Goal: Task Accomplishment & Management: Manage account settings

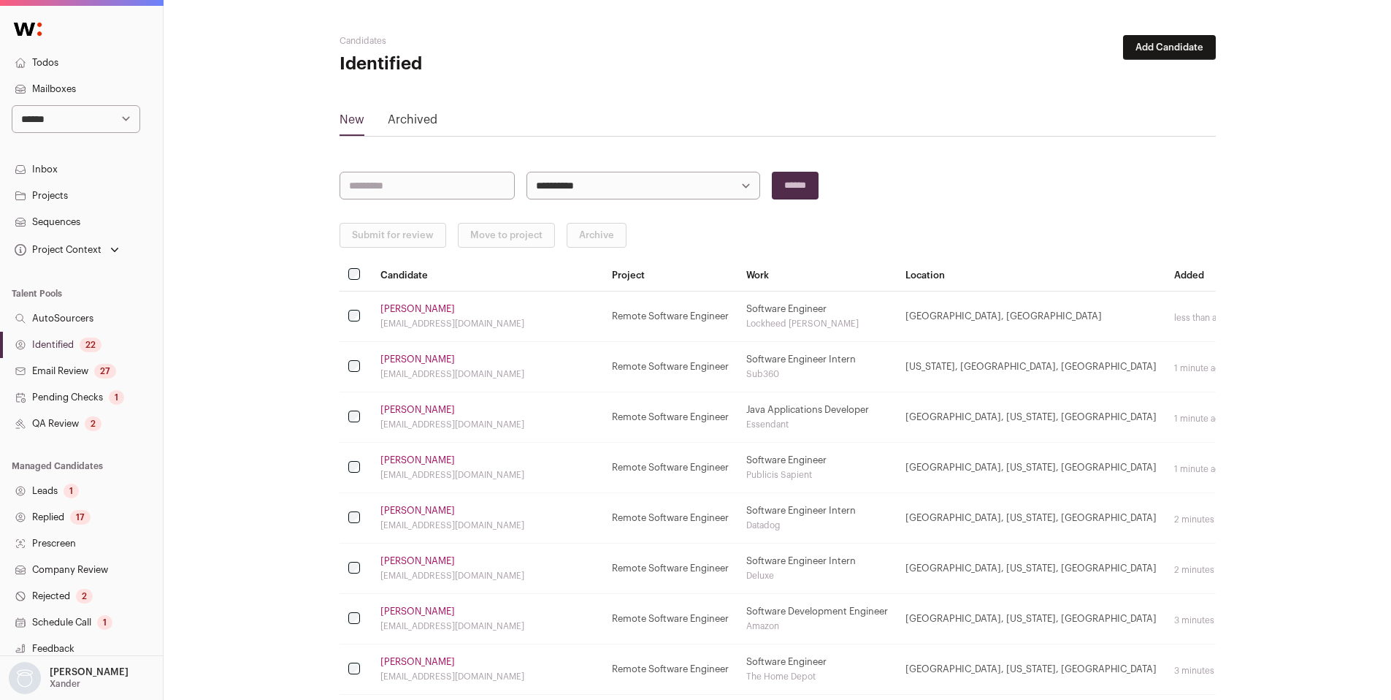
click at [424, 459] on link "[PERSON_NAME]" at bounding box center [417, 460] width 74 height 12
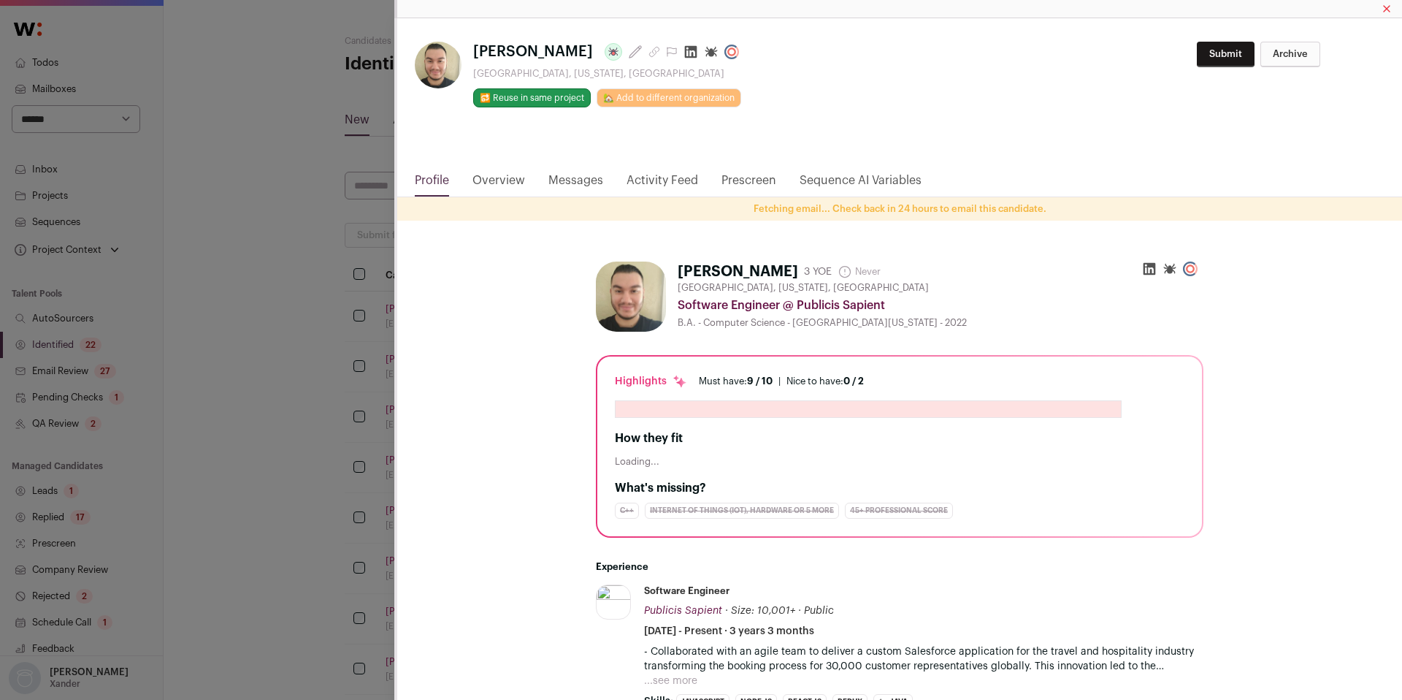
click at [697, 53] on icon "Close modal via background" at bounding box center [691, 52] width 15 height 15
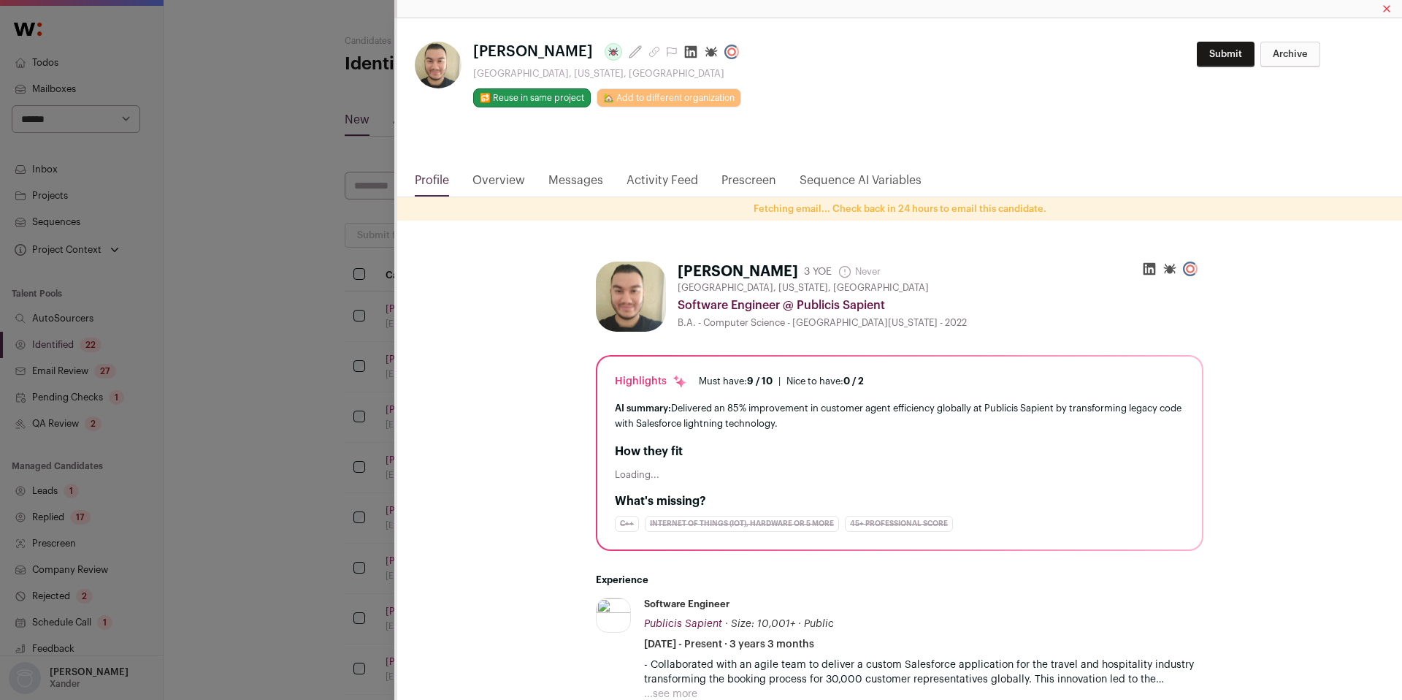
click at [318, 329] on div "**********" at bounding box center [701, 350] width 1402 height 700
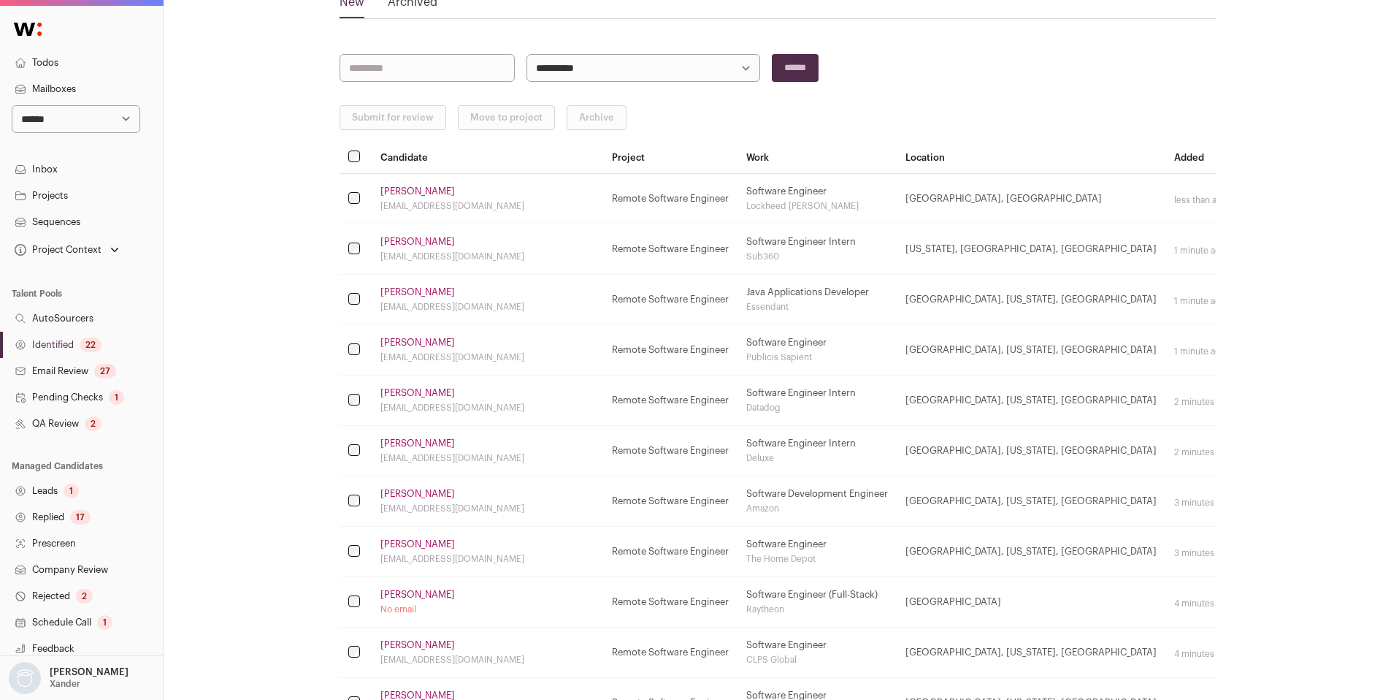
scroll to position [123, 0]
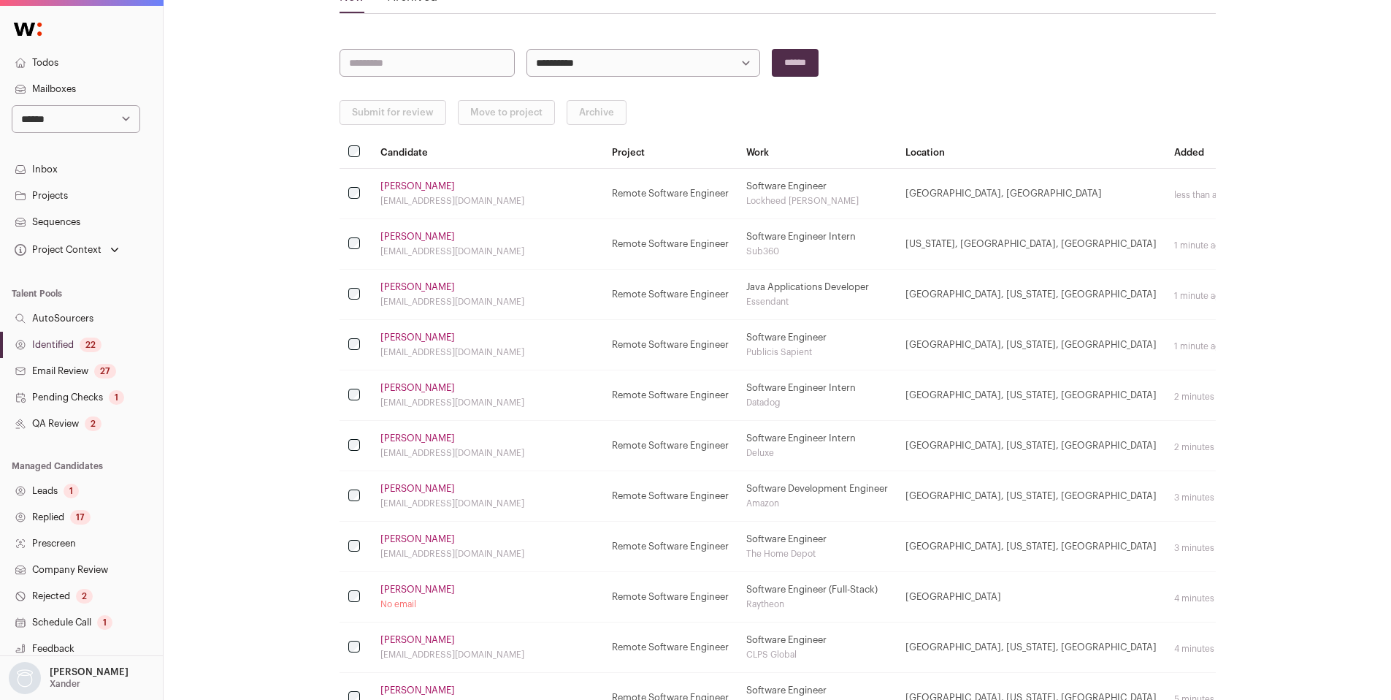
click at [416, 591] on link "[PERSON_NAME]" at bounding box center [417, 589] width 74 height 12
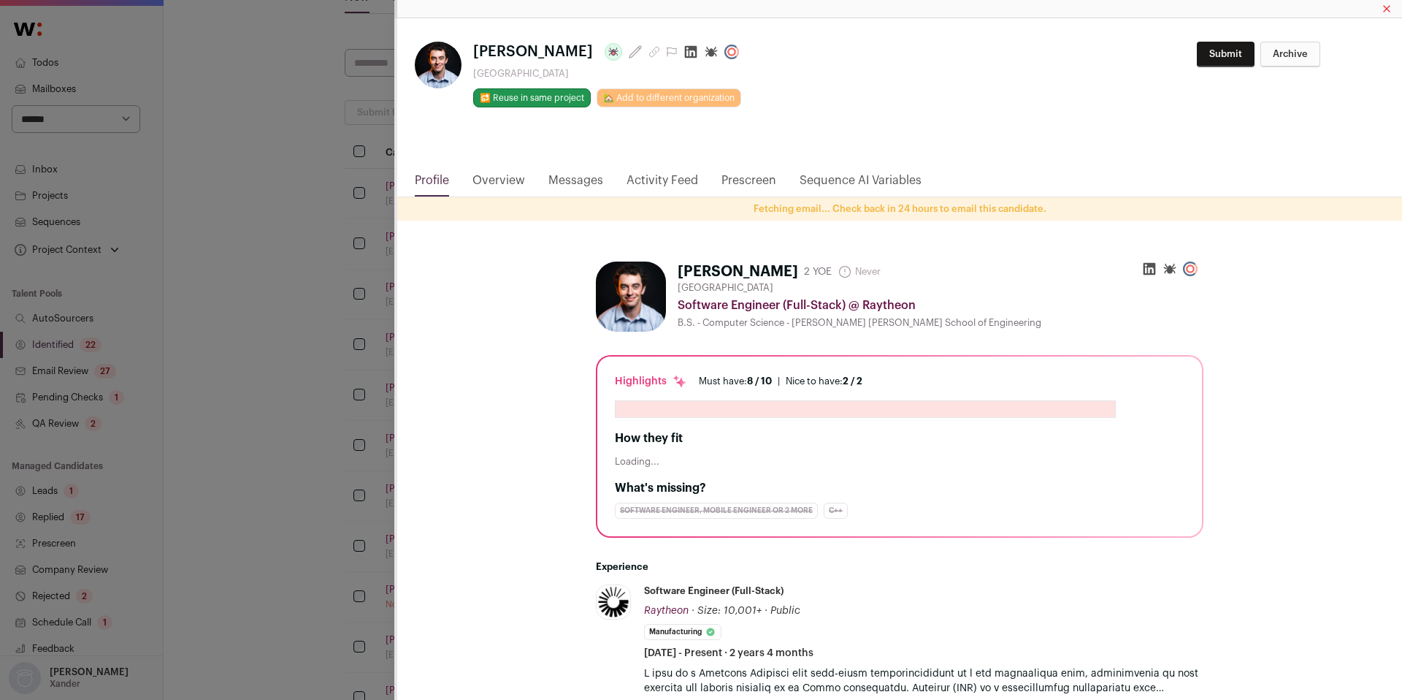
click at [684, 58] on icon "Close modal via background" at bounding box center [691, 52] width 15 height 15
click at [364, 452] on div "**********" at bounding box center [701, 350] width 1402 height 700
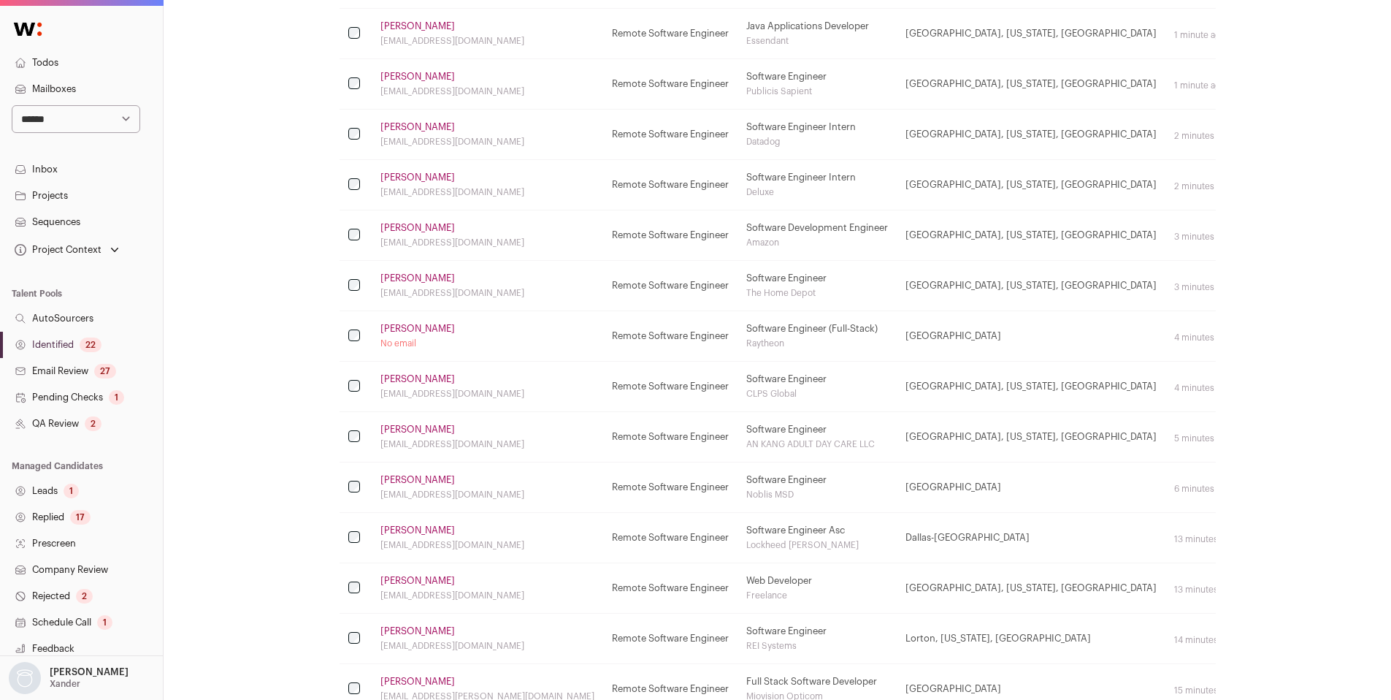
scroll to position [392, 0]
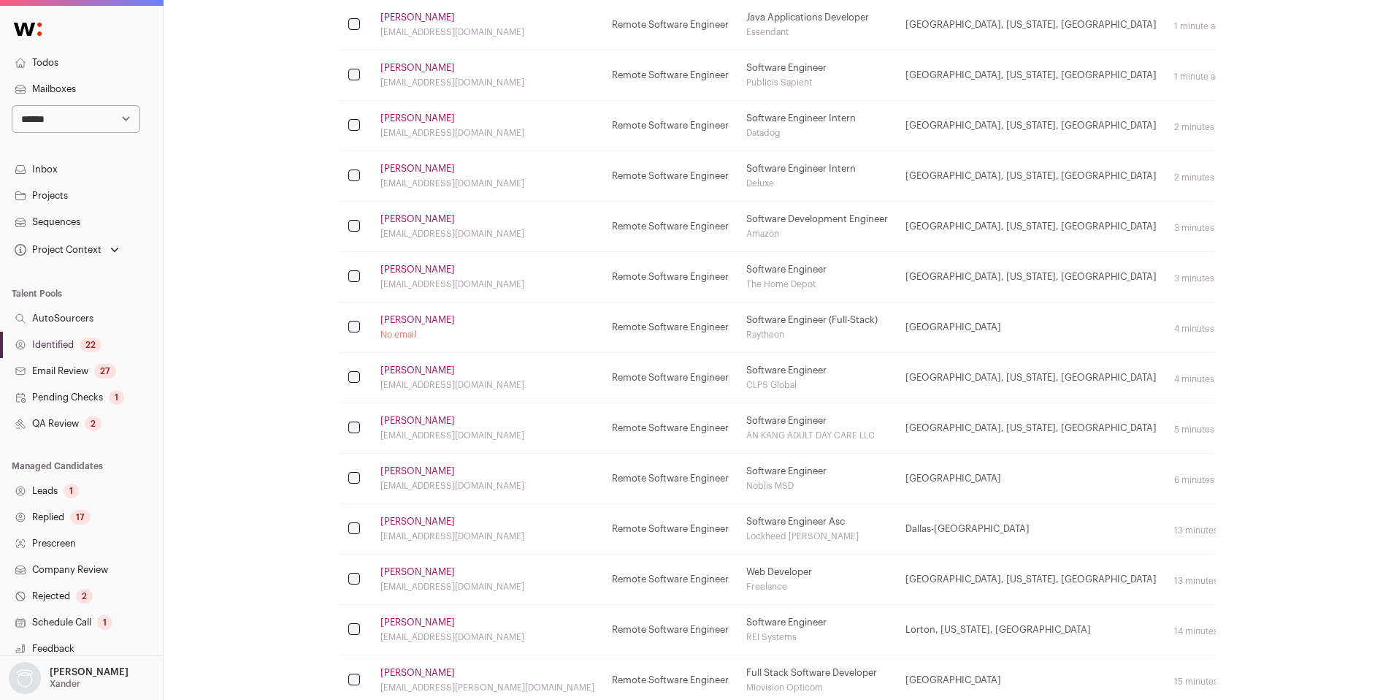
click at [385, 574] on link "[PERSON_NAME]" at bounding box center [417, 572] width 74 height 12
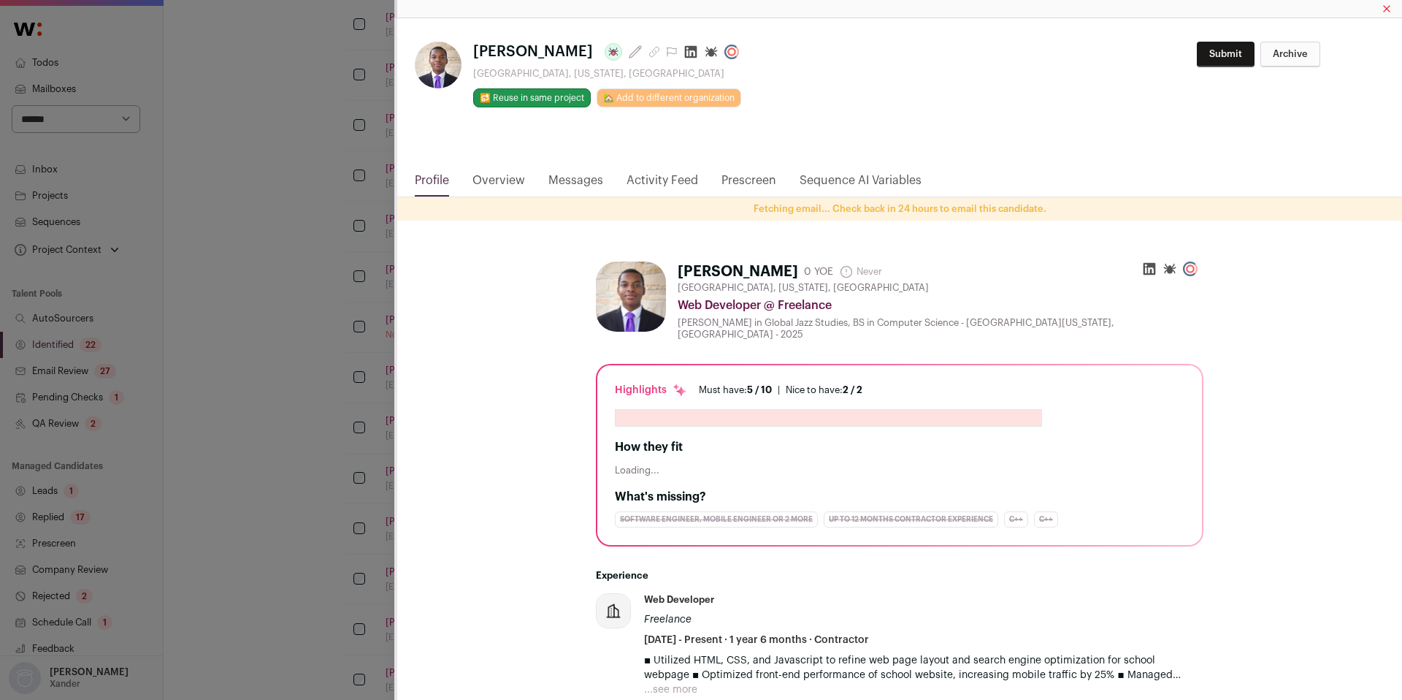
drag, startPoint x: 618, startPoint y: 56, endPoint x: 567, endPoint y: 136, distance: 94.6
click at [685, 56] on icon "Close modal via background" at bounding box center [691, 52] width 12 height 12
click at [295, 440] on div "**********" at bounding box center [701, 350] width 1402 height 700
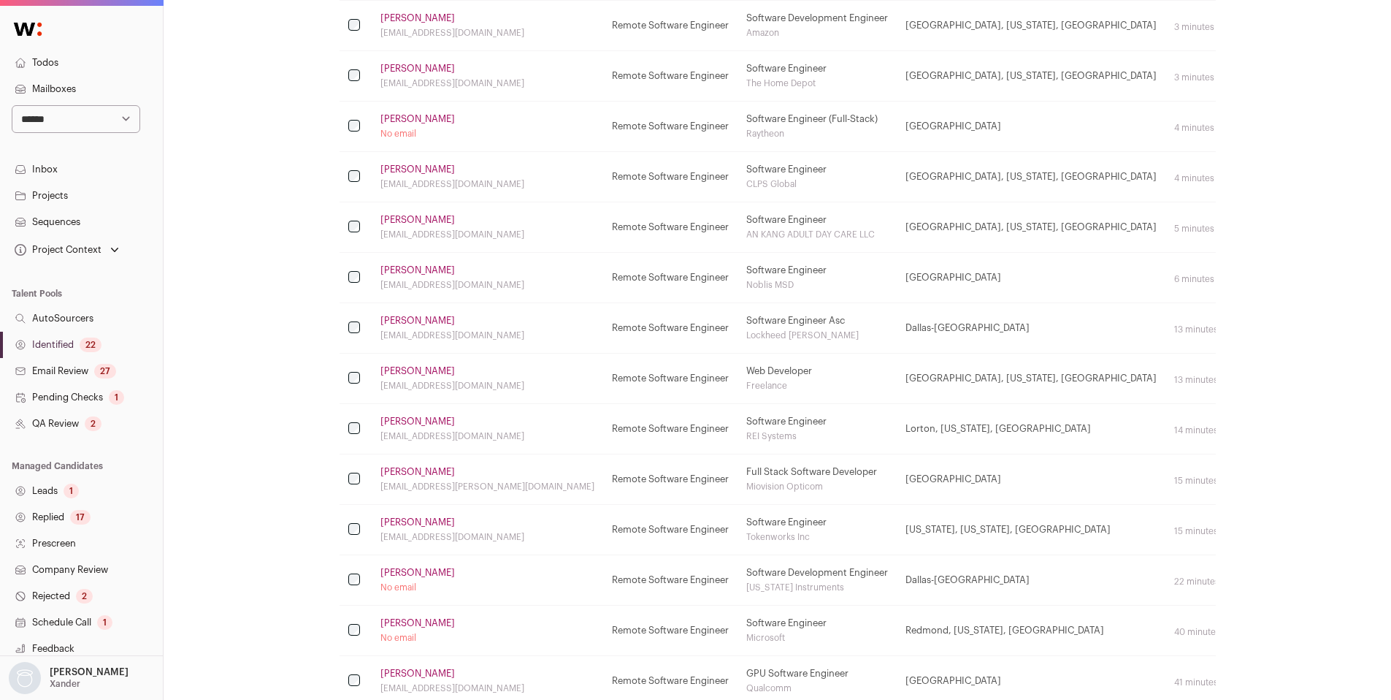
scroll to position [597, 0]
click at [423, 467] on link "[PERSON_NAME]" at bounding box center [417, 468] width 74 height 12
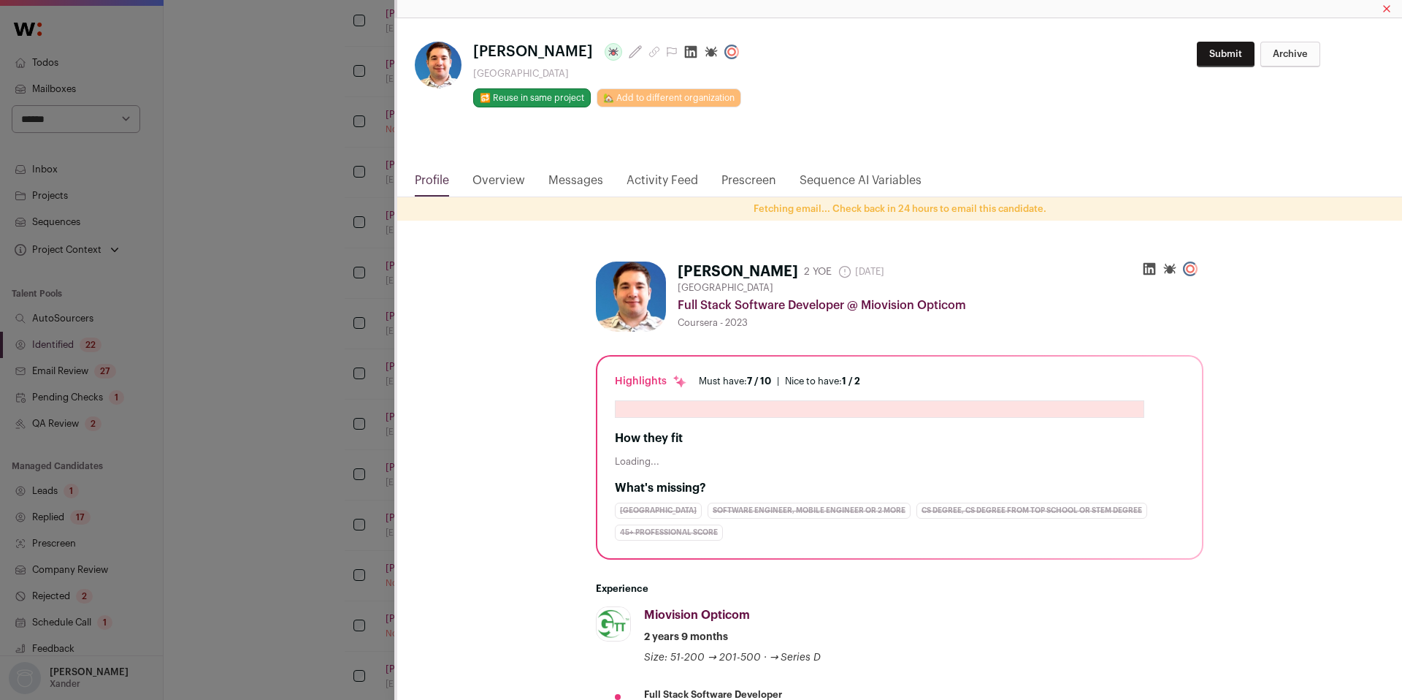
click at [684, 55] on icon "Close modal via background" at bounding box center [691, 52] width 15 height 15
click at [307, 415] on div "**********" at bounding box center [701, 350] width 1402 height 700
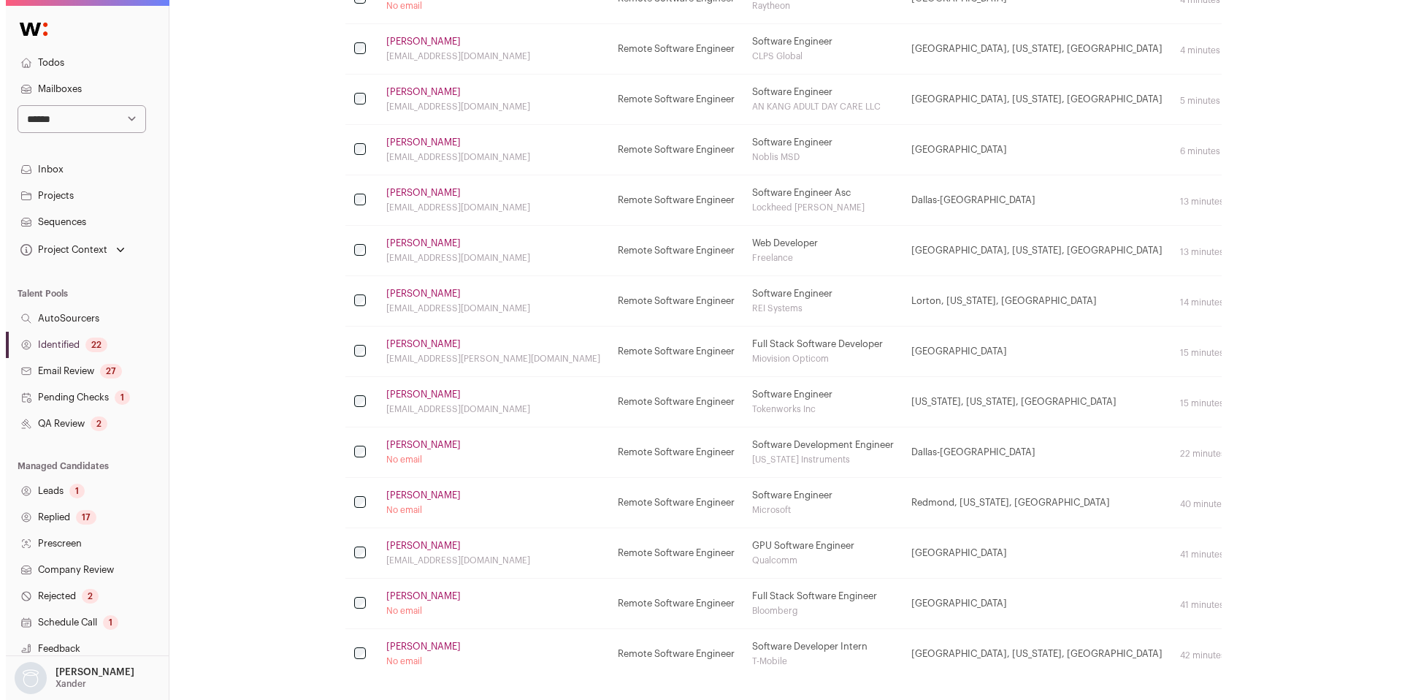
scroll to position [732, 0]
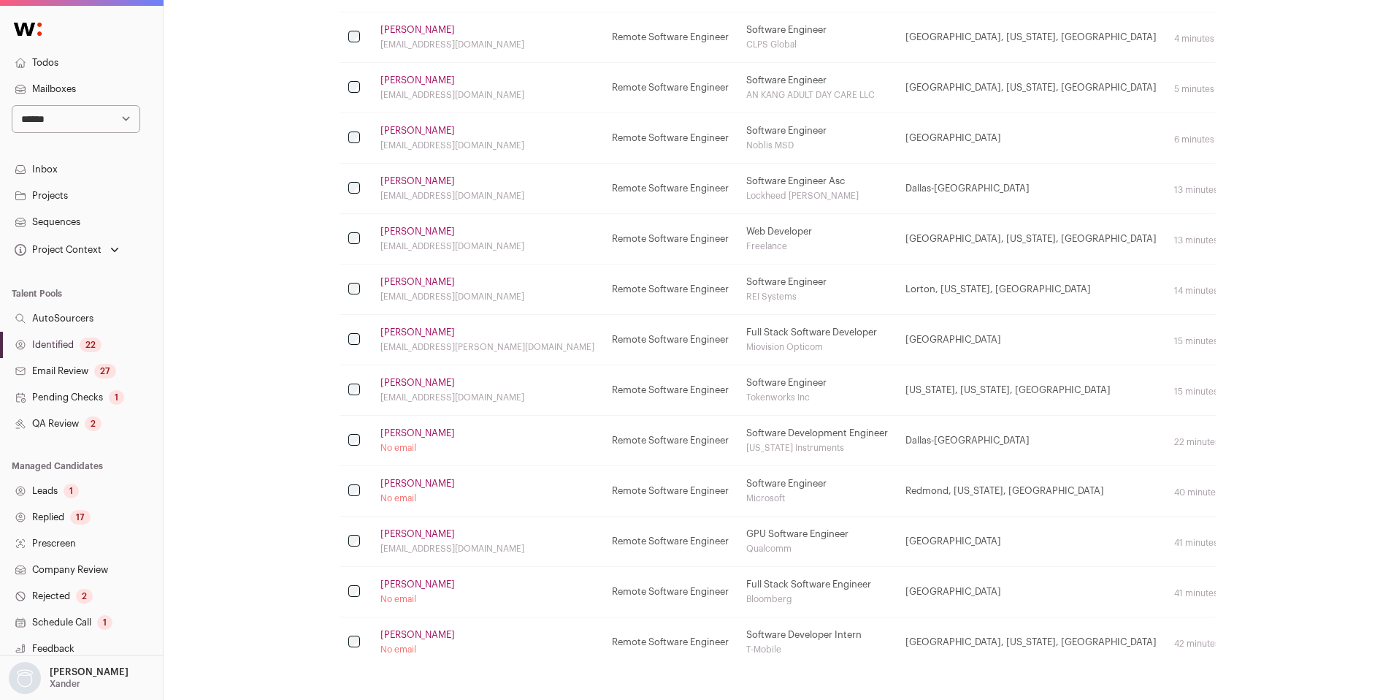
click at [432, 432] on link "[PERSON_NAME]" at bounding box center [417, 433] width 74 height 12
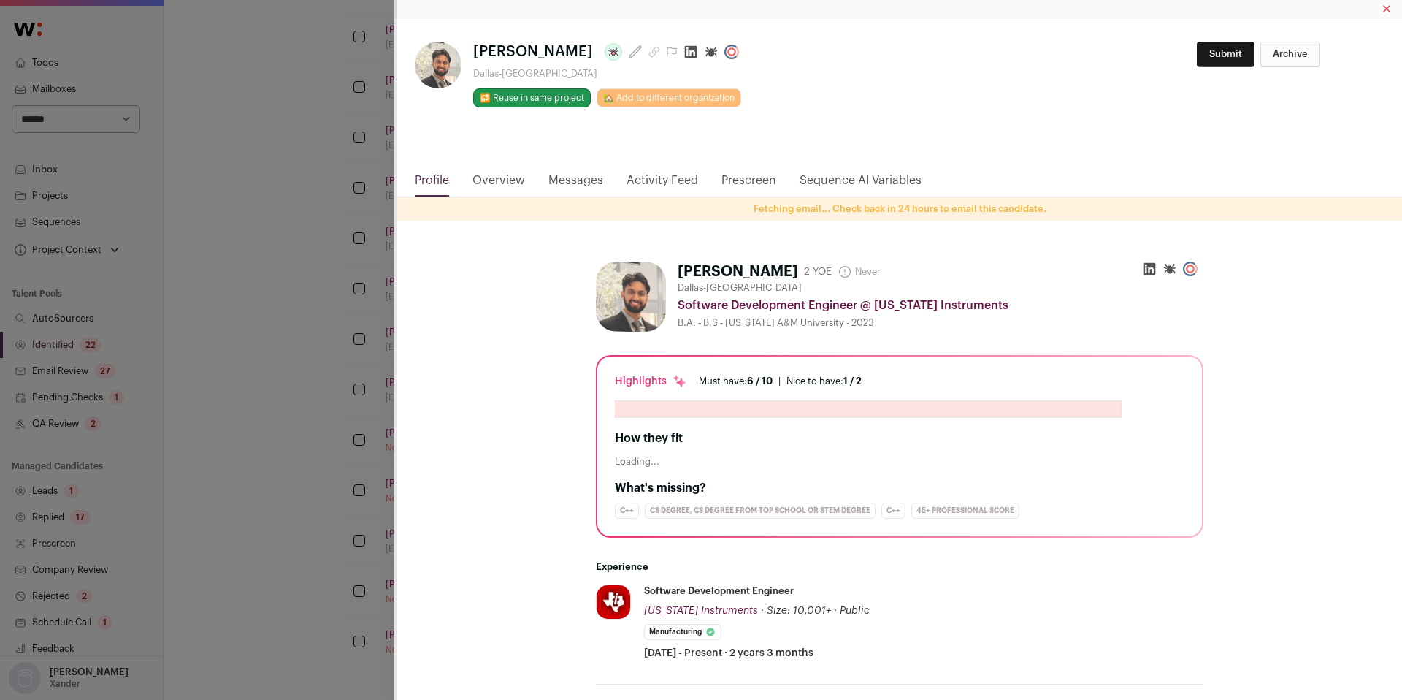
click at [685, 50] on icon "Close modal via background" at bounding box center [691, 52] width 12 height 12
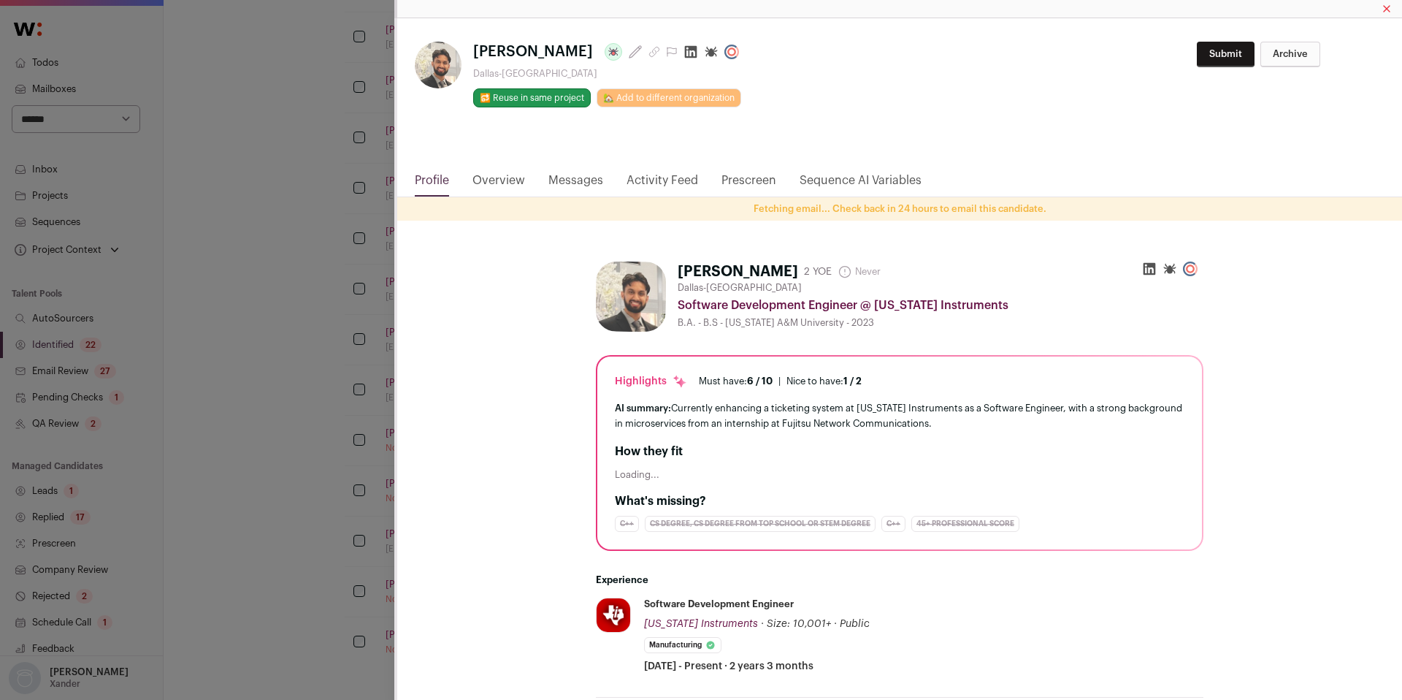
click at [185, 515] on div "**********" at bounding box center [701, 350] width 1402 height 700
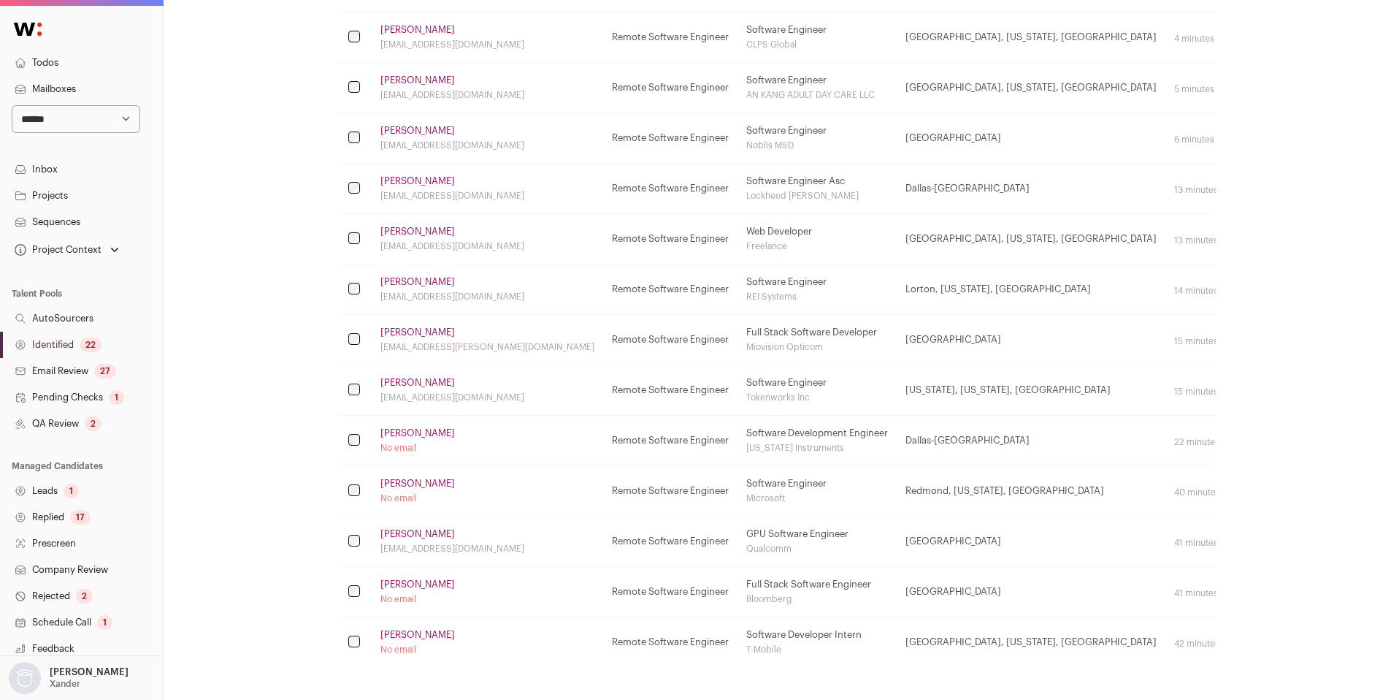
click at [385, 479] on link "[PERSON_NAME]" at bounding box center [417, 484] width 74 height 12
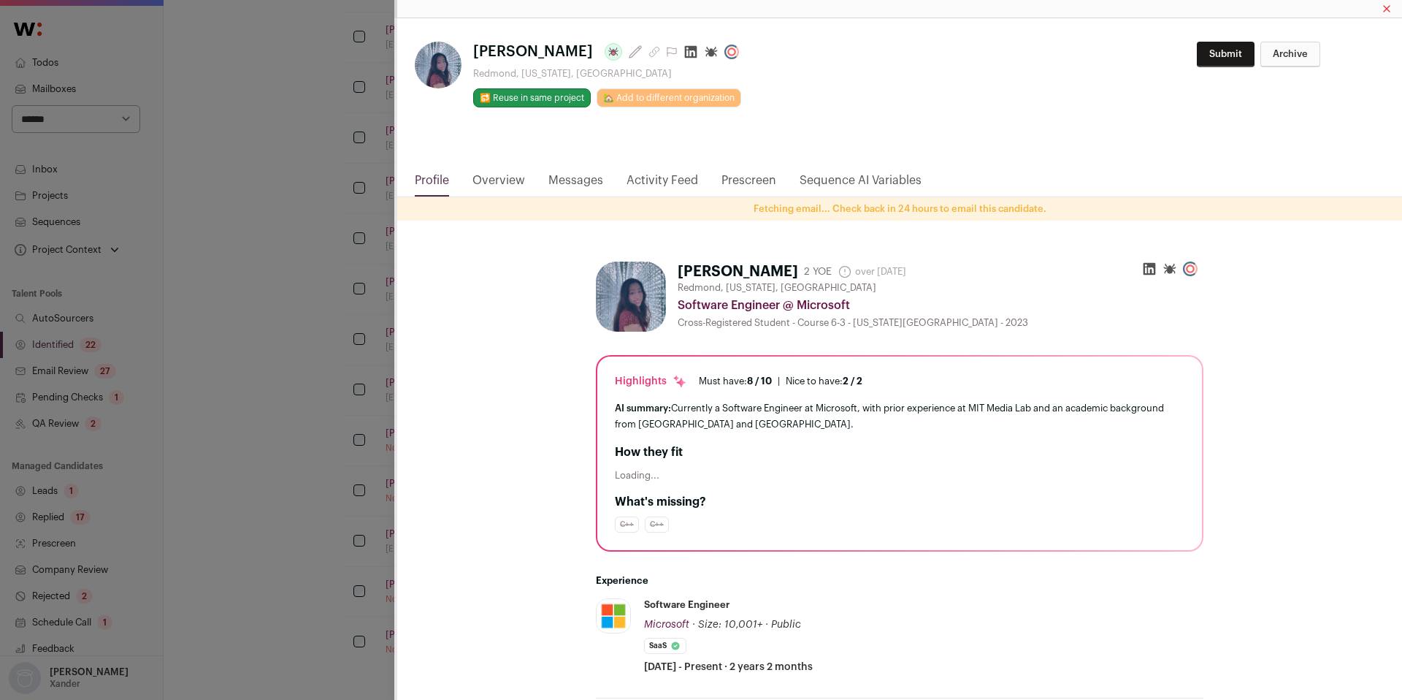
click at [684, 54] on icon "Close modal via background" at bounding box center [691, 52] width 15 height 15
click at [278, 368] on div "**********" at bounding box center [701, 350] width 1402 height 700
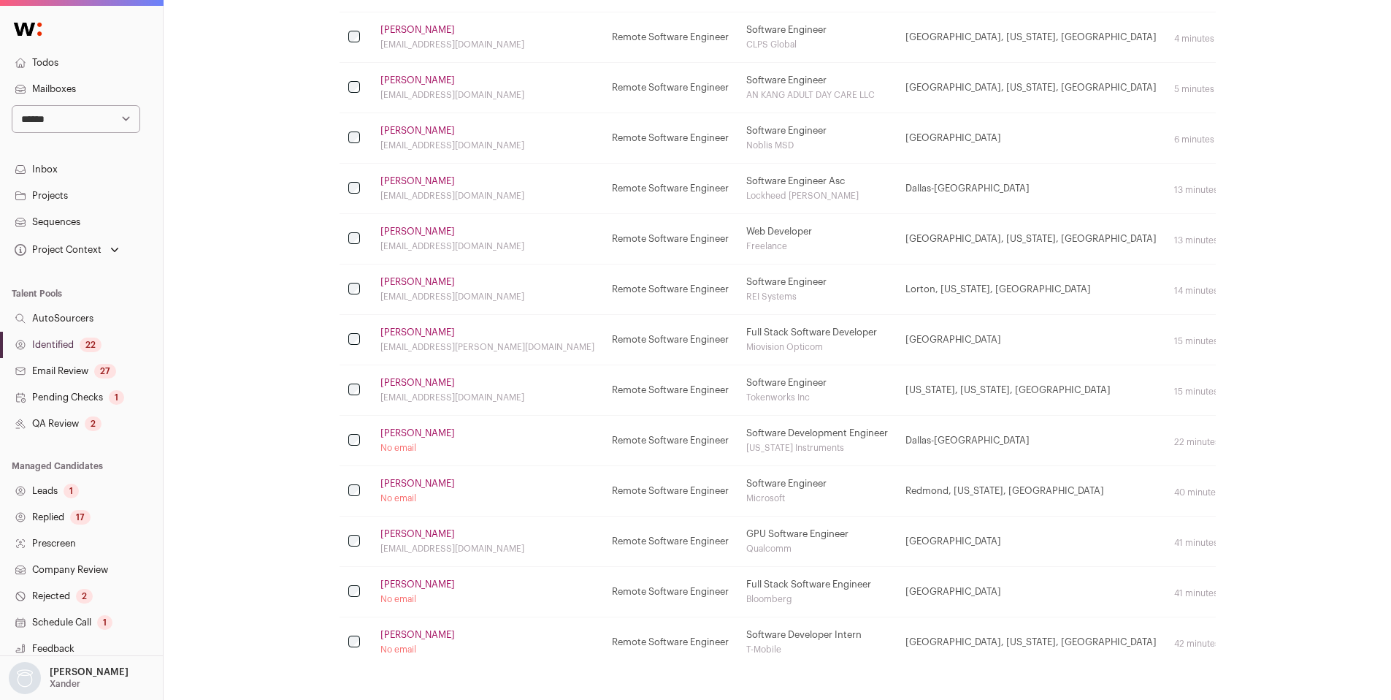
click at [420, 529] on link "[PERSON_NAME]" at bounding box center [417, 534] width 74 height 12
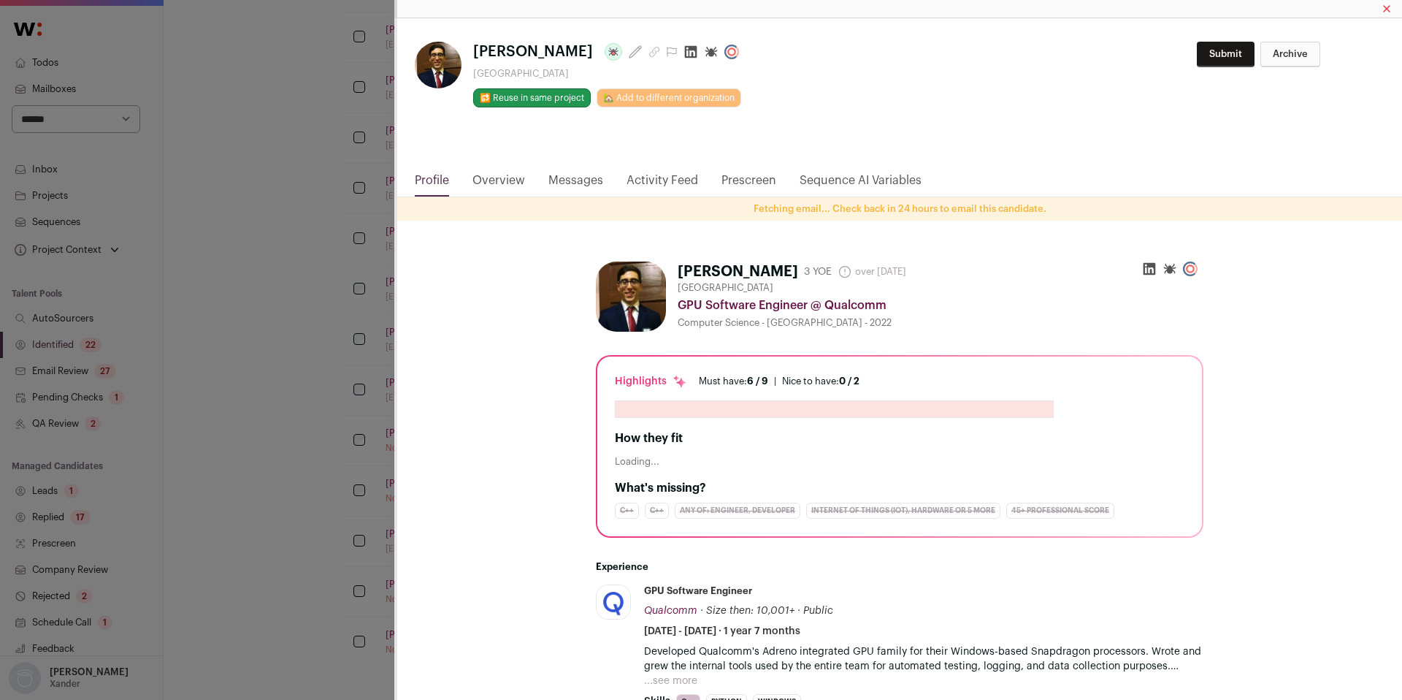
drag, startPoint x: 670, startPoint y: 55, endPoint x: 655, endPoint y: 78, distance: 27.3
click at [685, 55] on icon "Close modal via background" at bounding box center [691, 52] width 12 height 12
click at [241, 449] on div "**********" at bounding box center [701, 350] width 1402 height 700
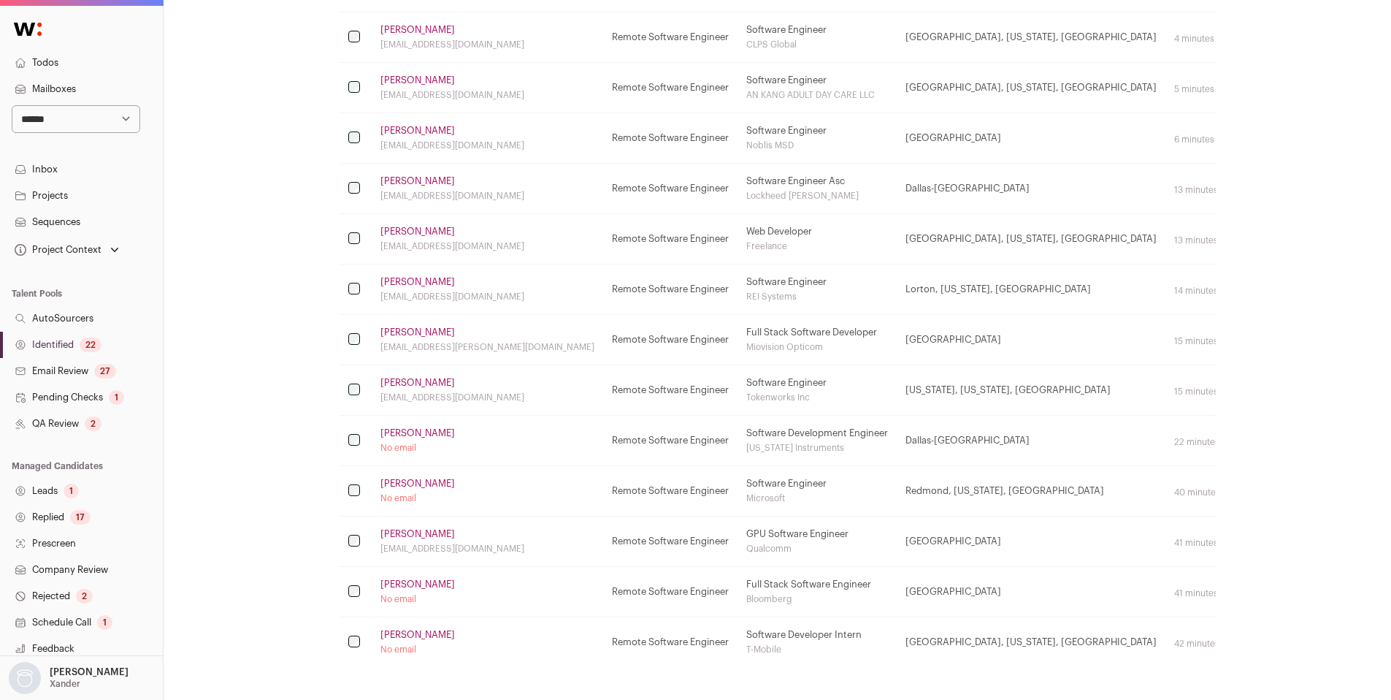
click at [405, 585] on link "[PERSON_NAME]" at bounding box center [417, 584] width 74 height 12
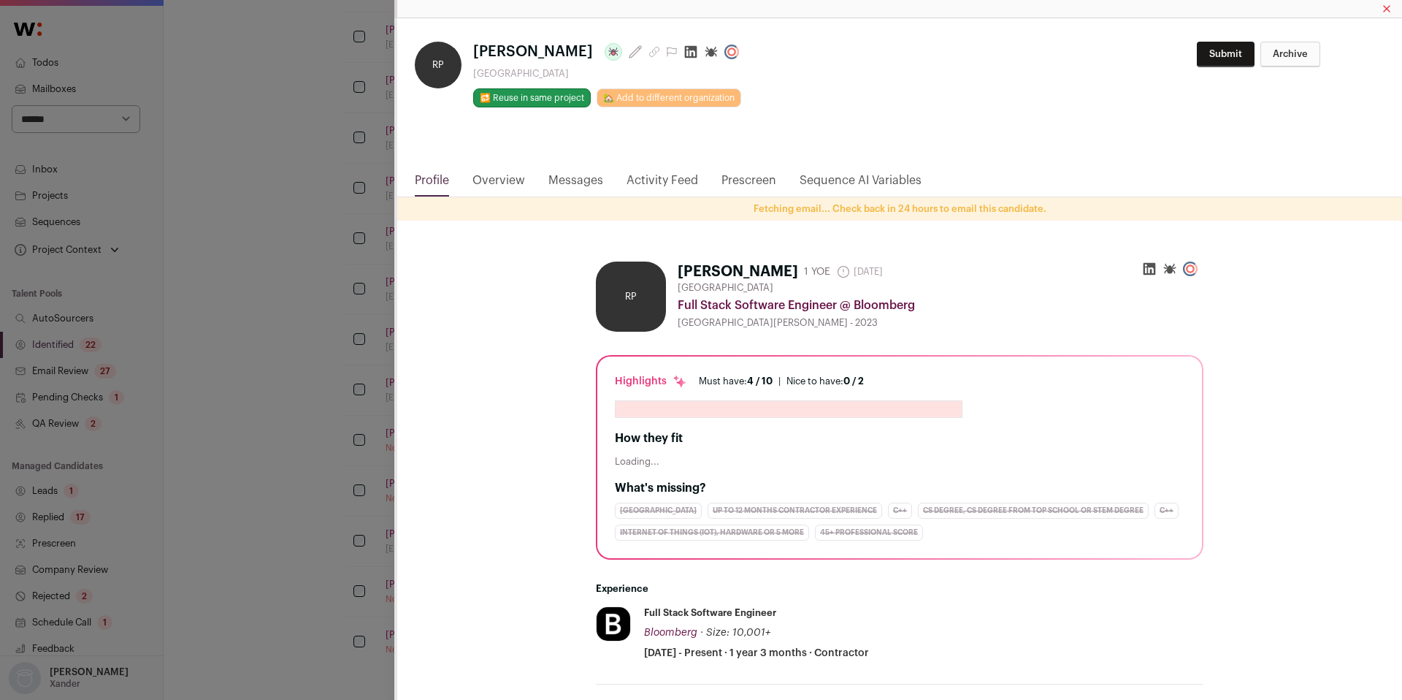
click at [685, 55] on icon "Close modal via background" at bounding box center [691, 52] width 12 height 12
drag, startPoint x: 273, startPoint y: 451, endPoint x: 346, endPoint y: 525, distance: 104.3
click at [273, 451] on div "**********" at bounding box center [701, 350] width 1402 height 700
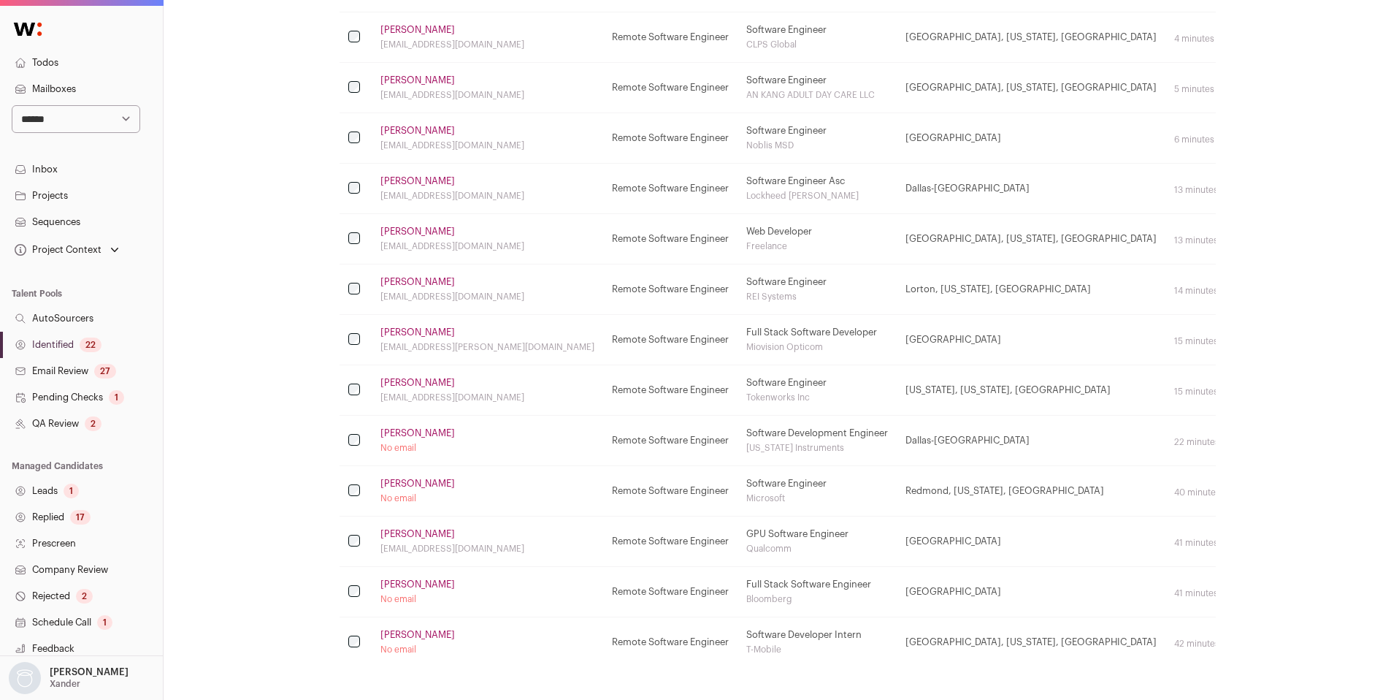
click at [387, 635] on link "[PERSON_NAME]" at bounding box center [417, 635] width 74 height 12
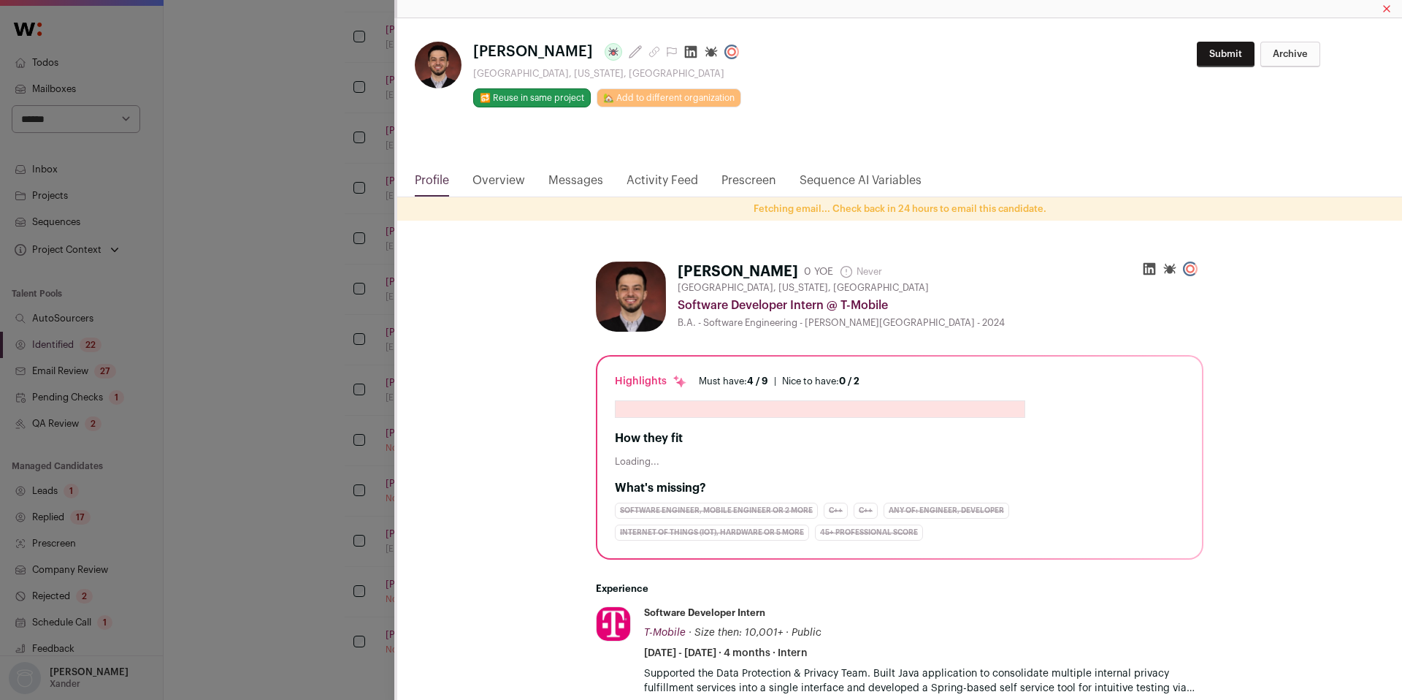
click at [684, 55] on icon "Close modal via background" at bounding box center [691, 52] width 15 height 15
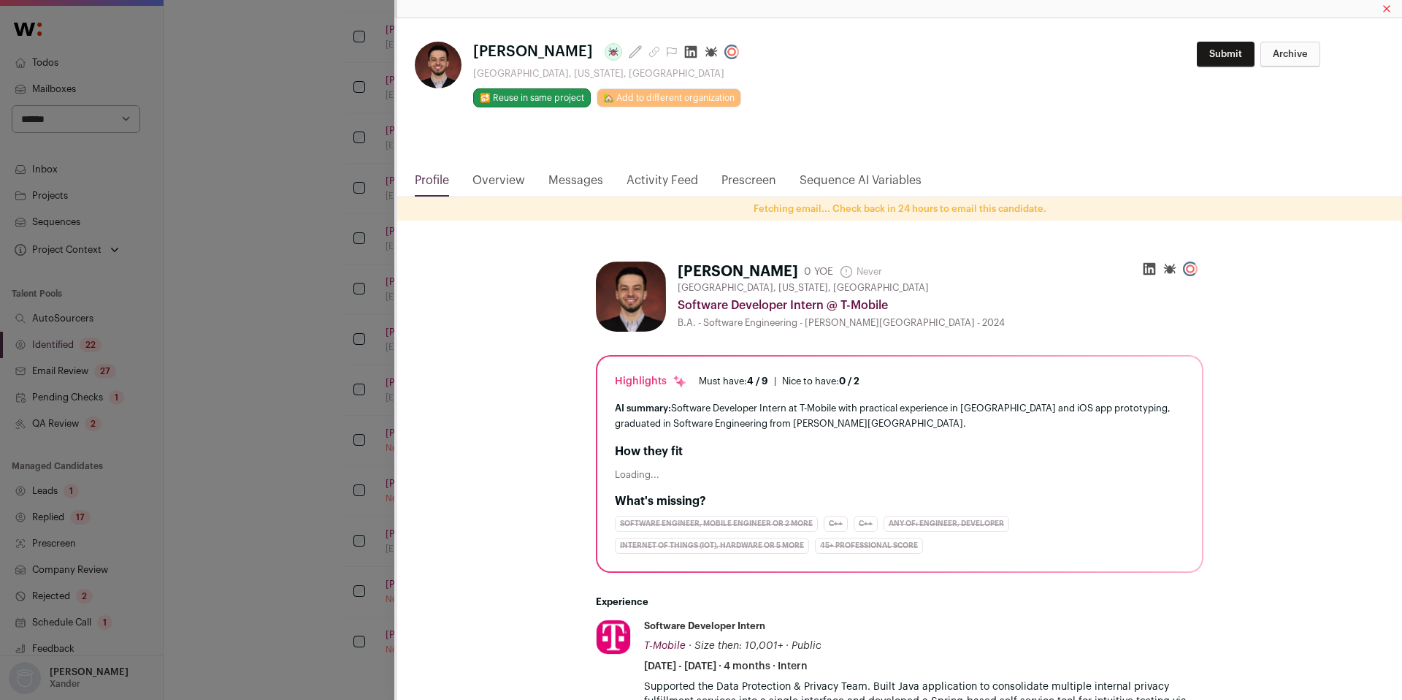
click at [654, 165] on div "**********" at bounding box center [899, 94] width 1005 height 153
click at [653, 180] on link "Activity Feed" at bounding box center [663, 184] width 72 height 25
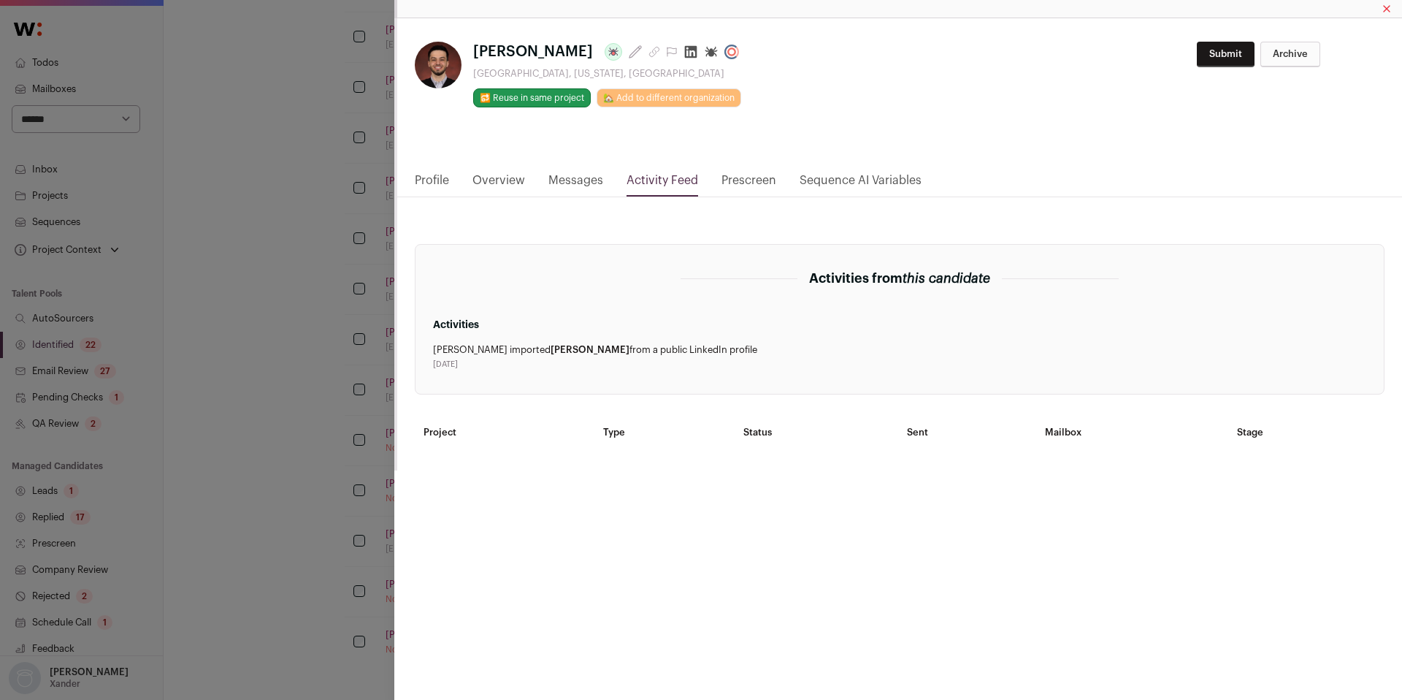
click at [420, 181] on link "Profile" at bounding box center [432, 184] width 34 height 25
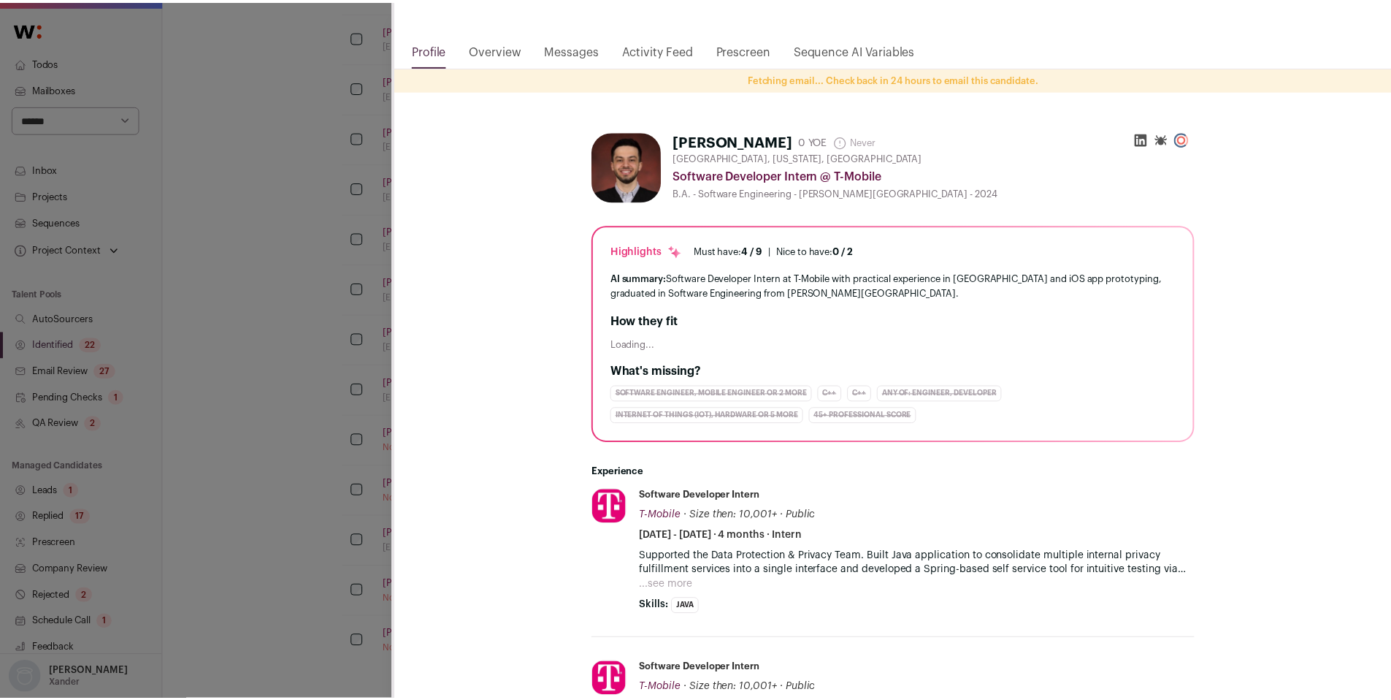
scroll to position [134, 0]
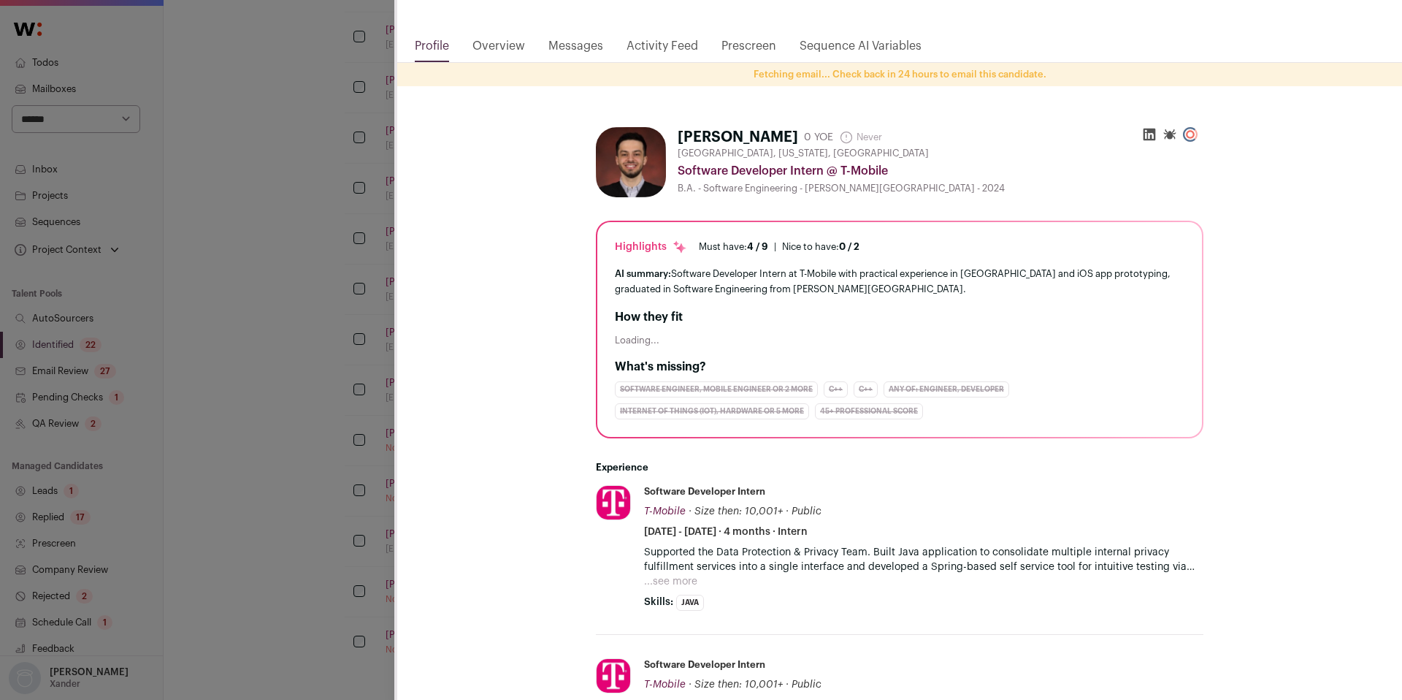
click at [216, 230] on div "**********" at bounding box center [701, 350] width 1402 height 700
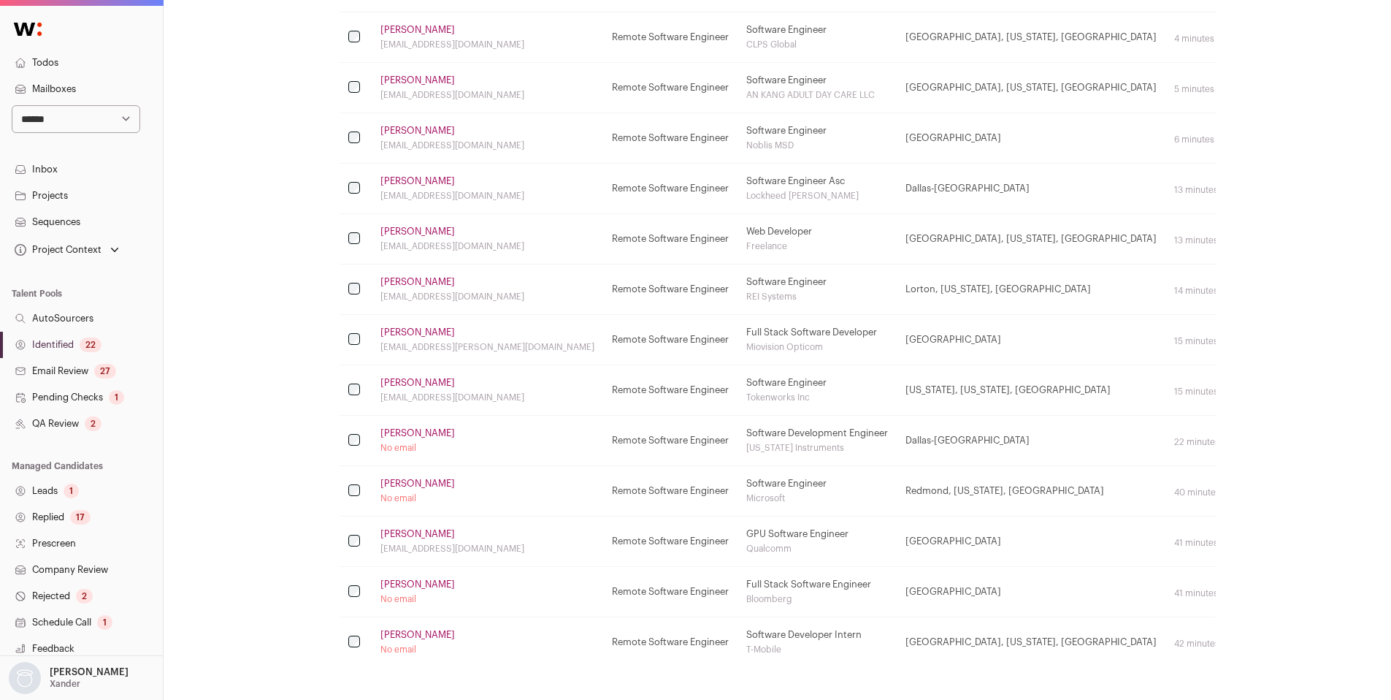
click at [78, 344] on link "Identified 22" at bounding box center [81, 345] width 163 height 26
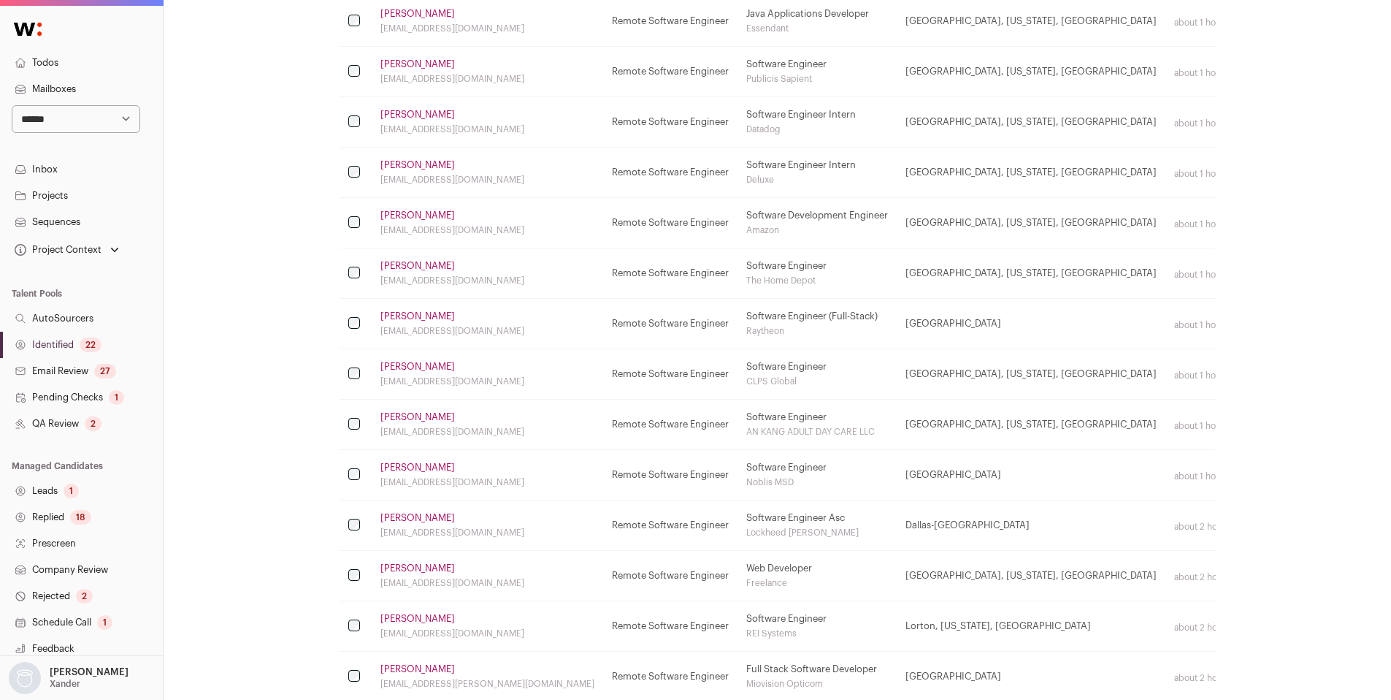
scroll to position [0, 0]
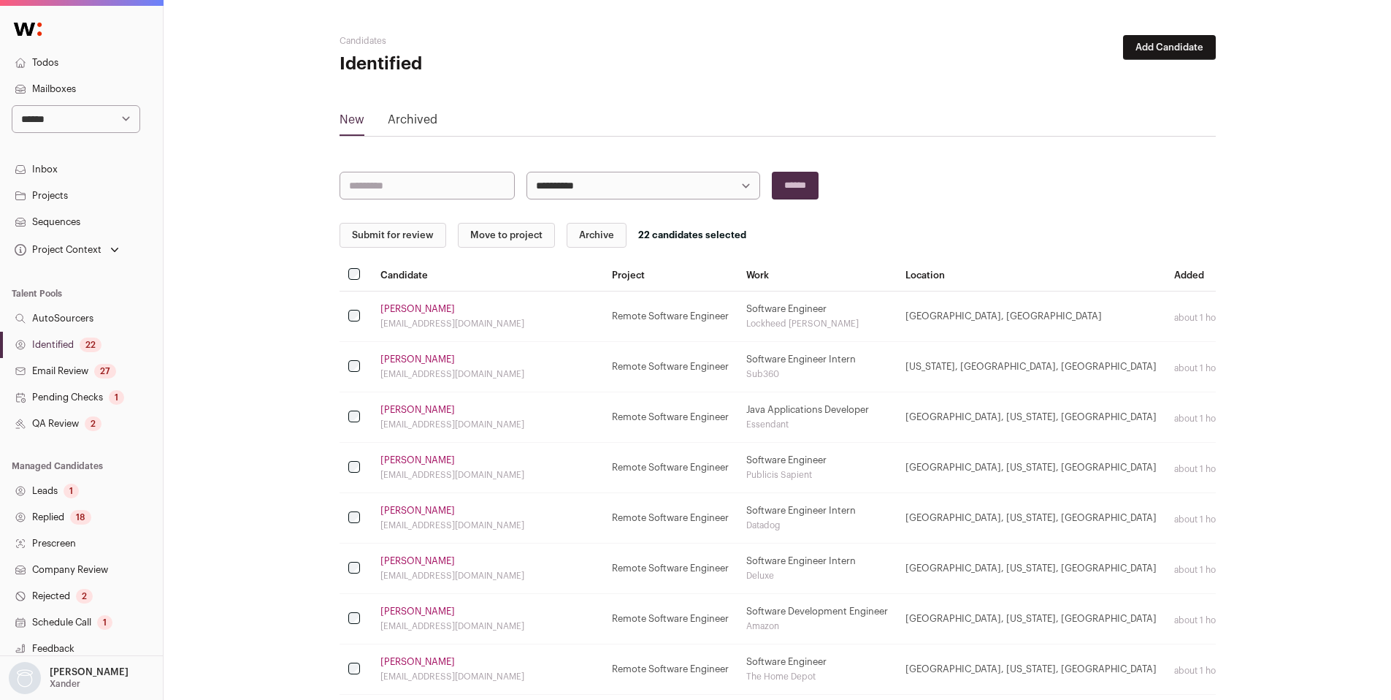
click at [388, 225] on button "Submit for review" at bounding box center [393, 235] width 107 height 25
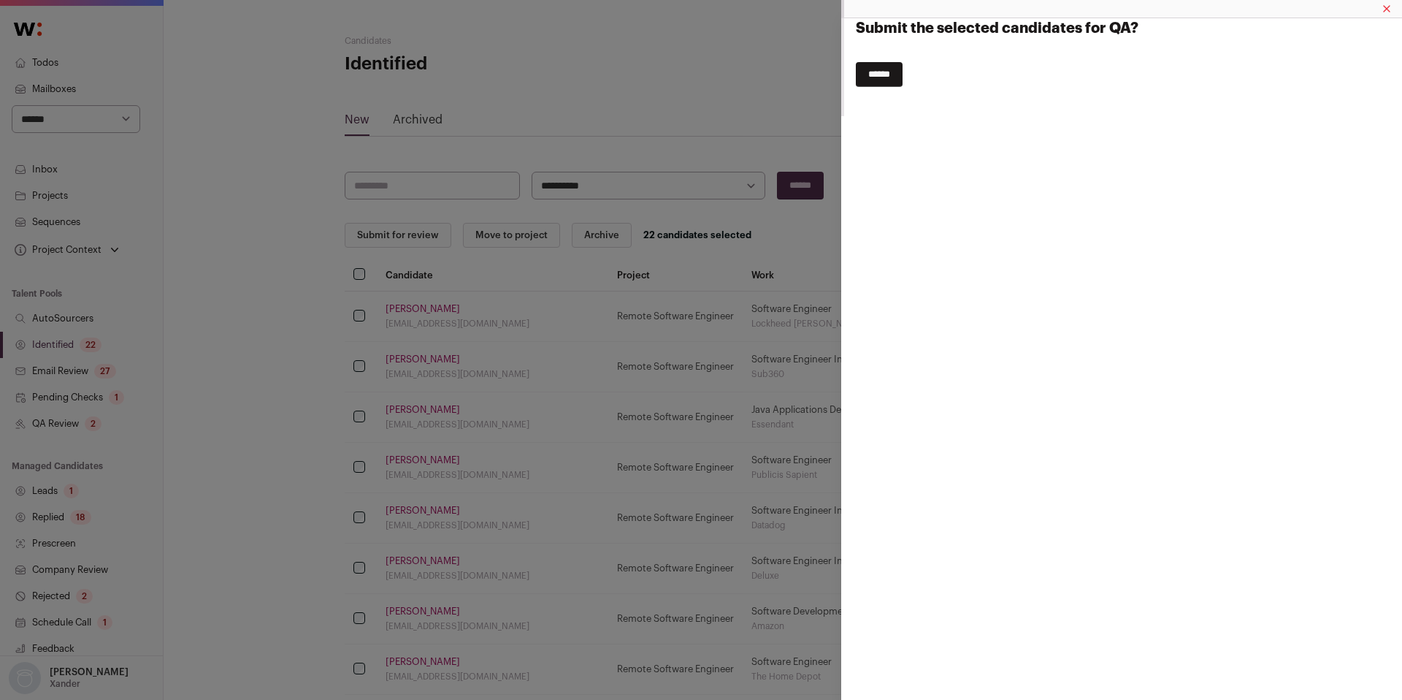
click at [868, 79] on input "******" at bounding box center [879, 74] width 47 height 25
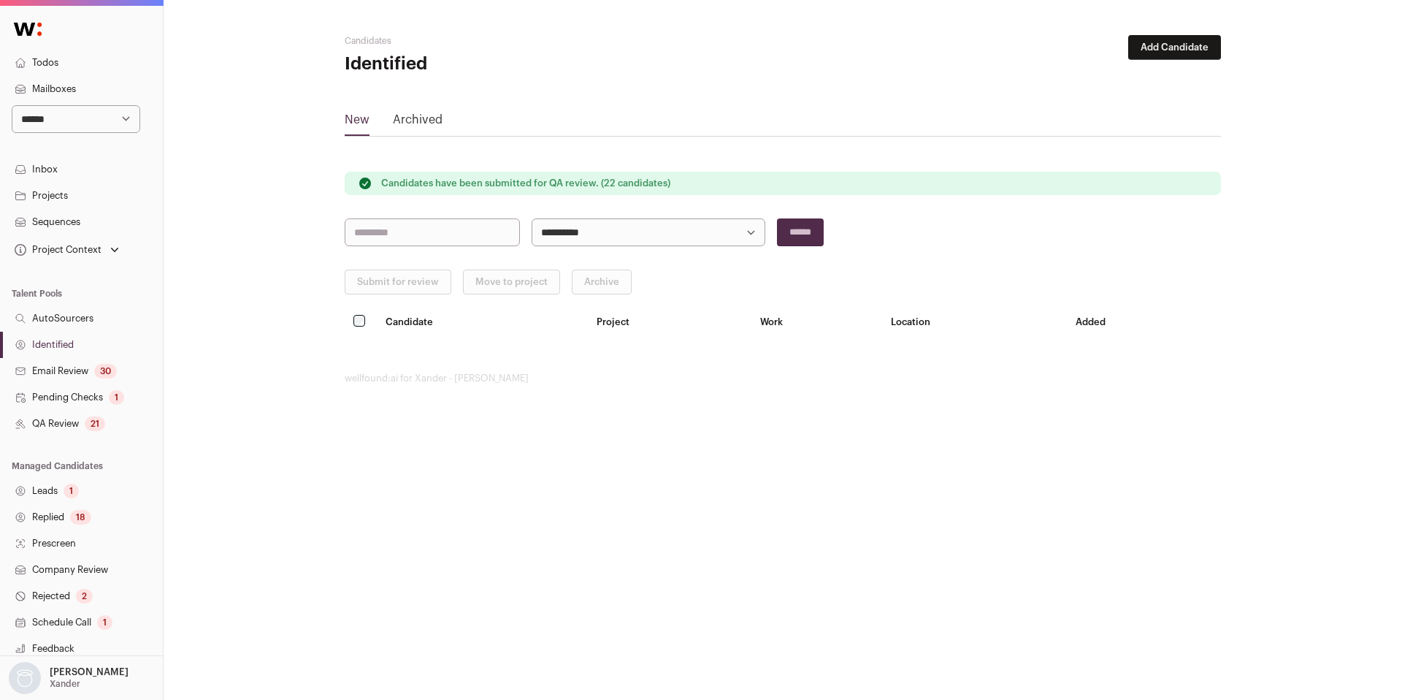
click at [73, 431] on link "QA Review 21" at bounding box center [81, 423] width 163 height 26
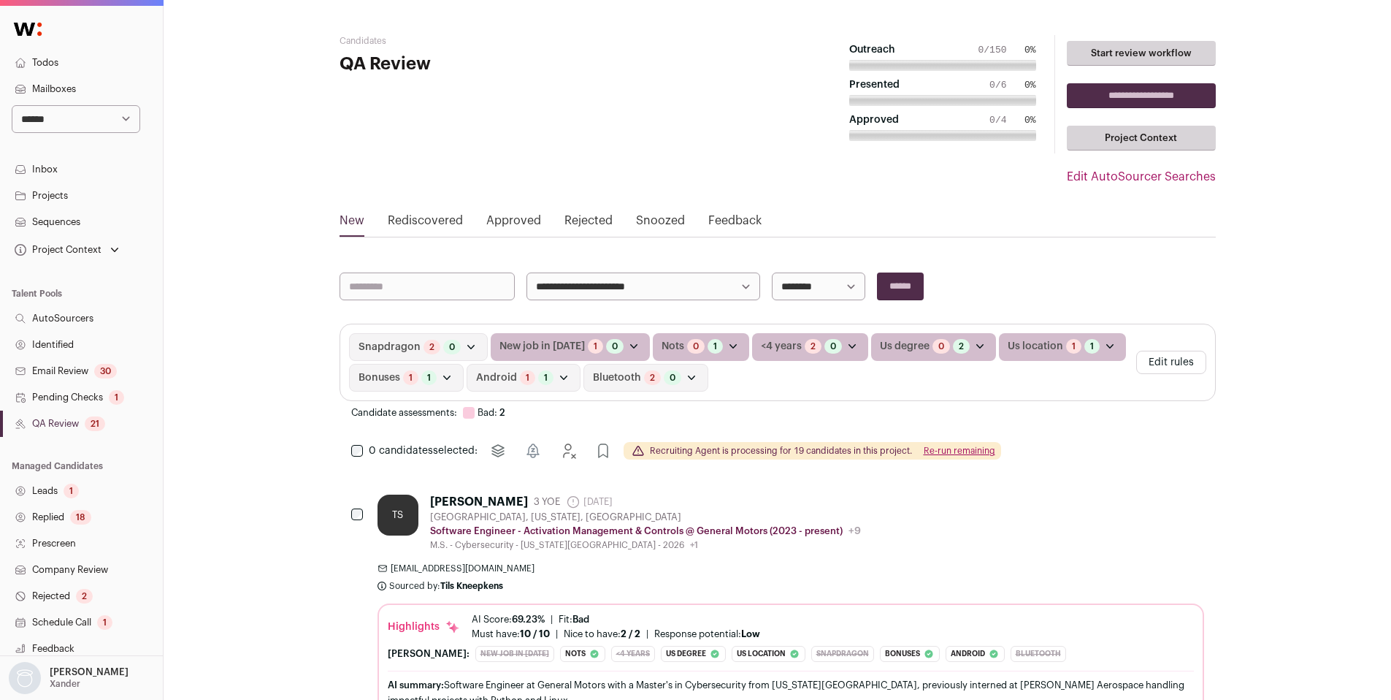
click at [959, 446] on button "Re-run remaining" at bounding box center [960, 451] width 72 height 12
click at [59, 424] on link "QA Review 21" at bounding box center [81, 423] width 163 height 26
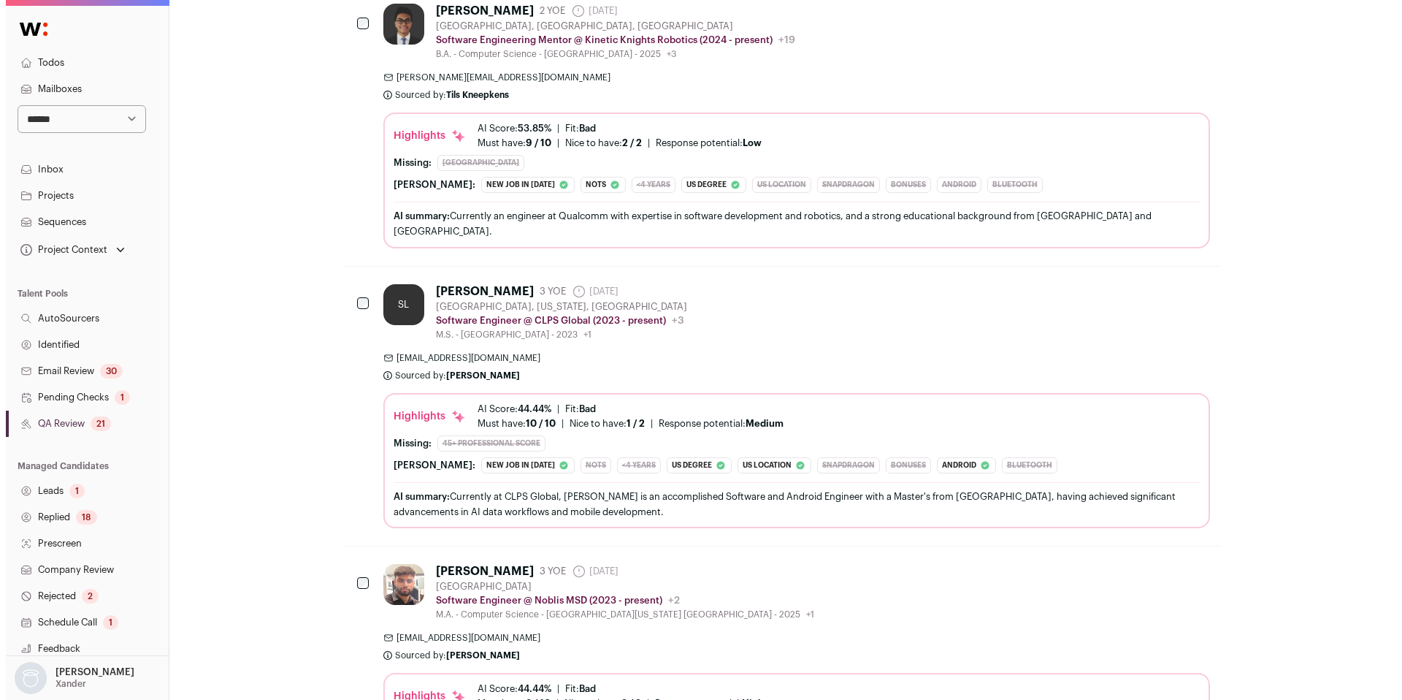
scroll to position [742, 0]
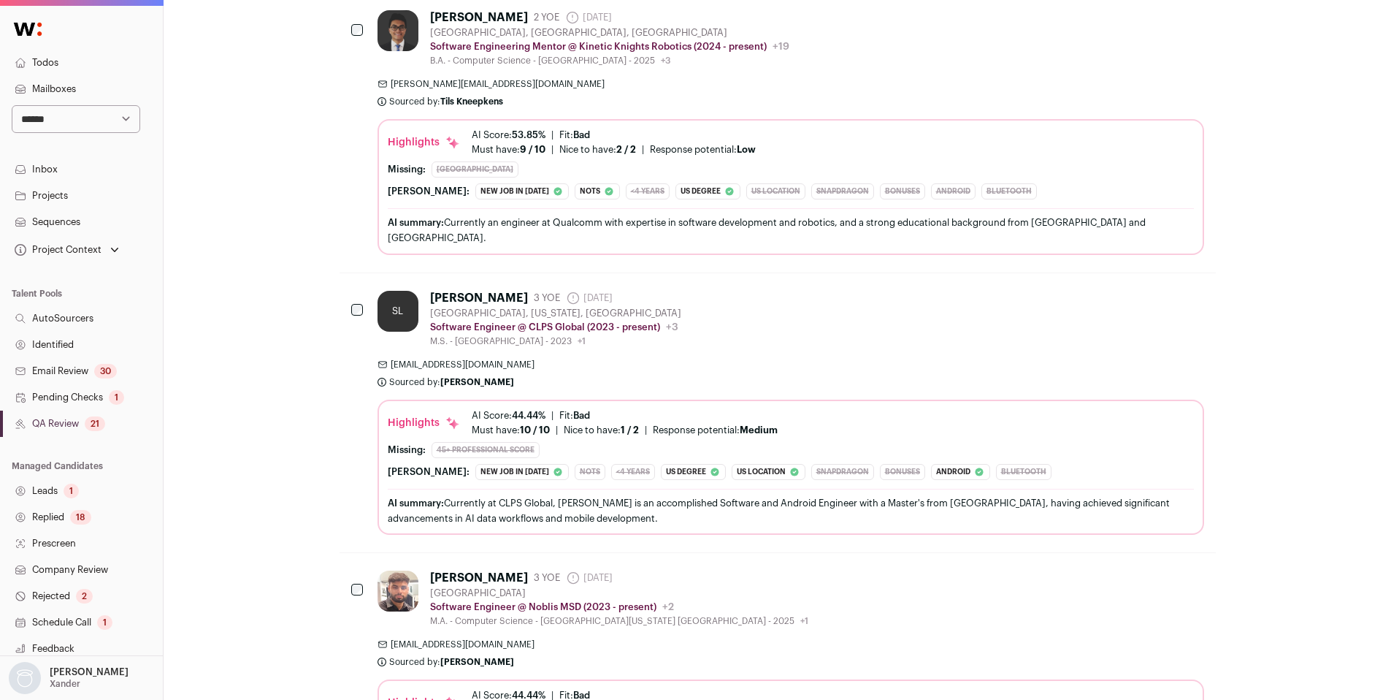
click at [755, 372] on div "[EMAIL_ADDRESS][DOMAIN_NAME] Sourced by: [PERSON_NAME] Sourced about 1 hour ago" at bounding box center [791, 373] width 827 height 29
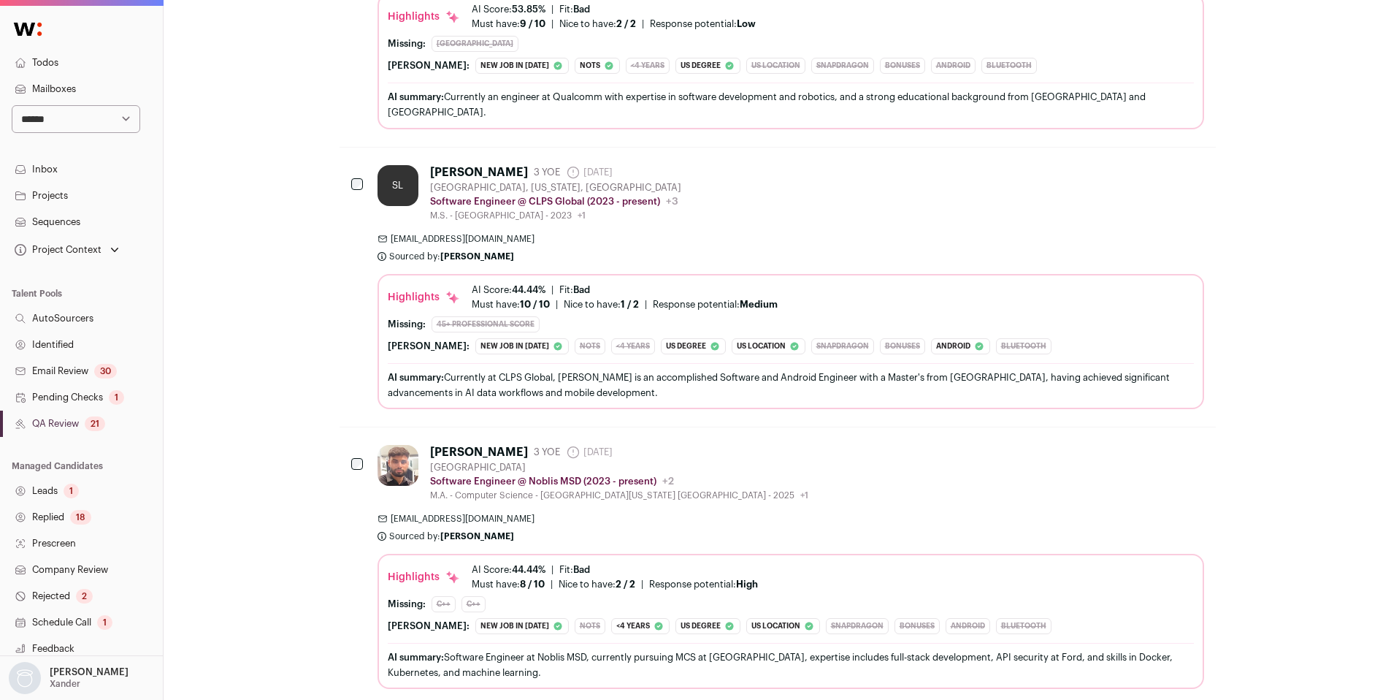
scroll to position [876, 0]
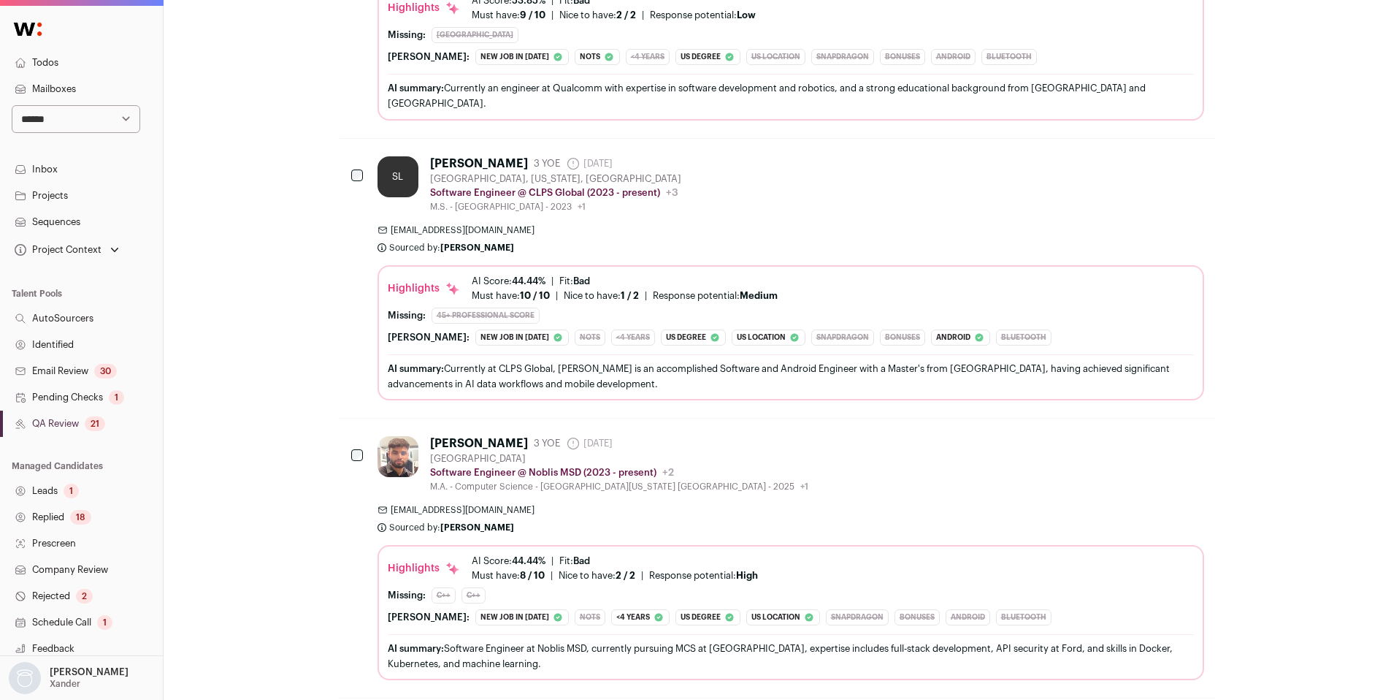
click at [841, 245] on div "[EMAIL_ADDRESS][DOMAIN_NAME] Sourced by: [PERSON_NAME] Sourced about 1 hour ago" at bounding box center [791, 238] width 827 height 29
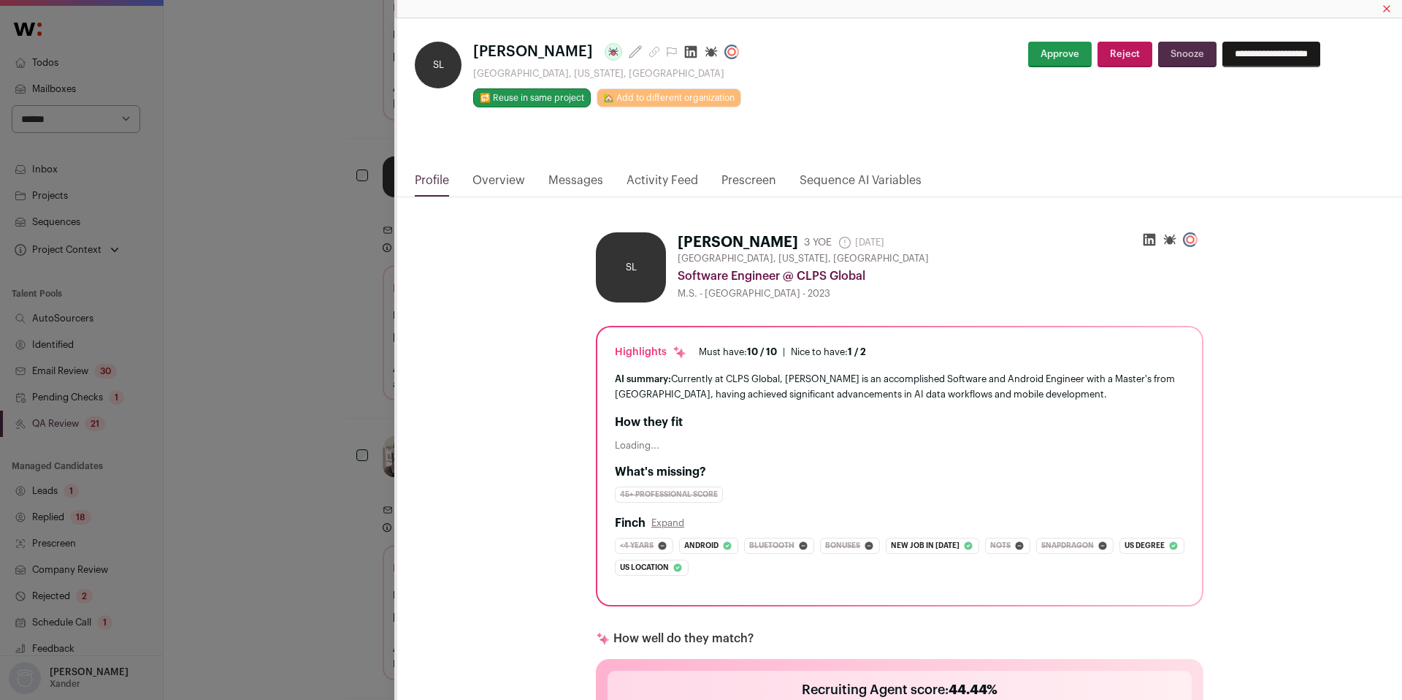
click at [653, 177] on link "Activity Feed" at bounding box center [663, 184] width 72 height 25
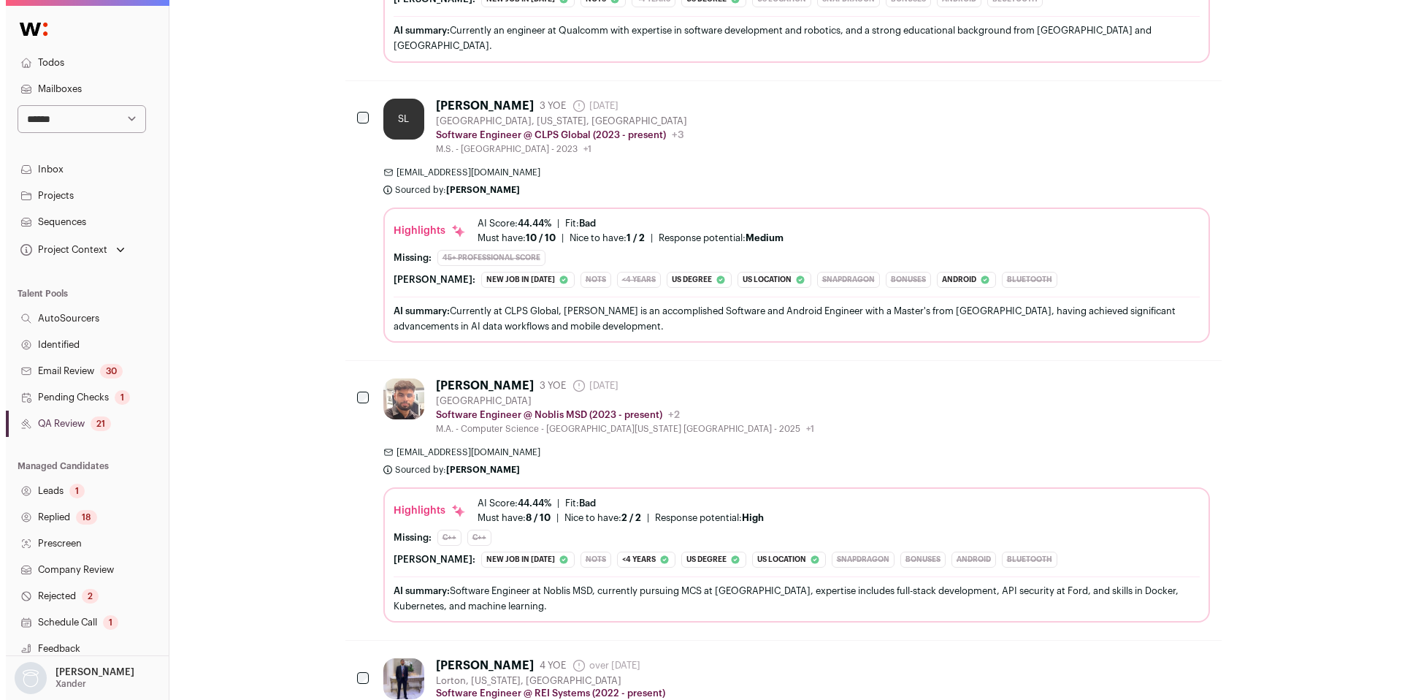
scroll to position [938, 0]
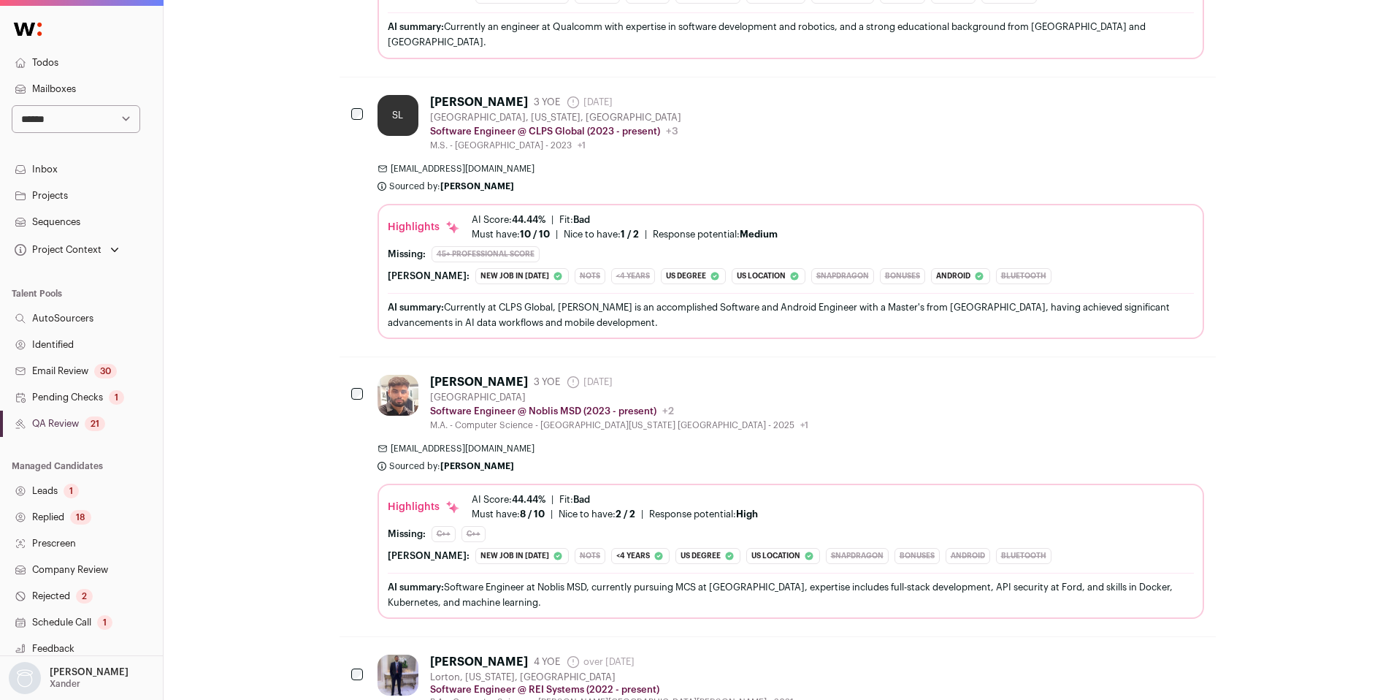
click at [763, 445] on span "[EMAIL_ADDRESS][DOMAIN_NAME]" at bounding box center [791, 449] width 827 height 12
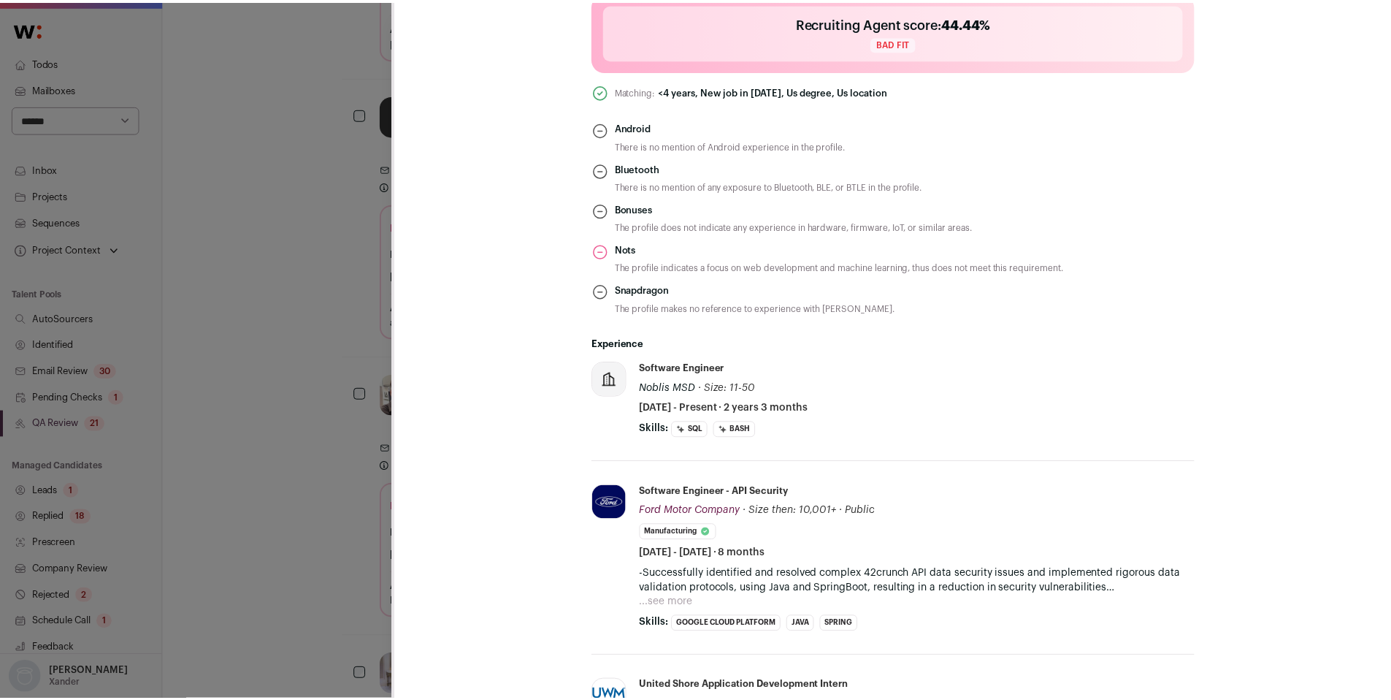
scroll to position [674, 0]
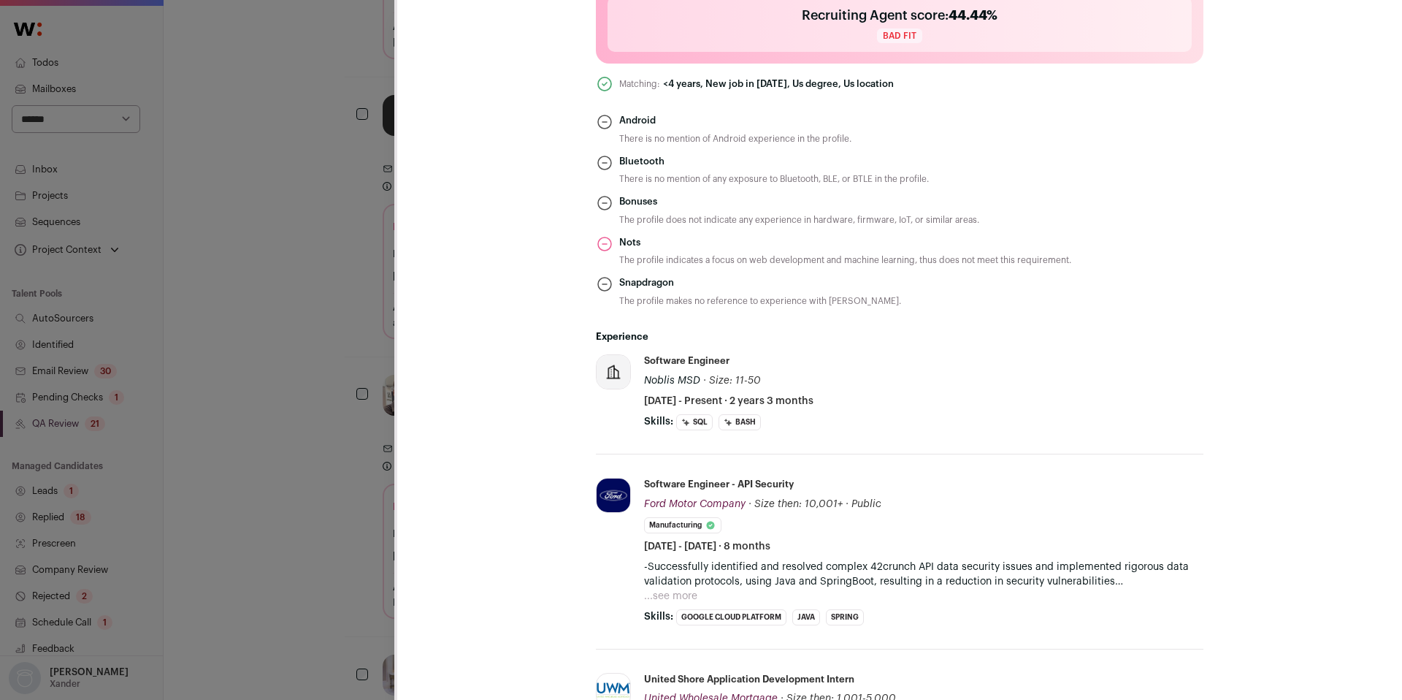
drag, startPoint x: 302, startPoint y: 557, endPoint x: 325, endPoint y: 547, distance: 24.8
click at [302, 558] on div "**********" at bounding box center [701, 350] width 1402 height 700
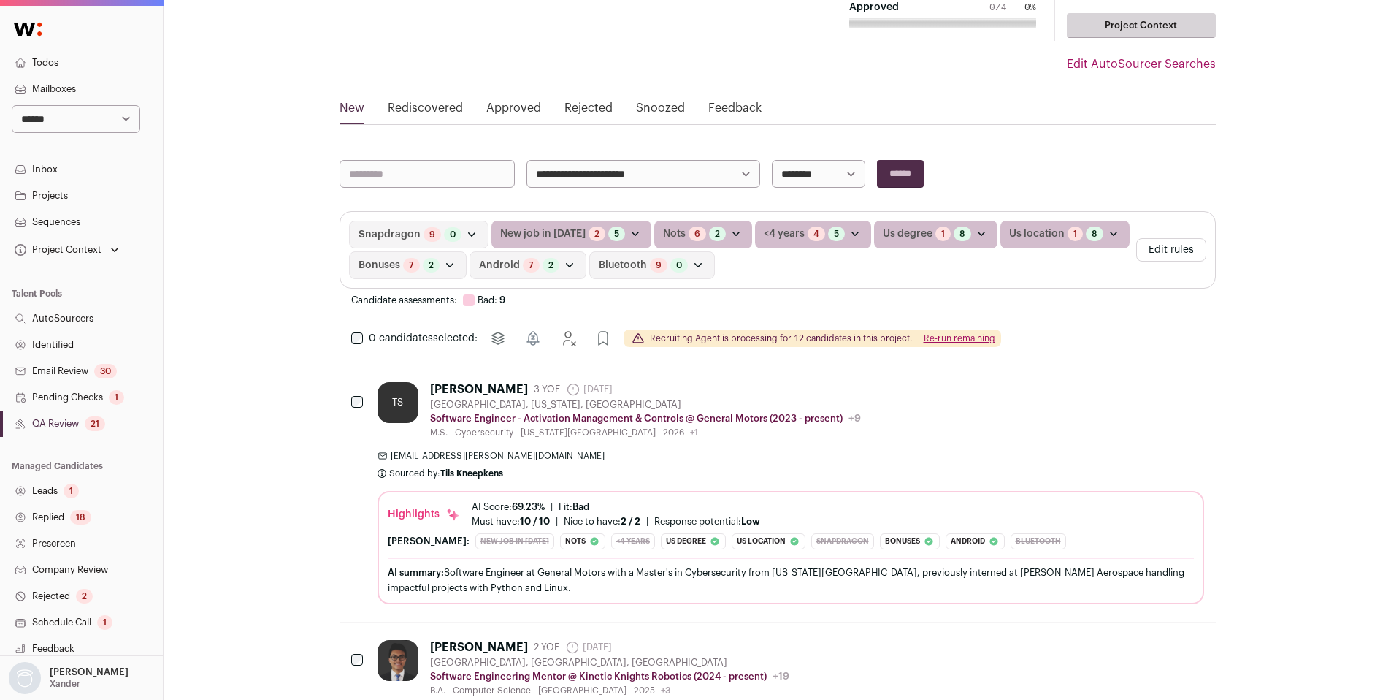
scroll to position [0, 0]
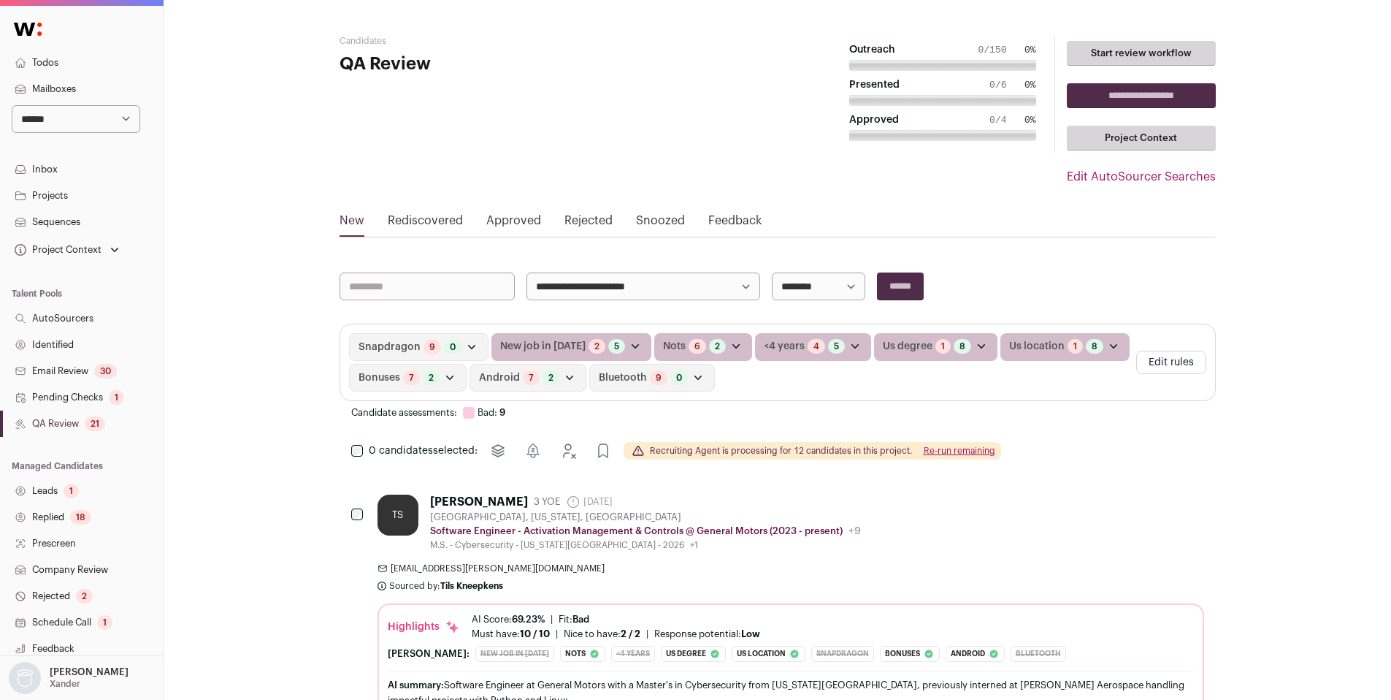
click at [66, 348] on link "Identified" at bounding box center [81, 345] width 163 height 26
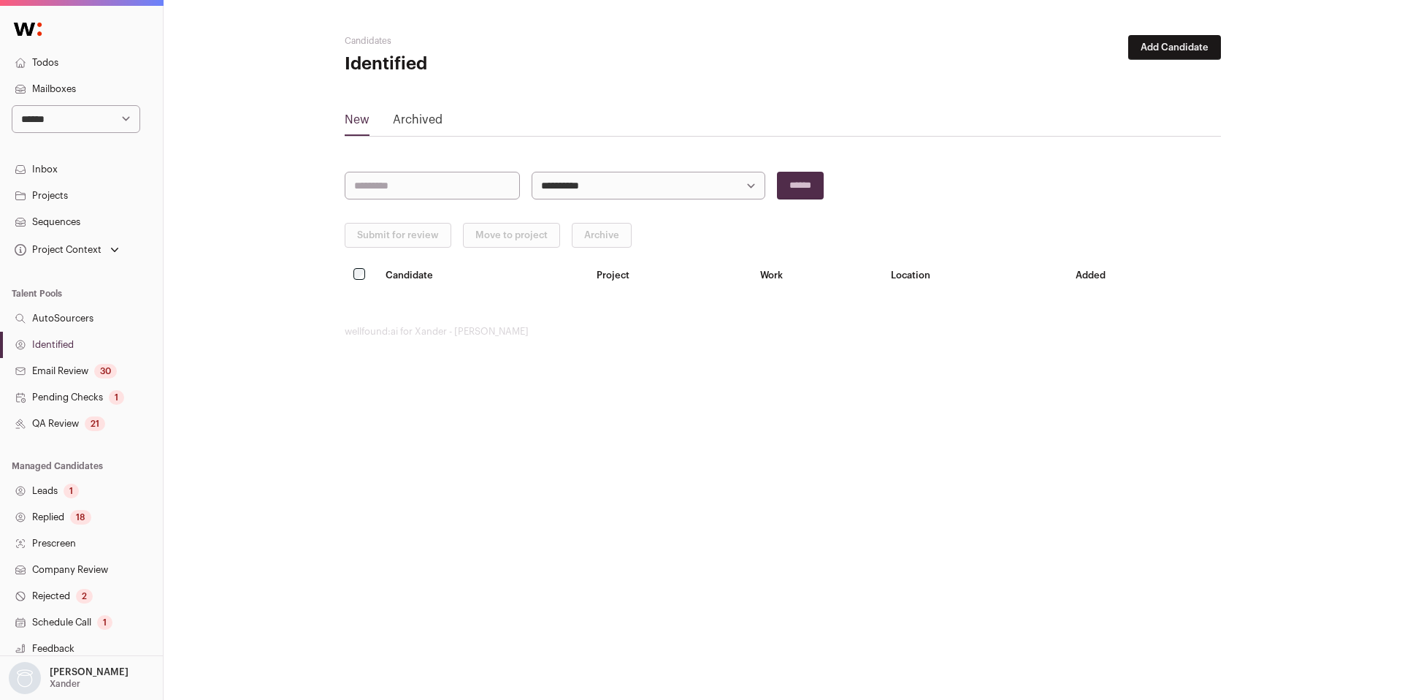
click at [66, 424] on link "QA Review 21" at bounding box center [81, 423] width 163 height 26
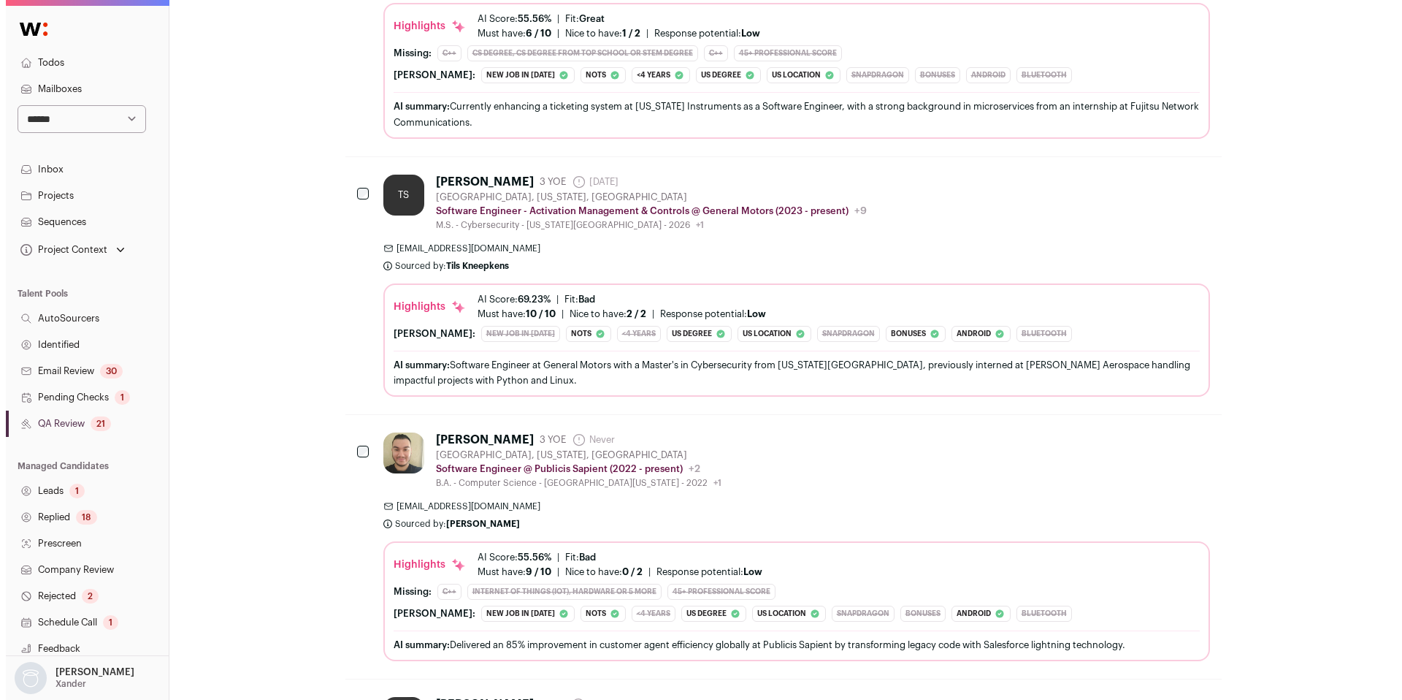
scroll to position [1418, 0]
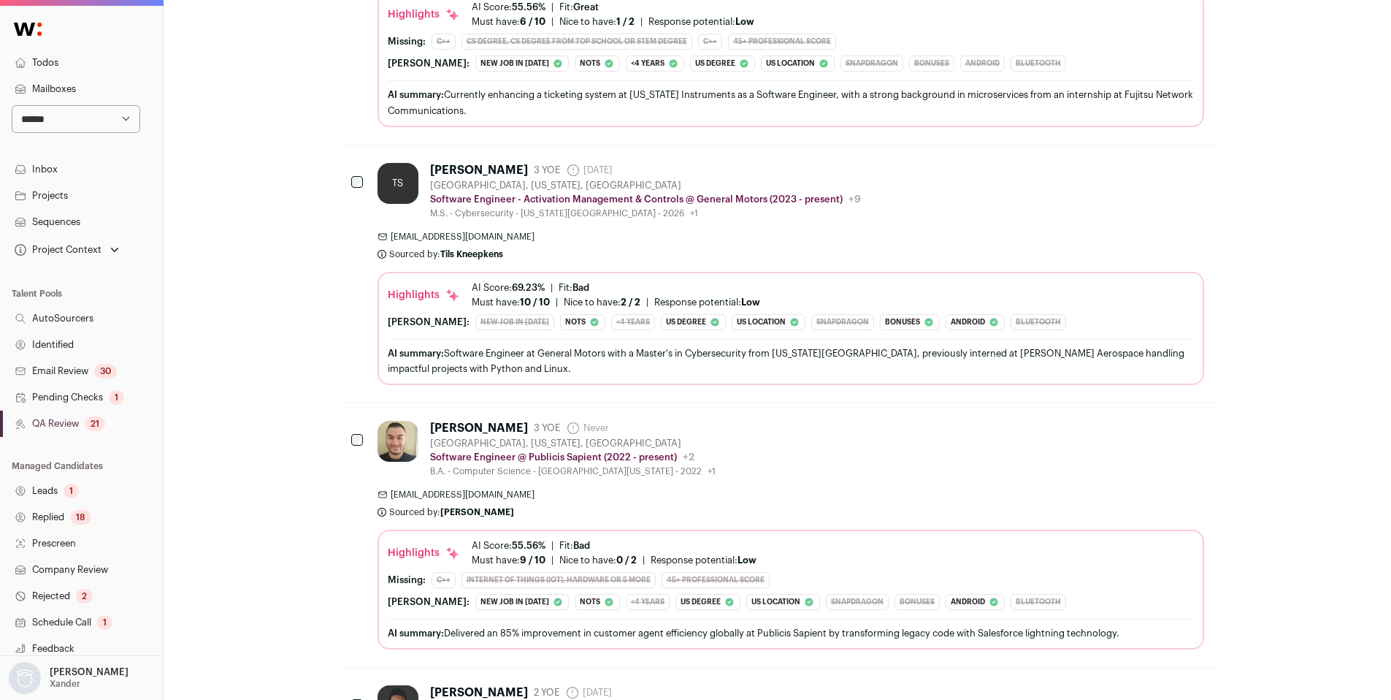
click at [853, 462] on div "[PERSON_NAME] 3 YOE Never Admin only. The last time the profile was scraped. [G…" at bounding box center [791, 449] width 827 height 56
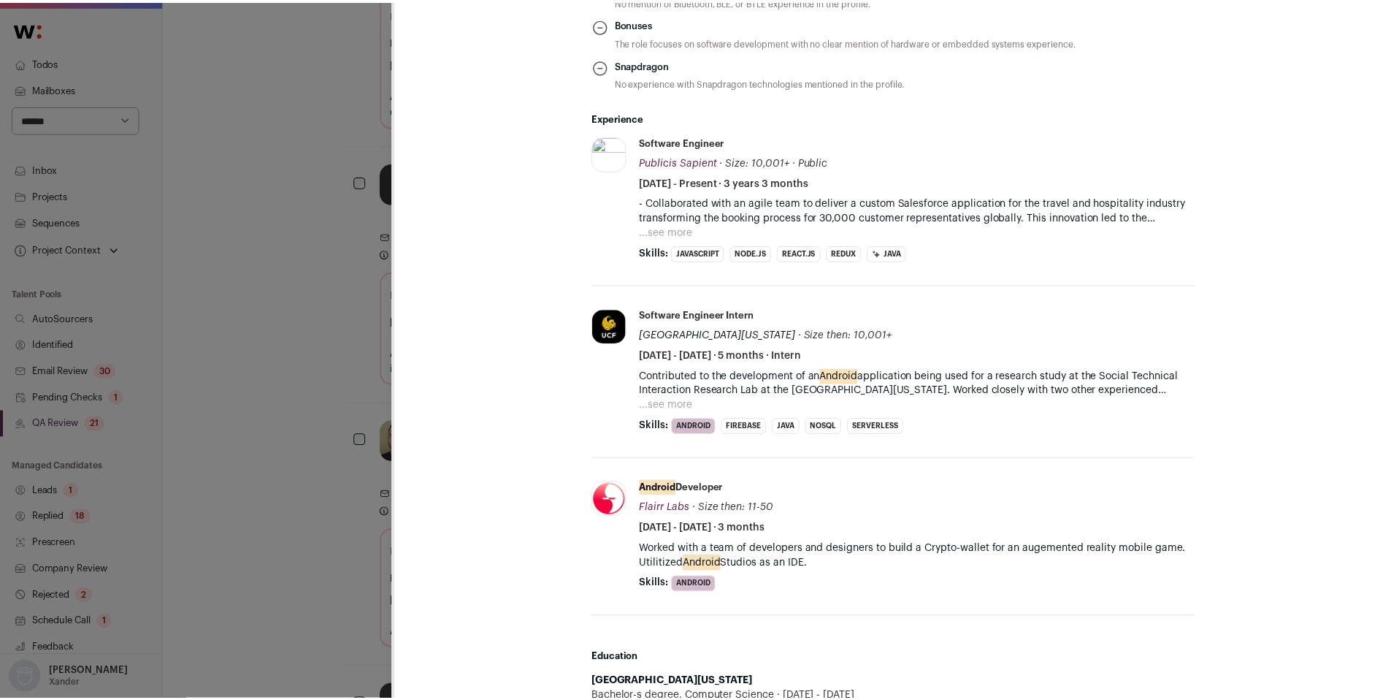
scroll to position [889, 0]
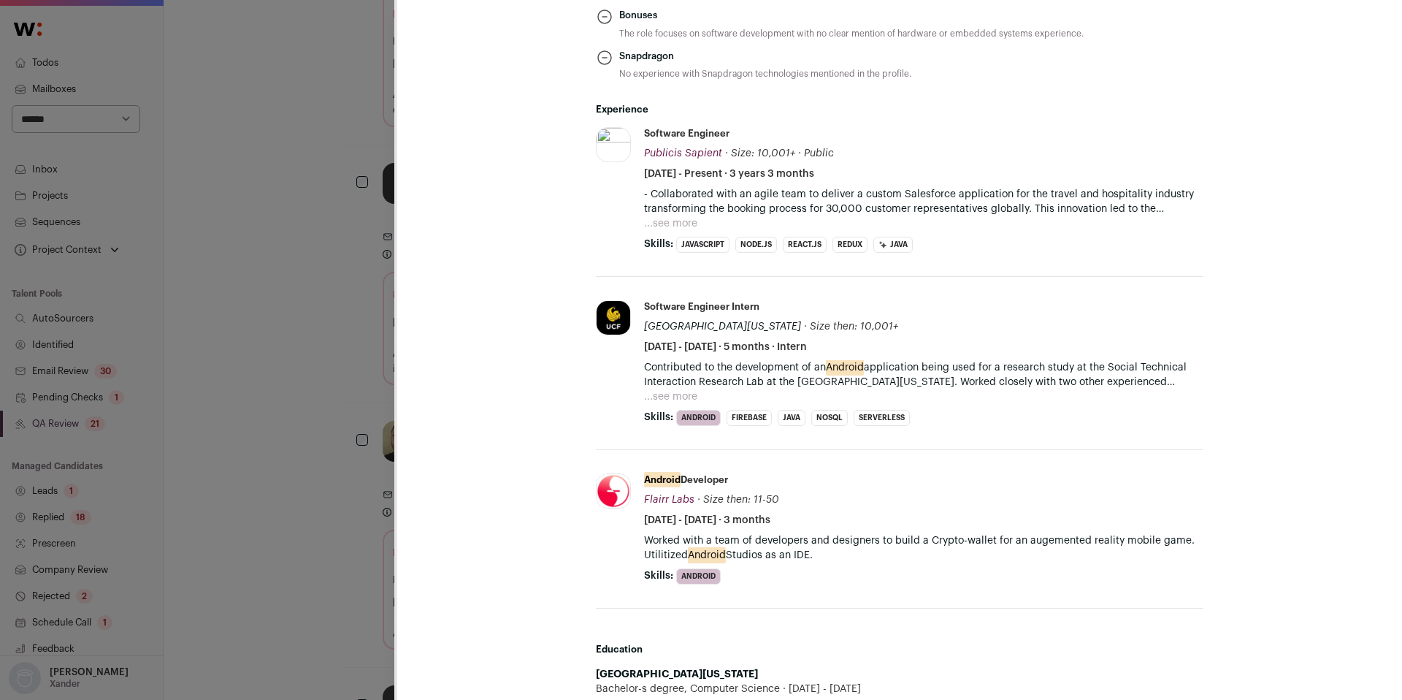
click at [292, 494] on div "[PERSON_NAME] Last update: [DATE] [GEOGRAPHIC_DATA], [US_STATE], [GEOGRAPHIC_DA…" at bounding box center [701, 350] width 1402 height 700
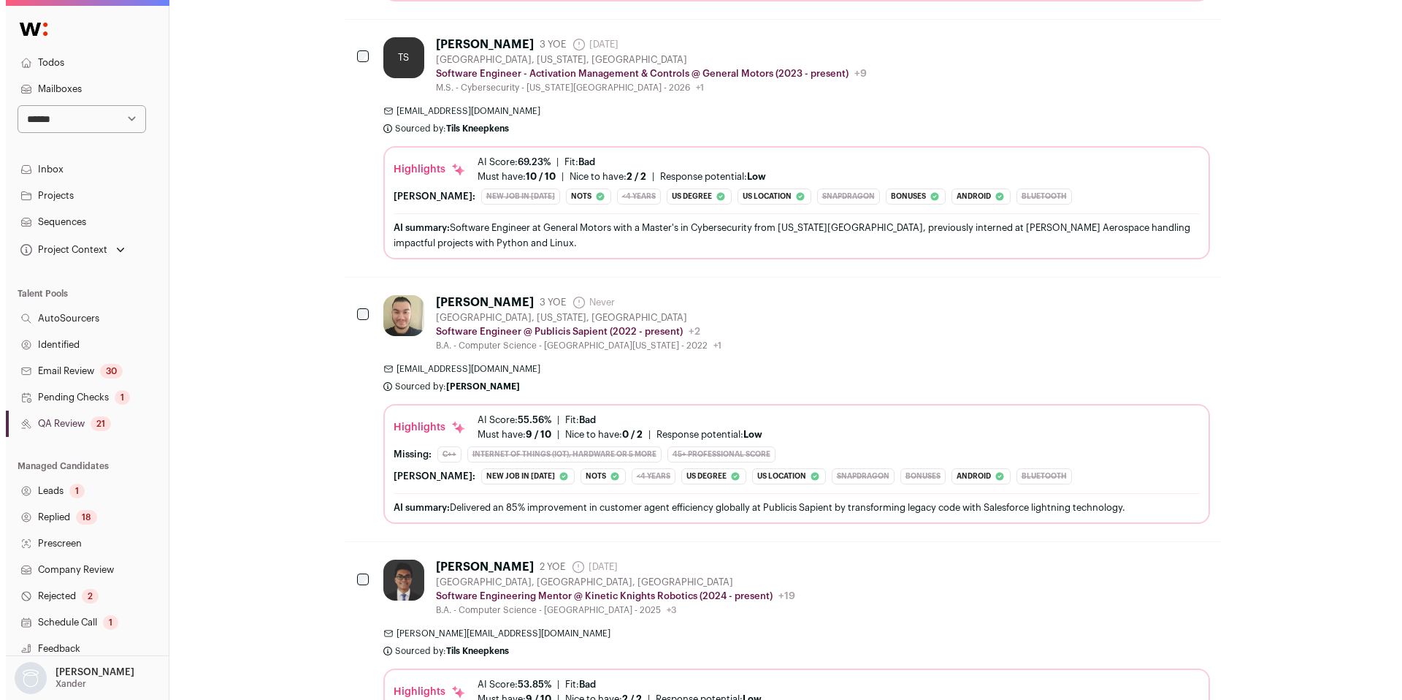
scroll to position [1553, 0]
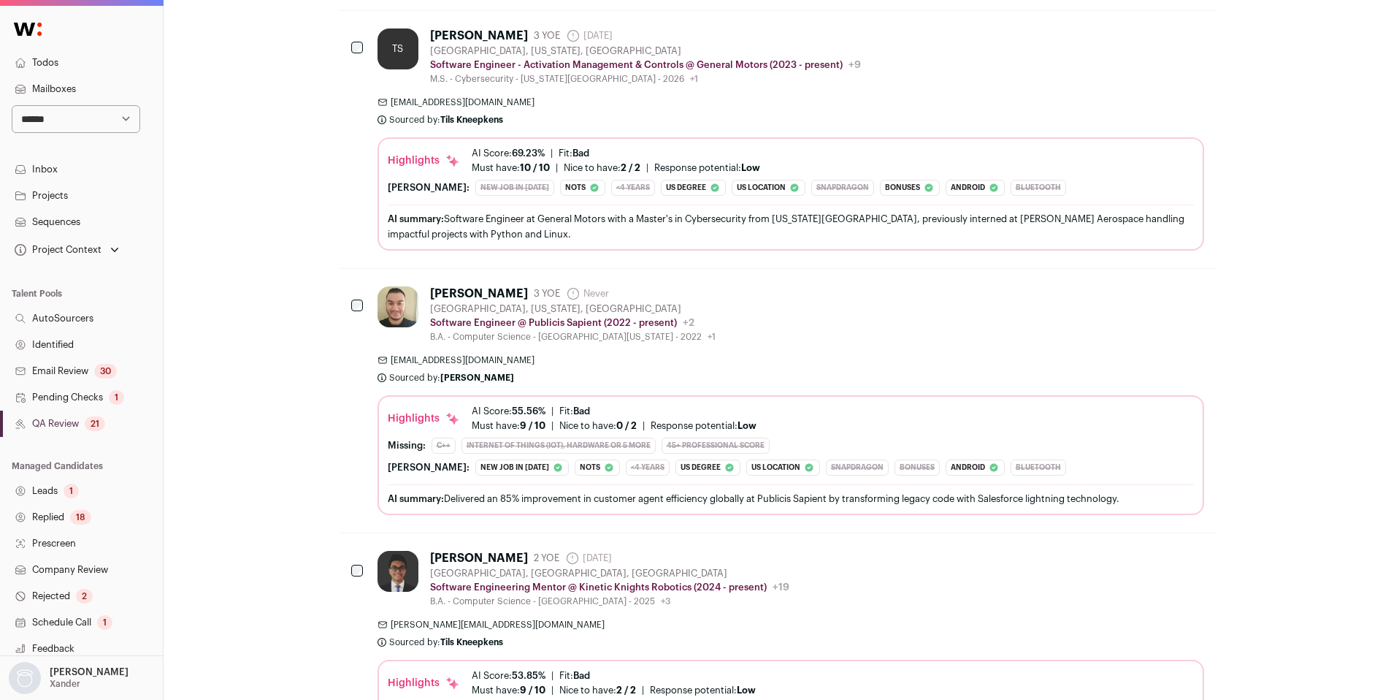
click at [850, 331] on div "[PERSON_NAME] 3 YOE Never Admin only. The last time the profile was scraped. [G…" at bounding box center [791, 314] width 827 height 56
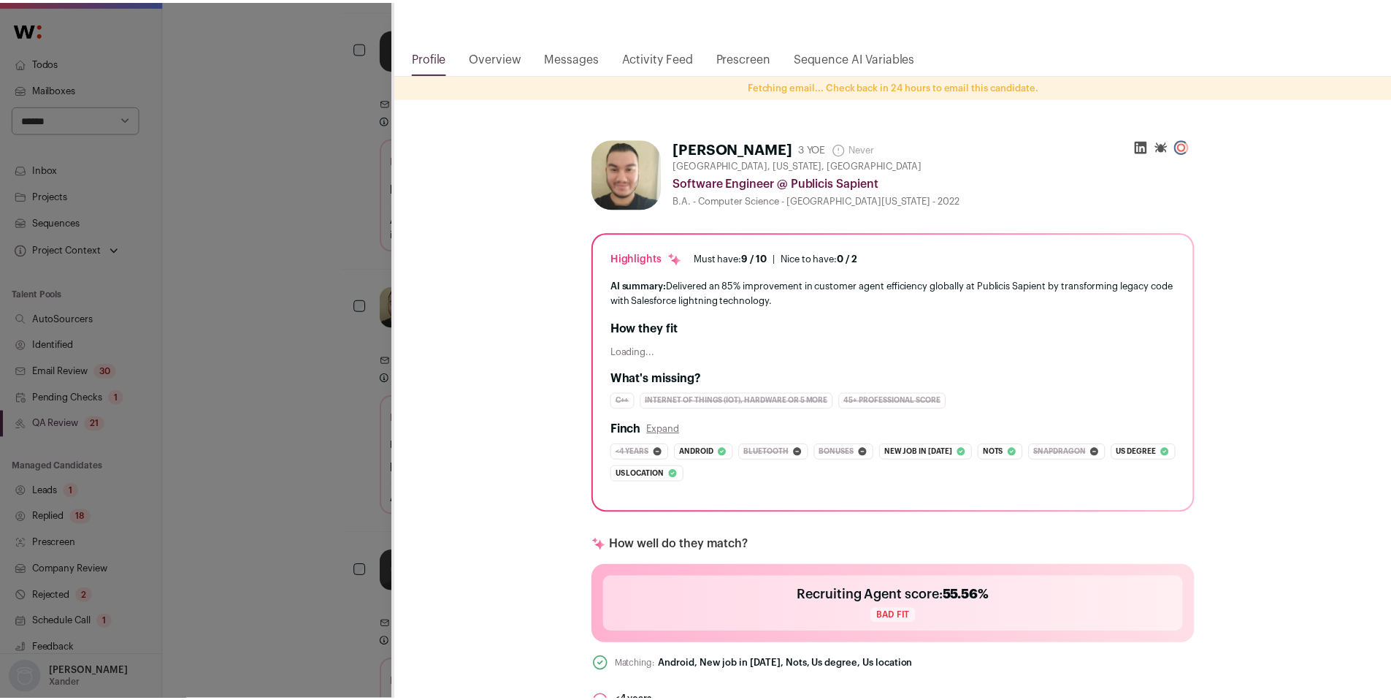
scroll to position [130, 0]
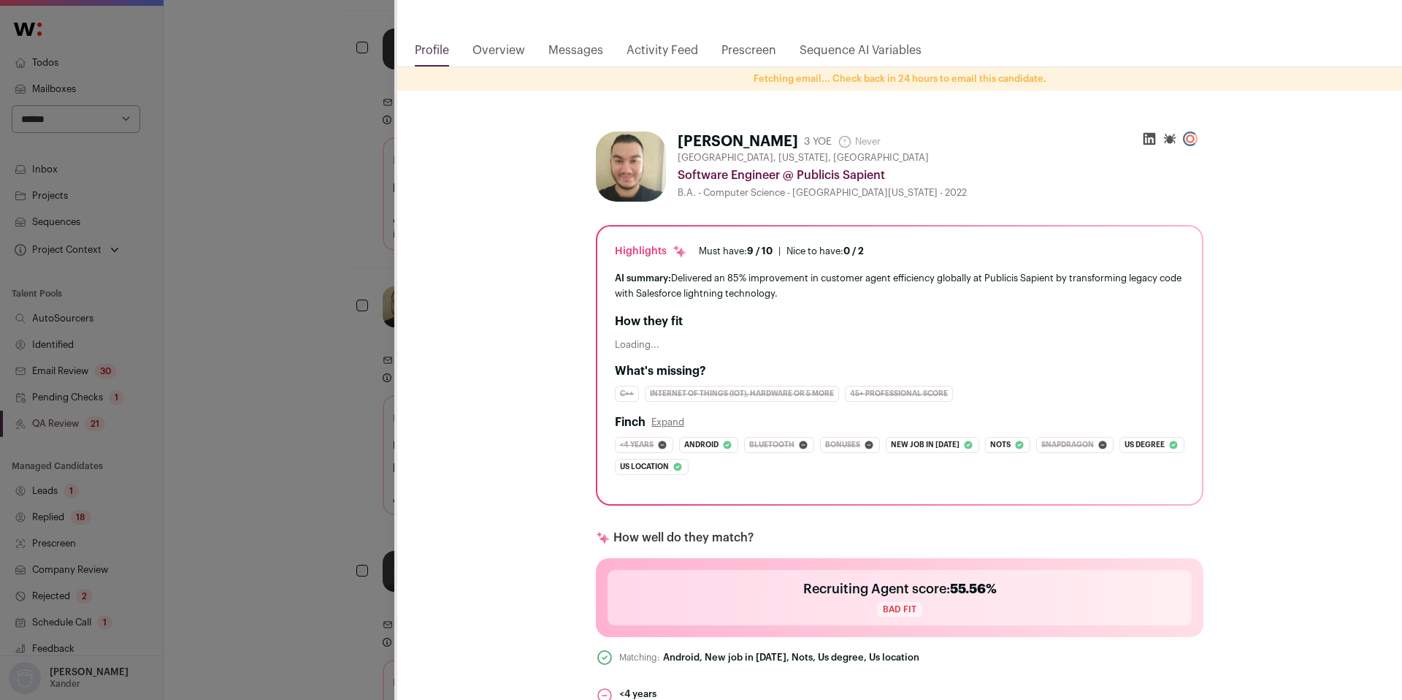
click at [280, 509] on div "[PERSON_NAME] Last update: [DATE] [GEOGRAPHIC_DATA], [US_STATE], [GEOGRAPHIC_DA…" at bounding box center [701, 350] width 1402 height 700
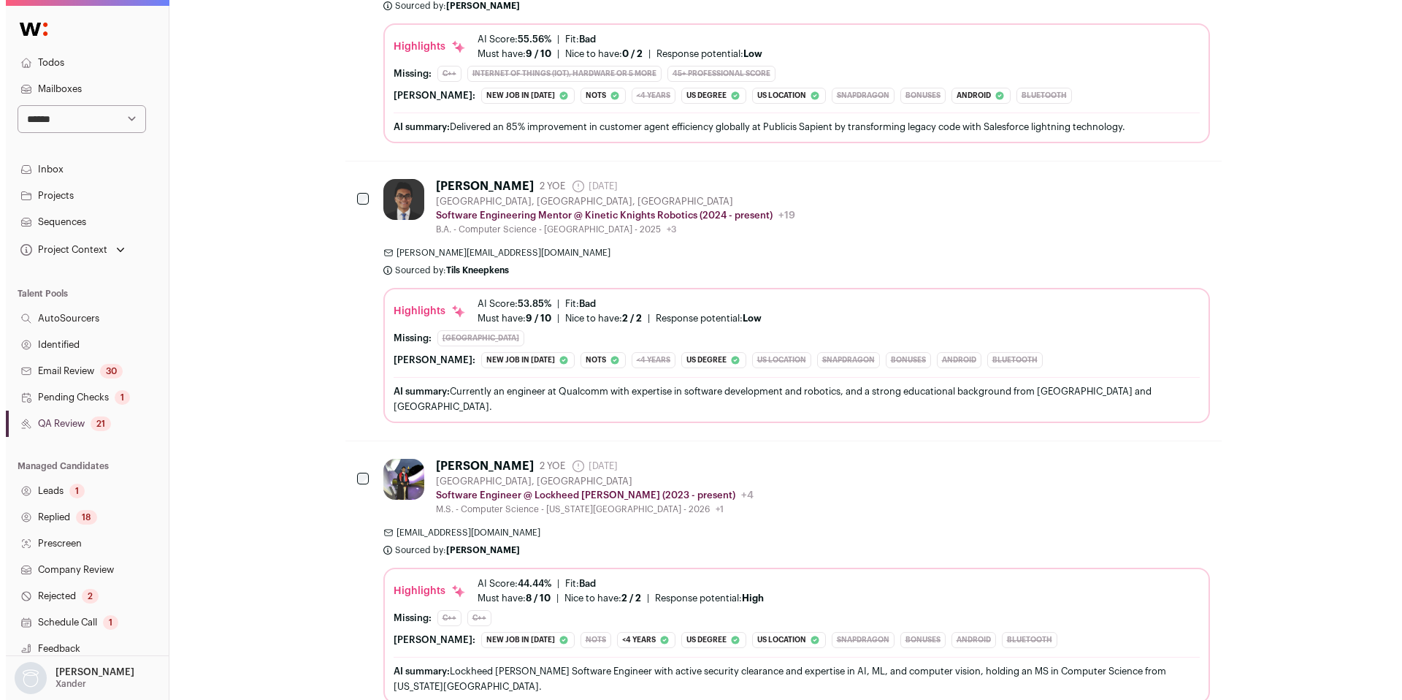
scroll to position [1961, 0]
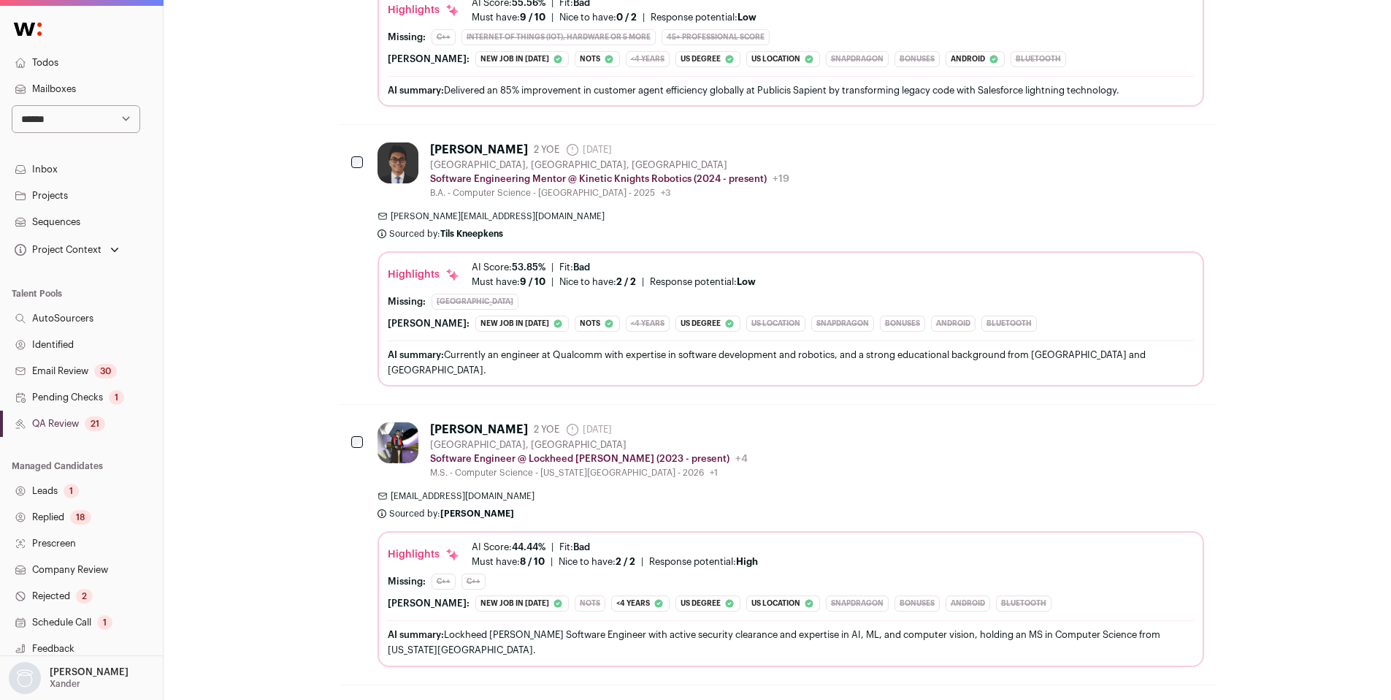
click at [892, 484] on div "[PERSON_NAME] 2 YOE [DATE] Admin only. The last time the profile was scraped. […" at bounding box center [791, 544] width 827 height 244
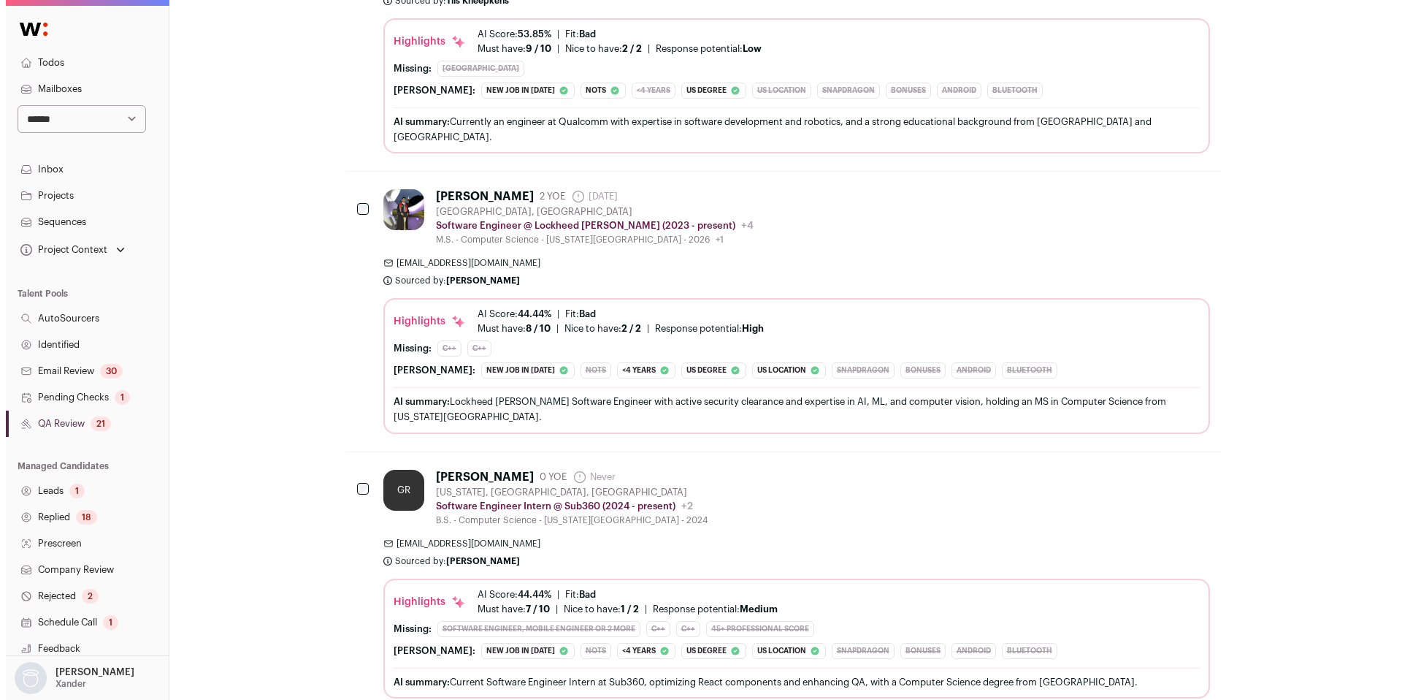
scroll to position [2232, 0]
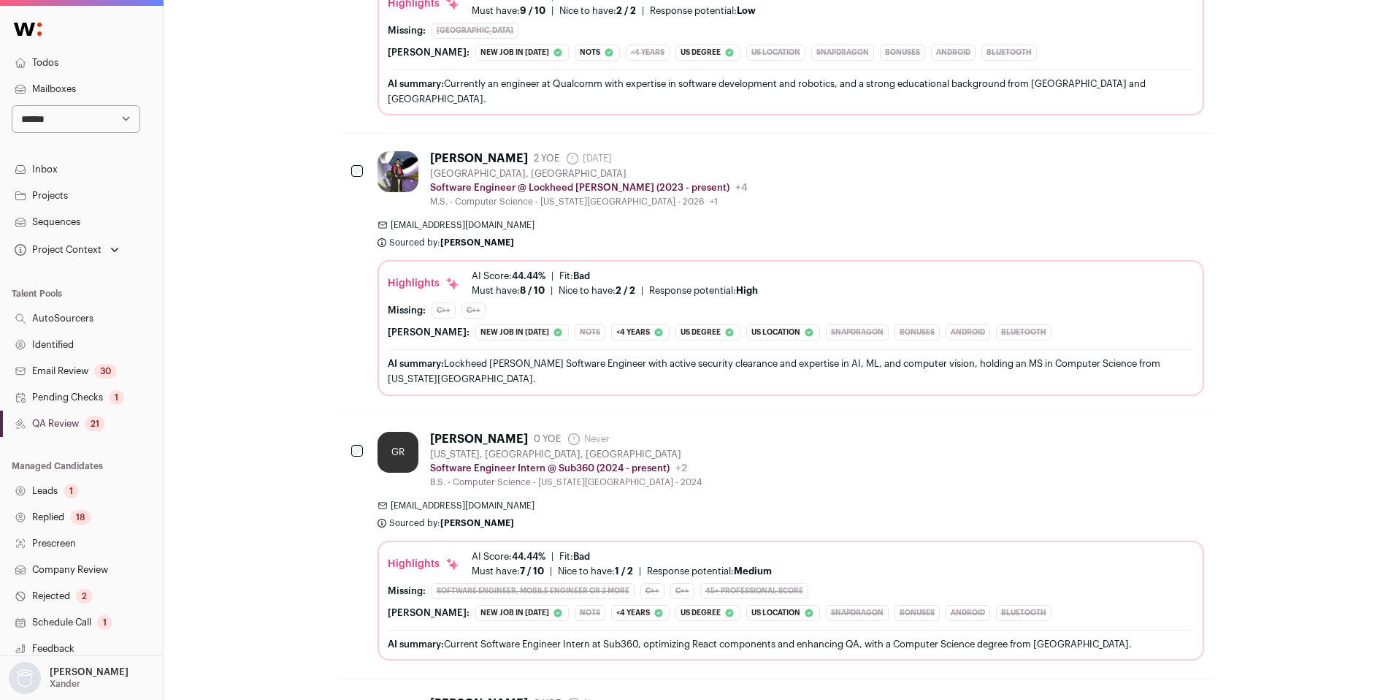
click at [941, 499] on span "[EMAIL_ADDRESS][DOMAIN_NAME]" at bounding box center [791, 505] width 827 height 12
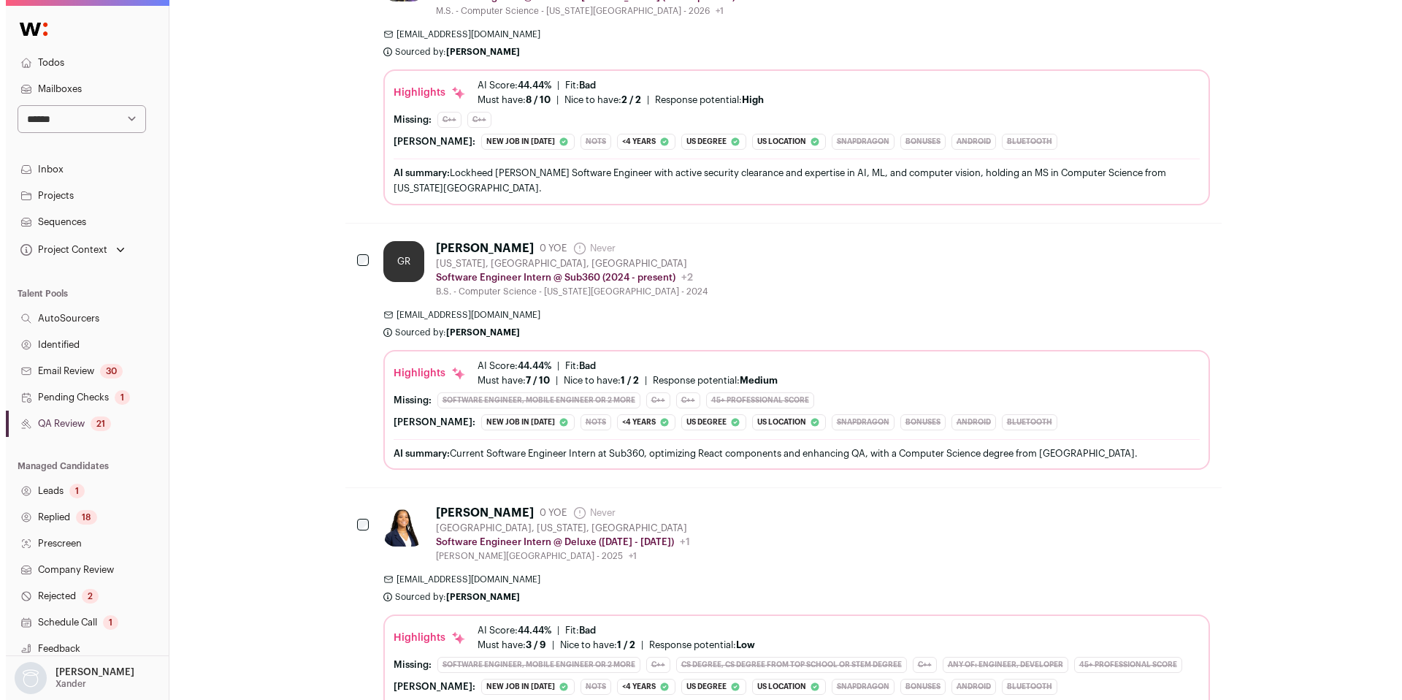
scroll to position [2430, 0]
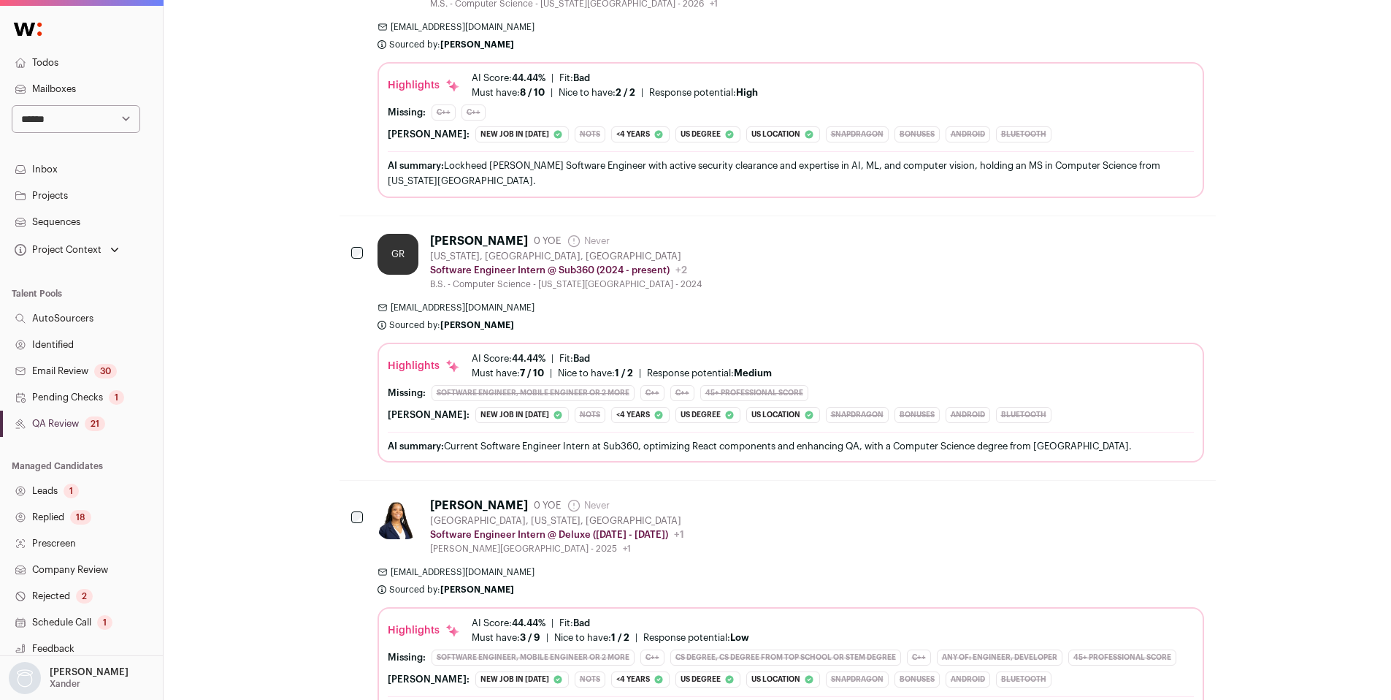
click at [777, 546] on div "[PERSON_NAME] 0 YOE Never Admin only. The last time the profile was scraped. [G…" at bounding box center [791, 612] width 827 height 229
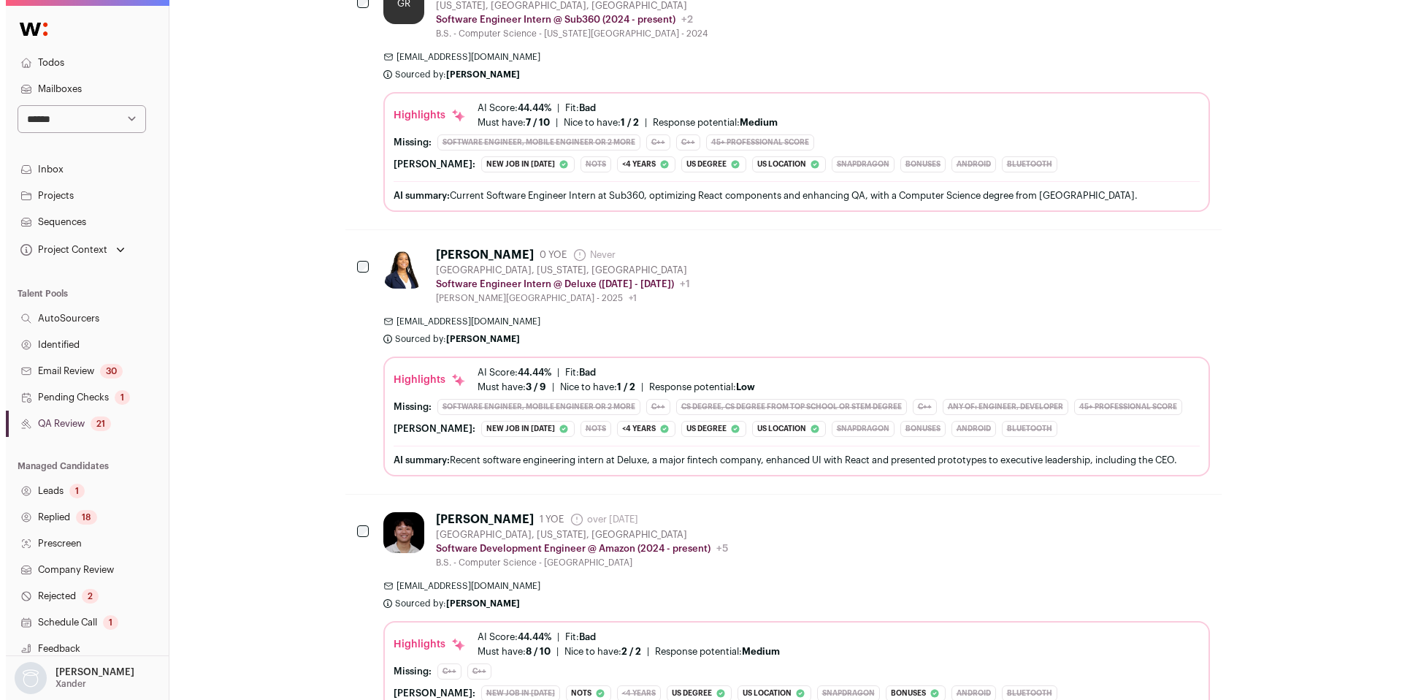
scroll to position [2689, 0]
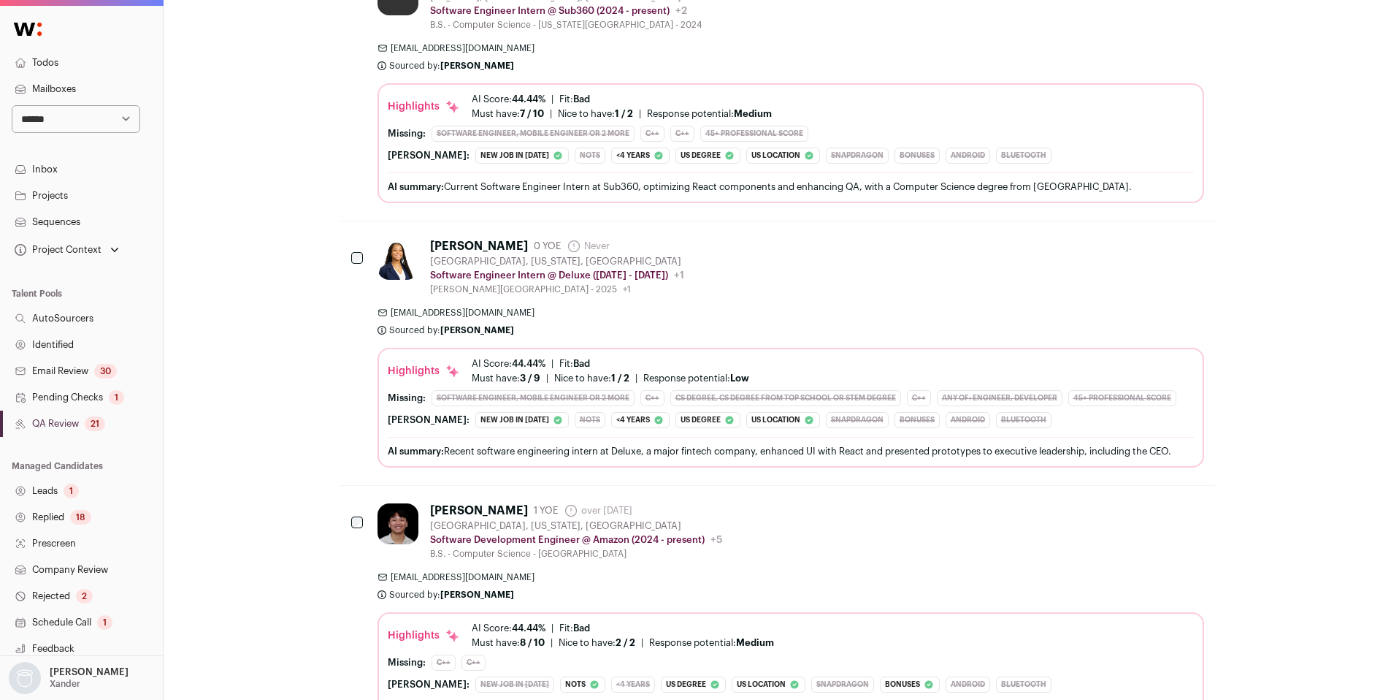
click at [777, 546] on div "[PERSON_NAME] 1 YOE over [DATE] Admin only. The last time the profile was scrap…" at bounding box center [791, 625] width 827 height 244
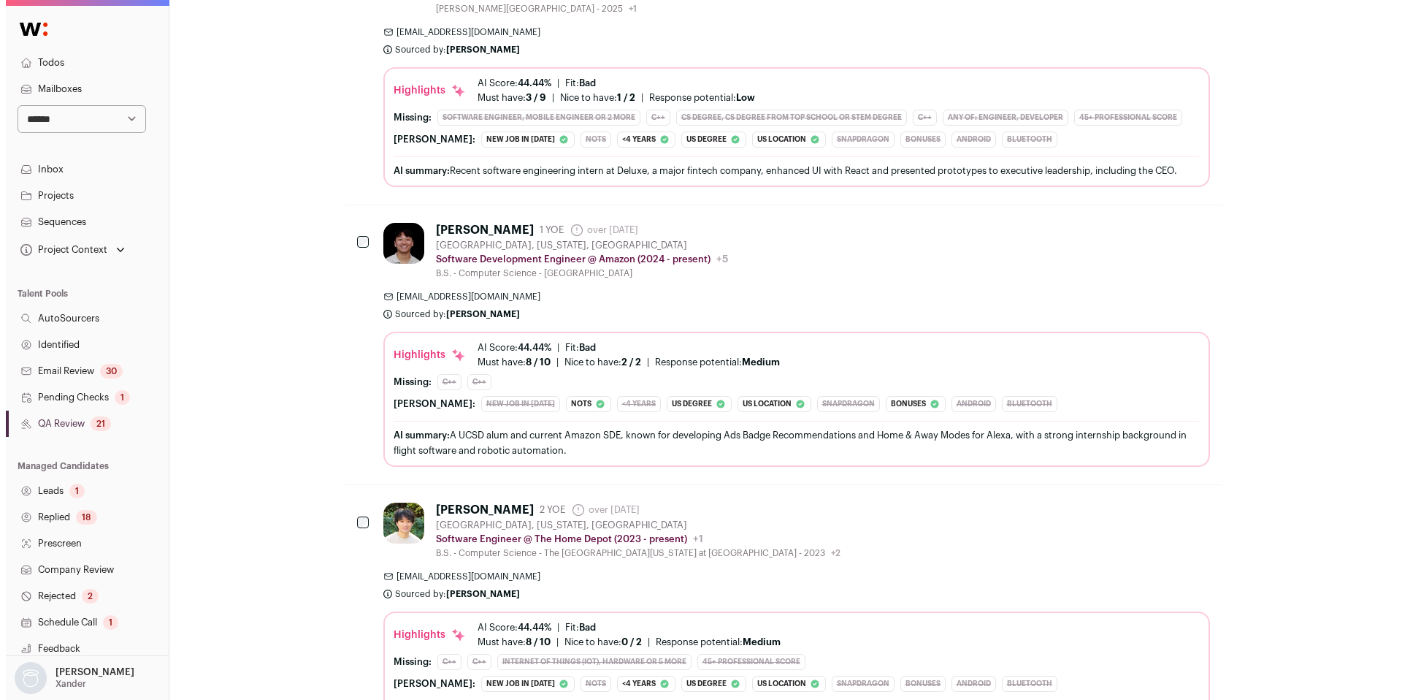
scroll to position [2974, 0]
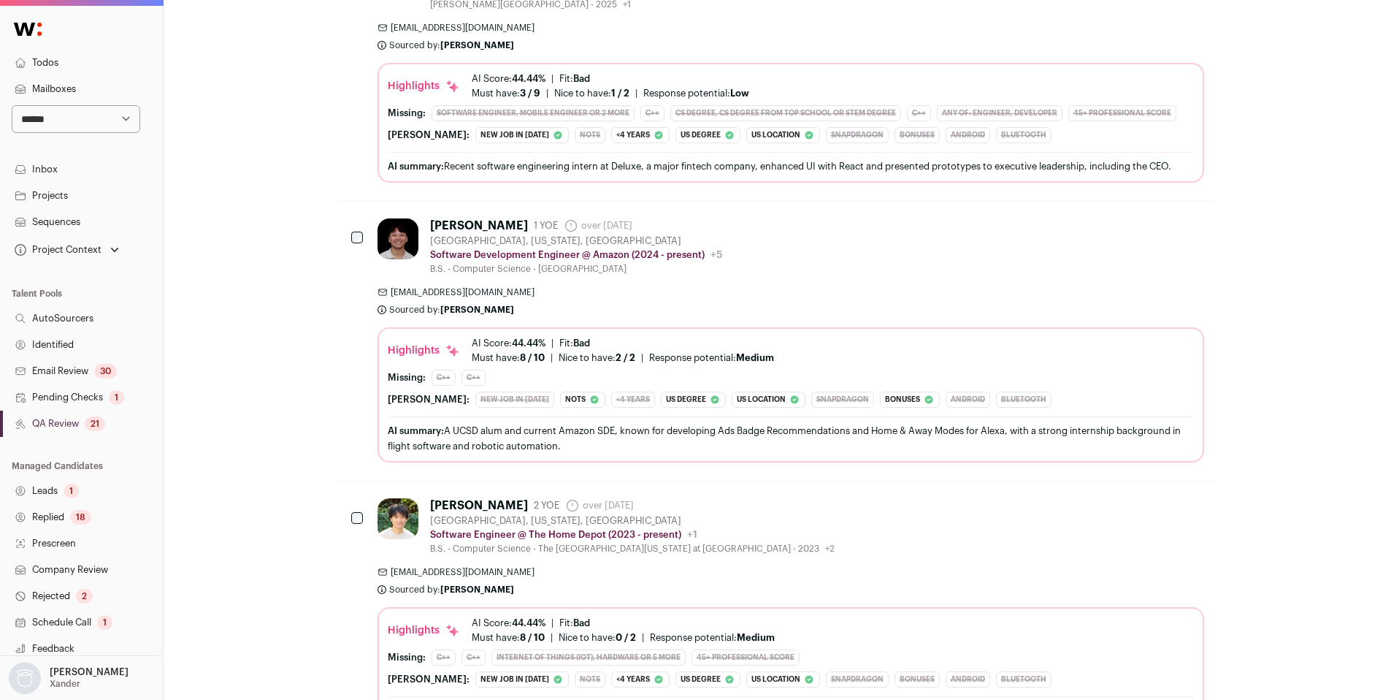
click at [835, 546] on div "[PERSON_NAME] 2 YOE over [DATE] Admin only. The last time the profile was scrap…" at bounding box center [791, 612] width 827 height 229
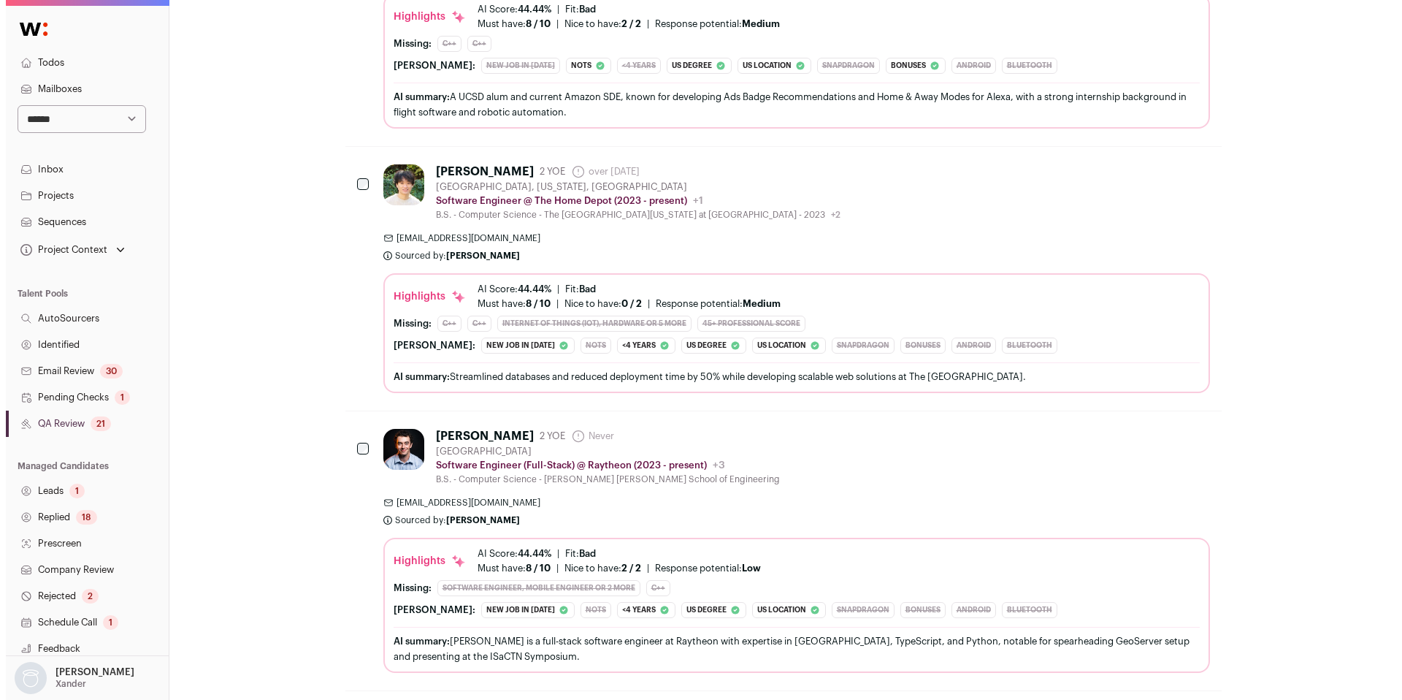
scroll to position [3309, 0]
click at [887, 495] on div "[EMAIL_ADDRESS][DOMAIN_NAME] Sourced by: [PERSON_NAME] Sourced about 1 hour ago" at bounding box center [791, 509] width 827 height 29
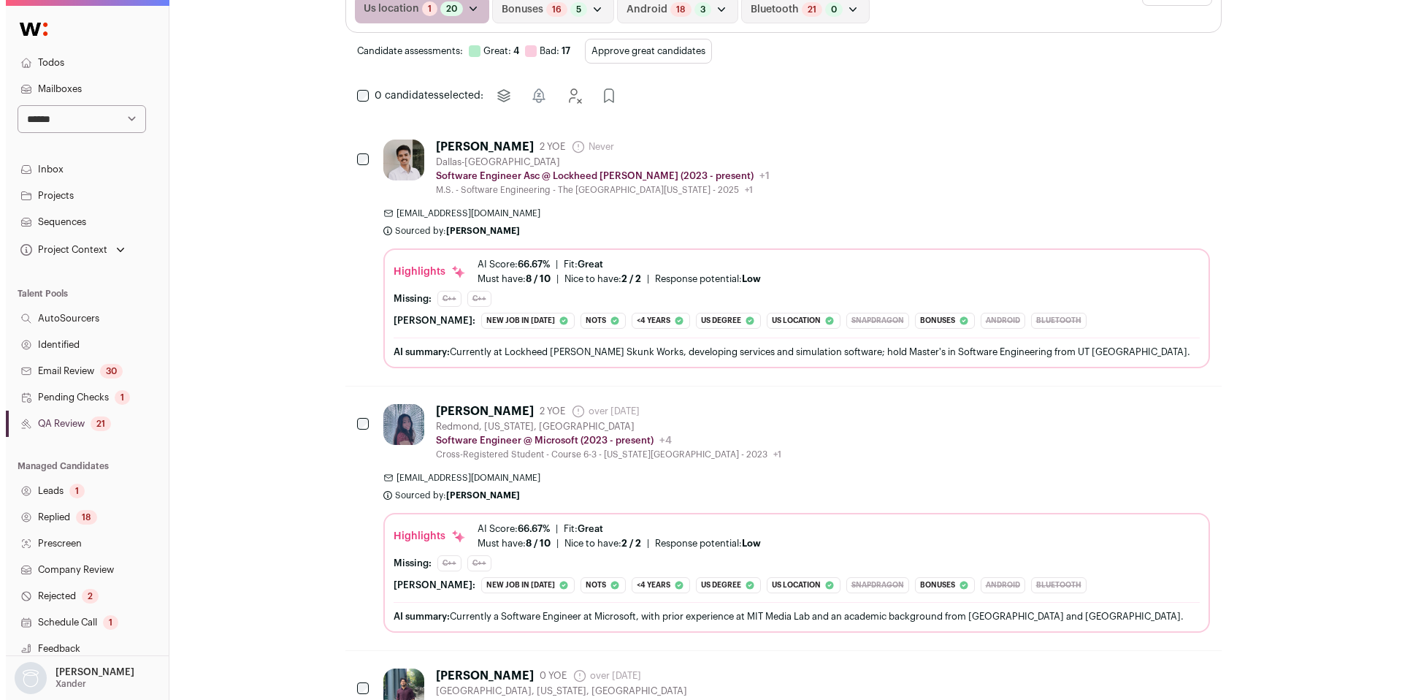
scroll to position [0, 0]
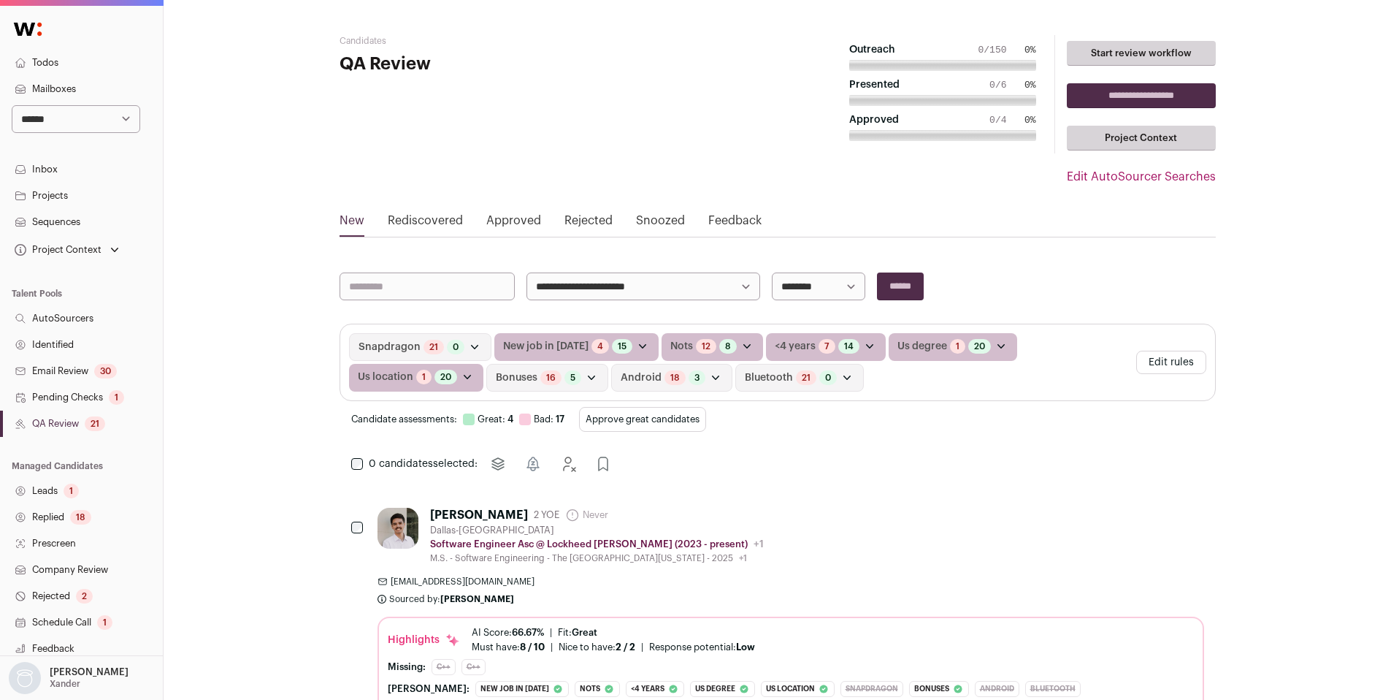
click at [1181, 356] on button "Edit rules" at bounding box center [1171, 362] width 70 height 23
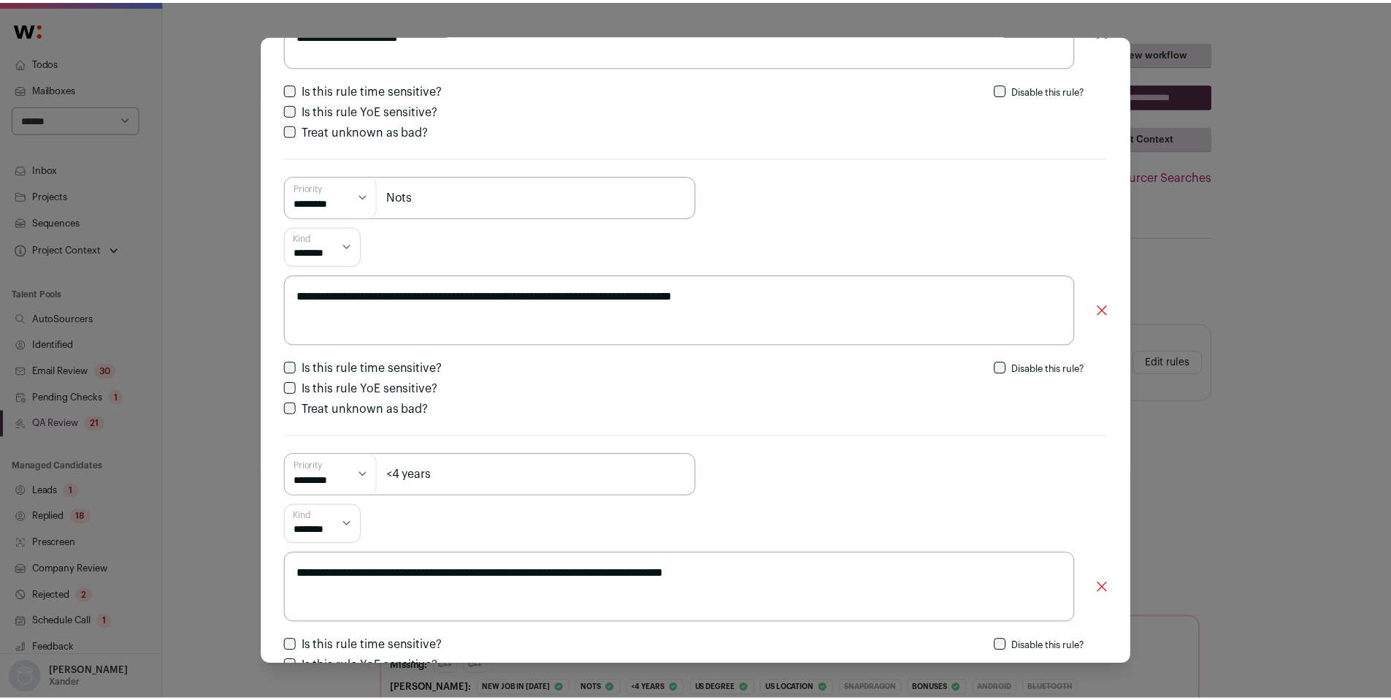
scroll to position [502, 0]
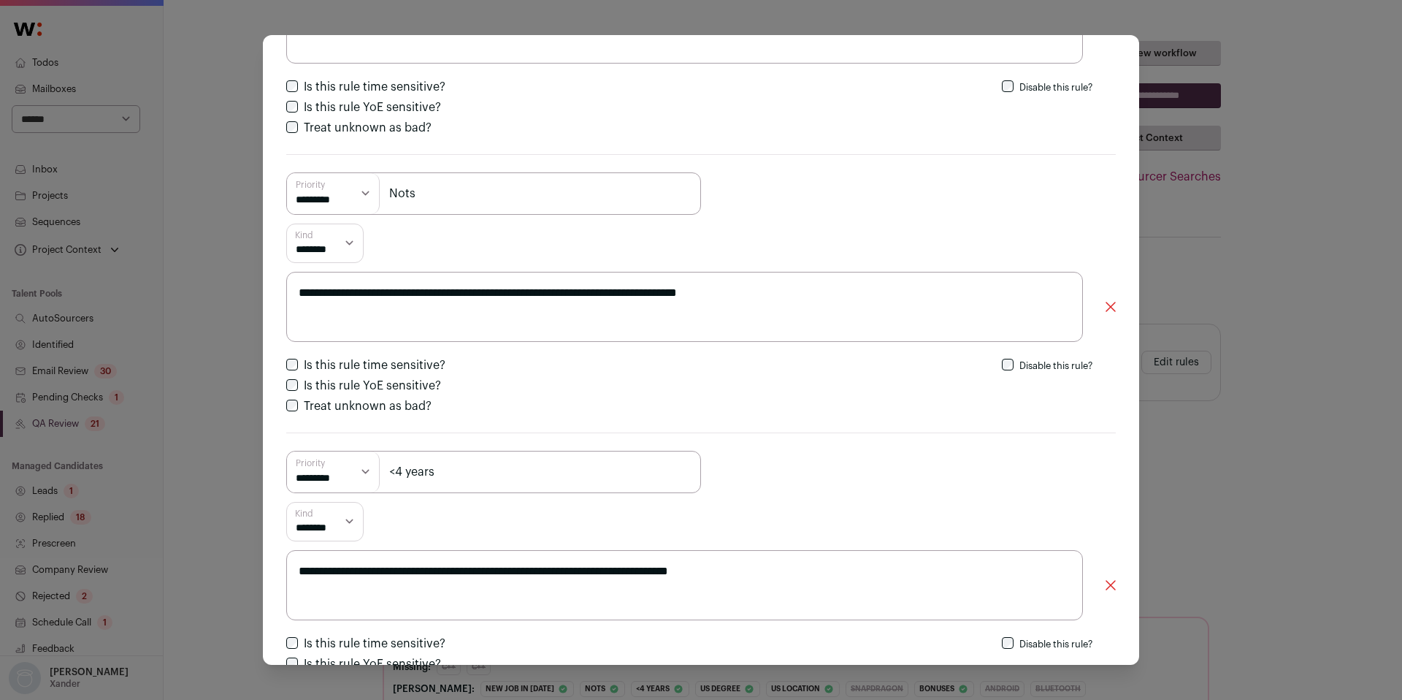
click at [1186, 304] on div "**********" at bounding box center [701, 350] width 1402 height 700
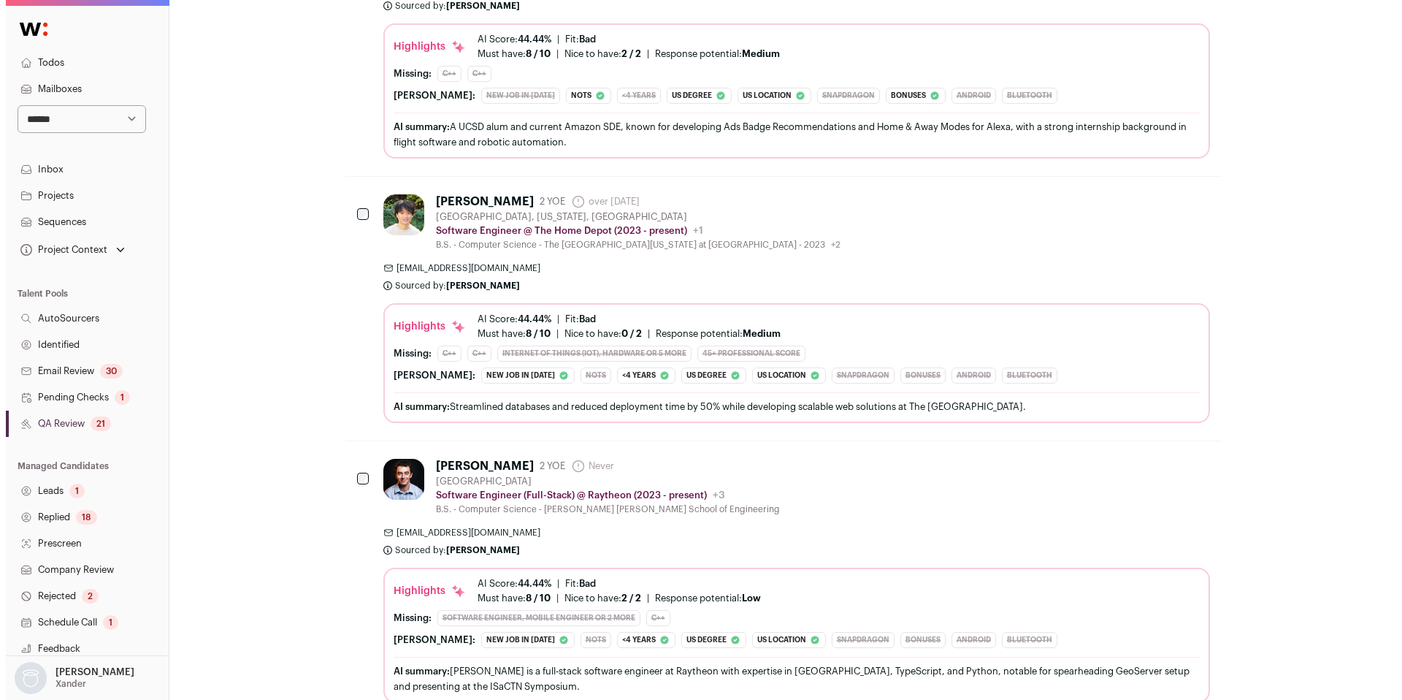
scroll to position [3282, 0]
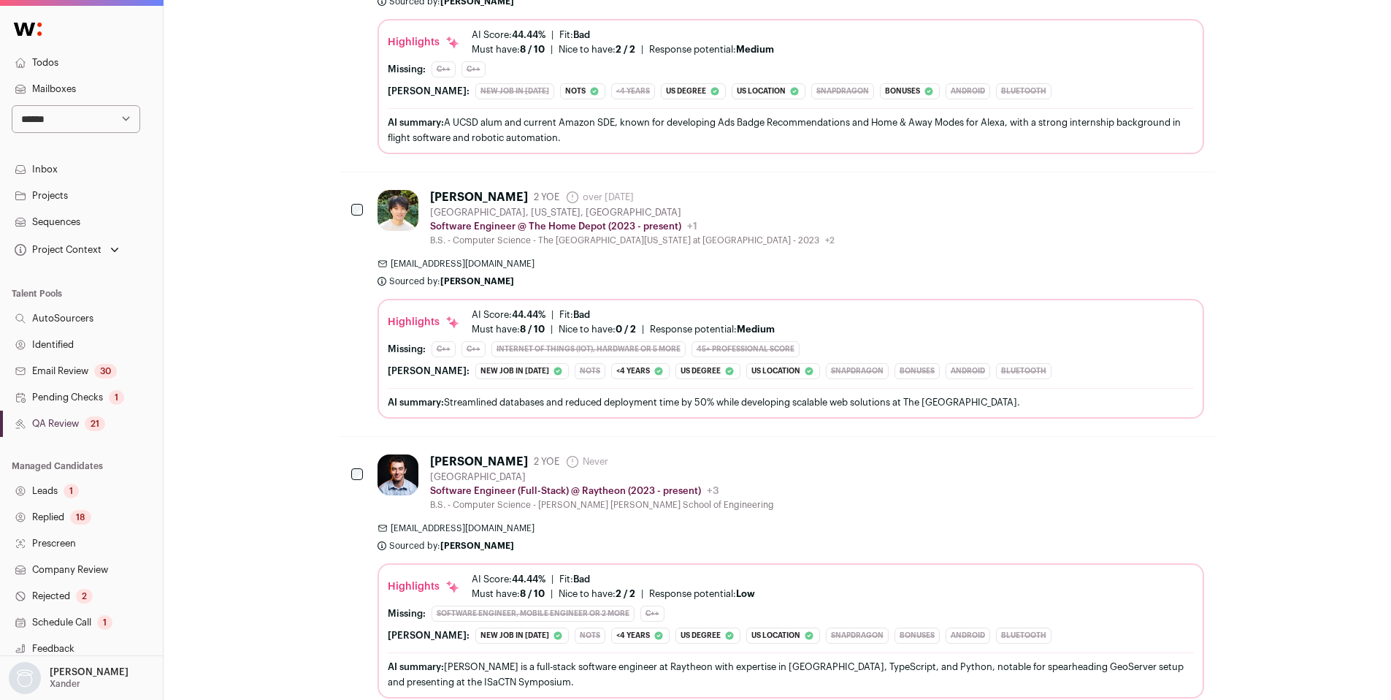
click at [871, 223] on div "[PERSON_NAME] 2 YOE over [DATE] Admin only. The last time the profile was scrap…" at bounding box center [791, 218] width 827 height 56
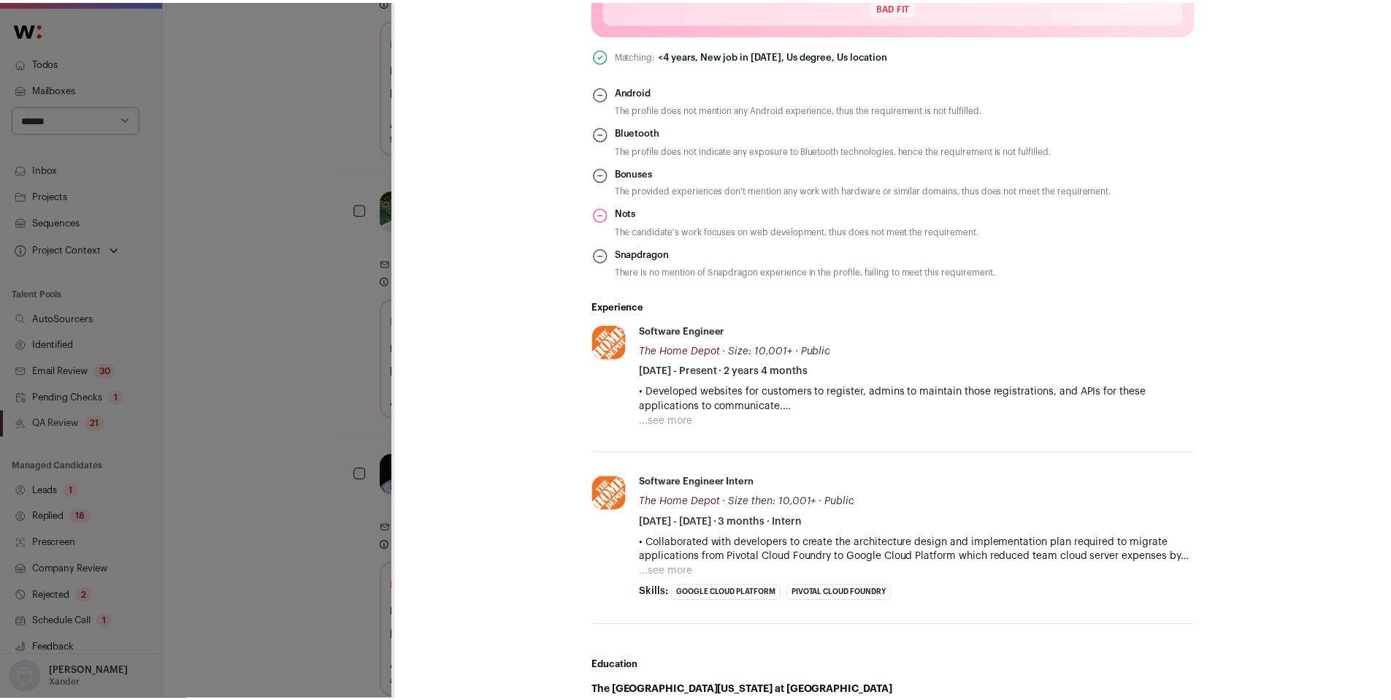
scroll to position [708, 0]
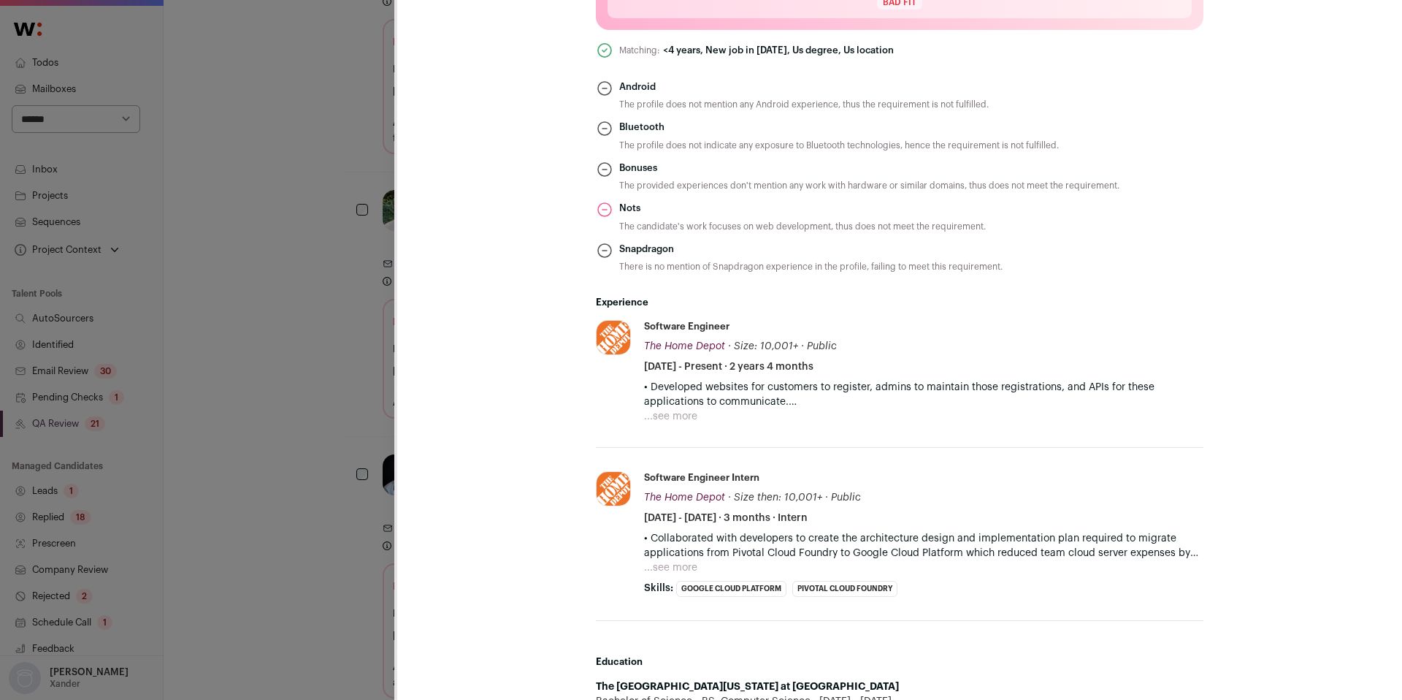
click at [654, 420] on button "...see more" at bounding box center [670, 416] width 53 height 15
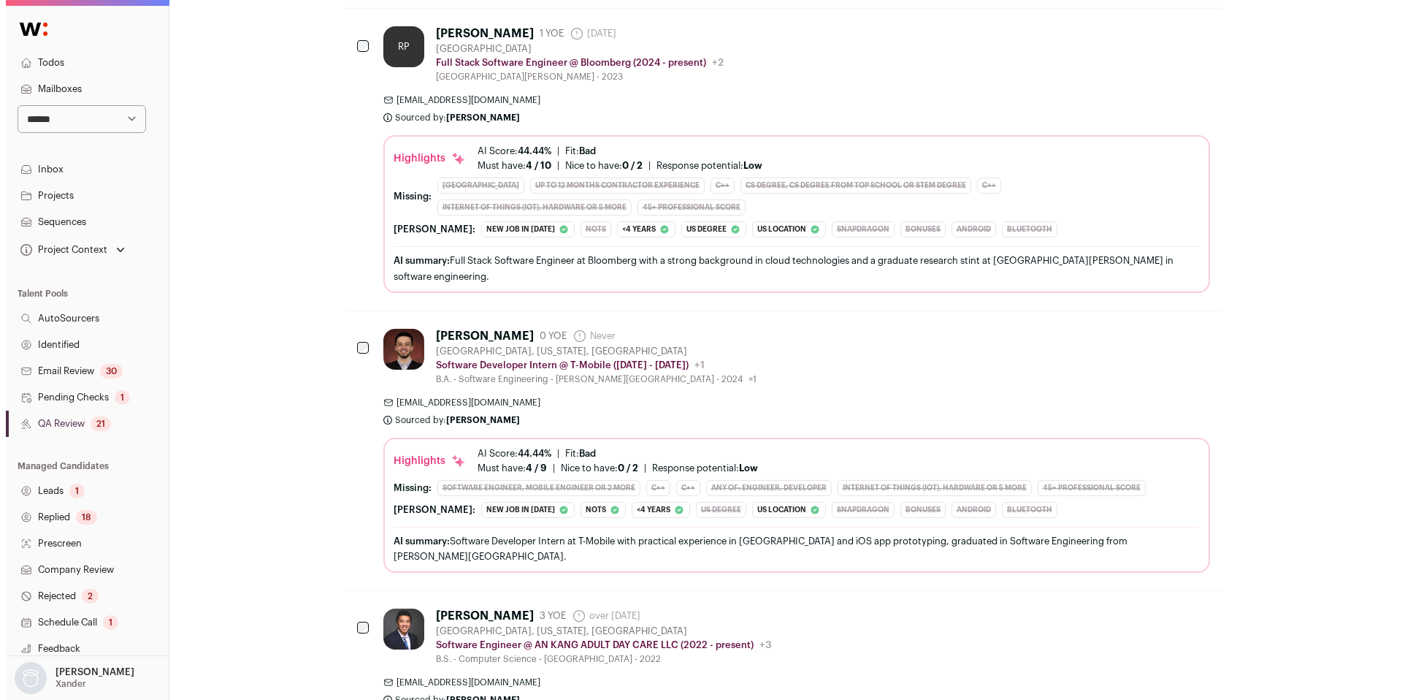
scroll to position [5376, 0]
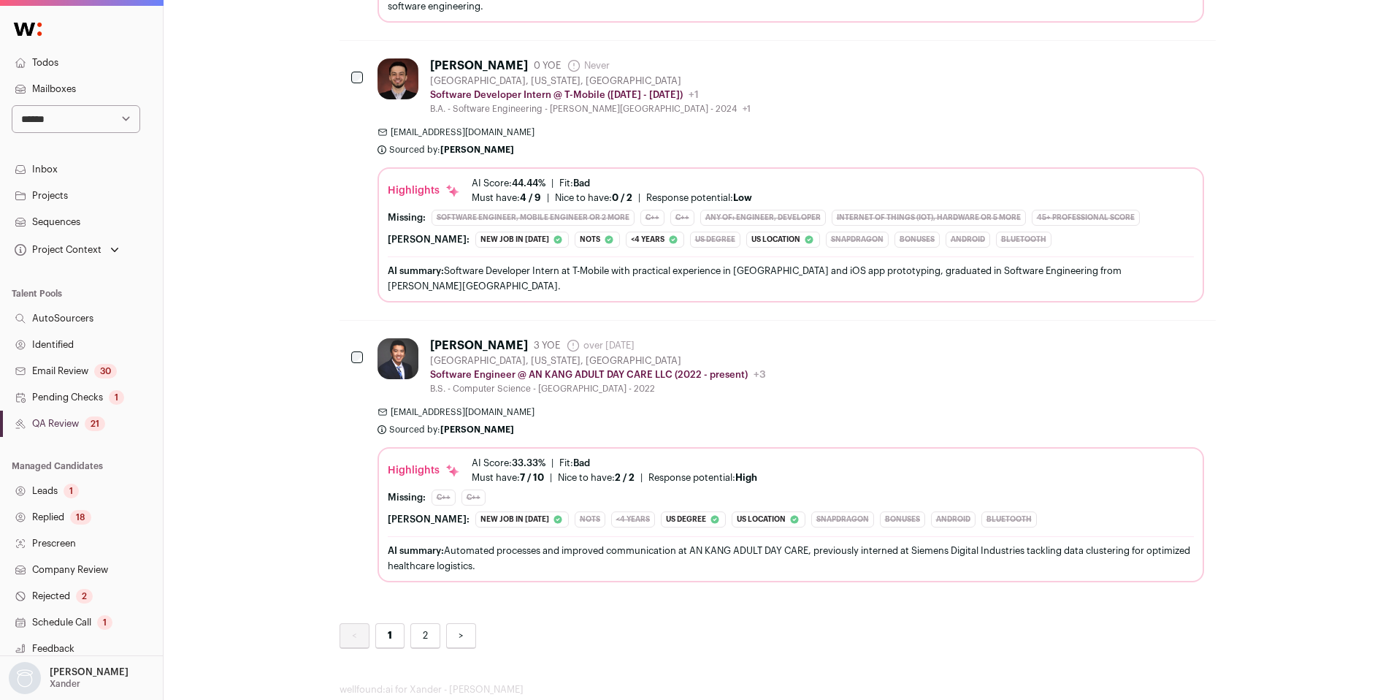
click at [860, 406] on div "[EMAIL_ADDRESS][DOMAIN_NAME] Sourced by: [PERSON_NAME] Sourced about 1 hour ago" at bounding box center [791, 420] width 827 height 29
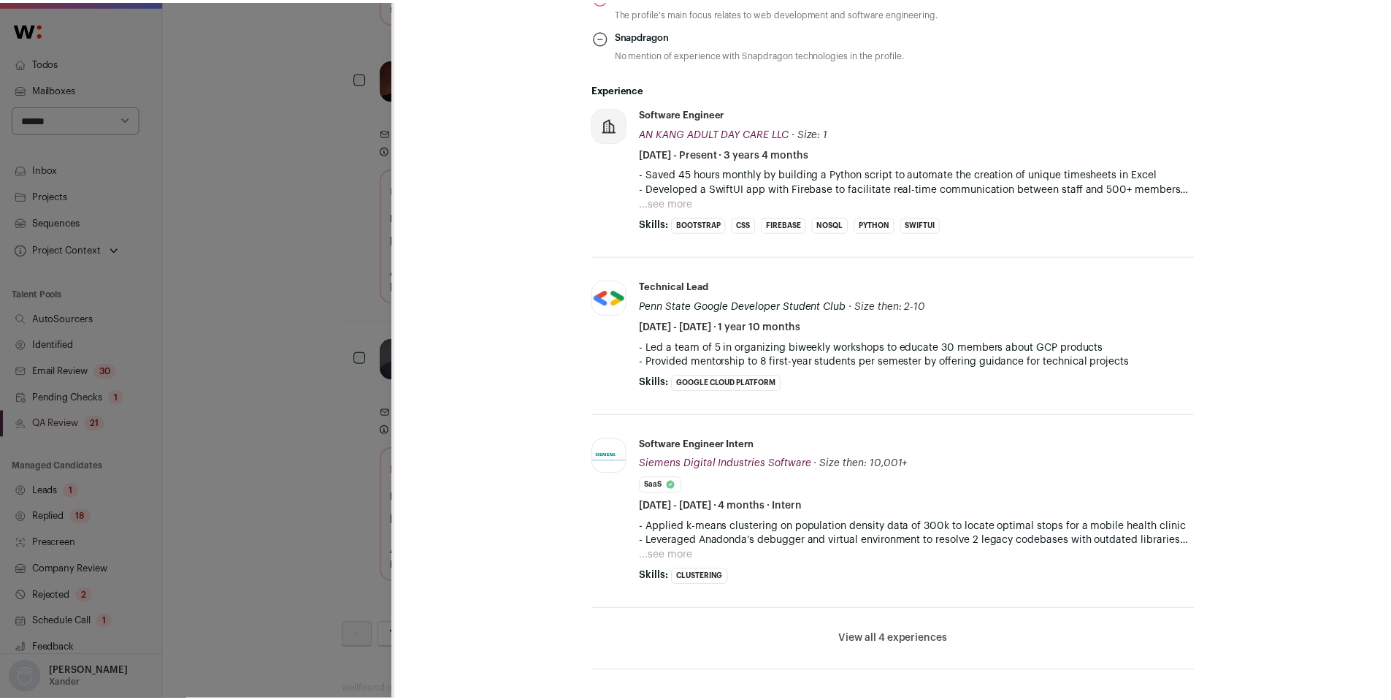
scroll to position [0, 0]
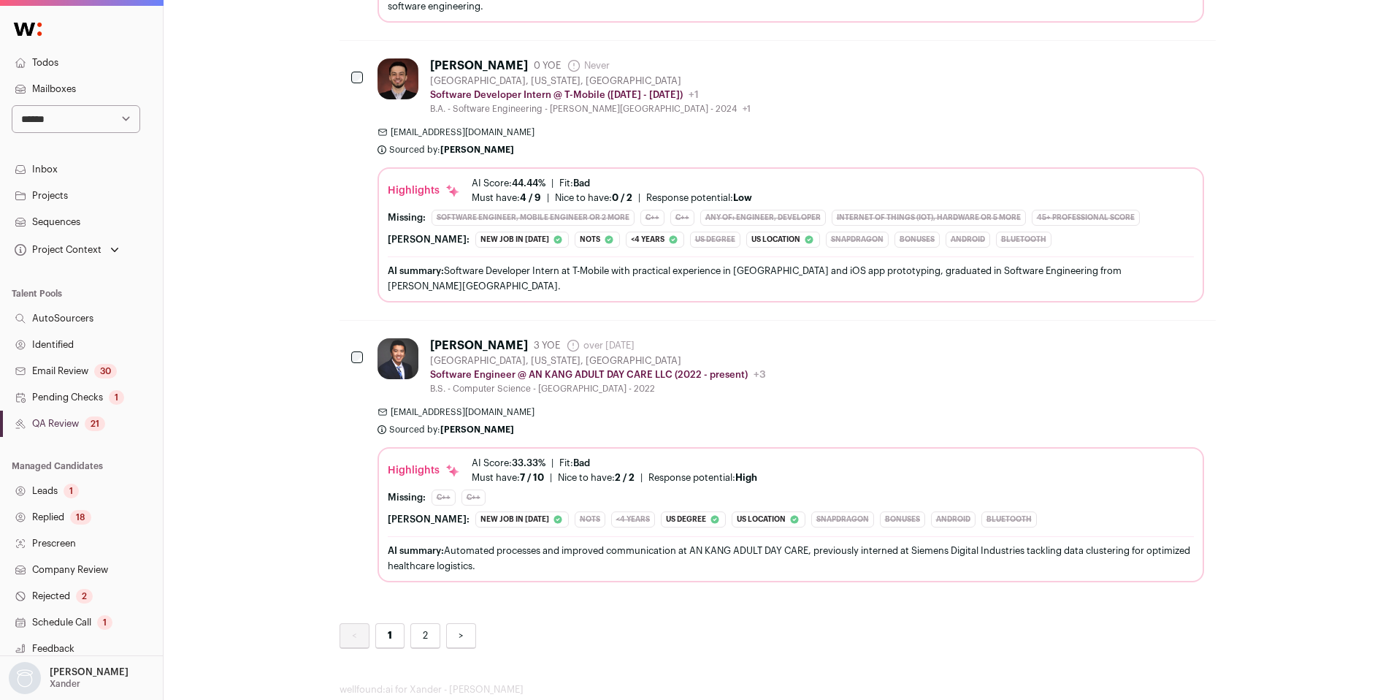
click at [68, 426] on link "QA Review 21" at bounding box center [81, 423] width 163 height 26
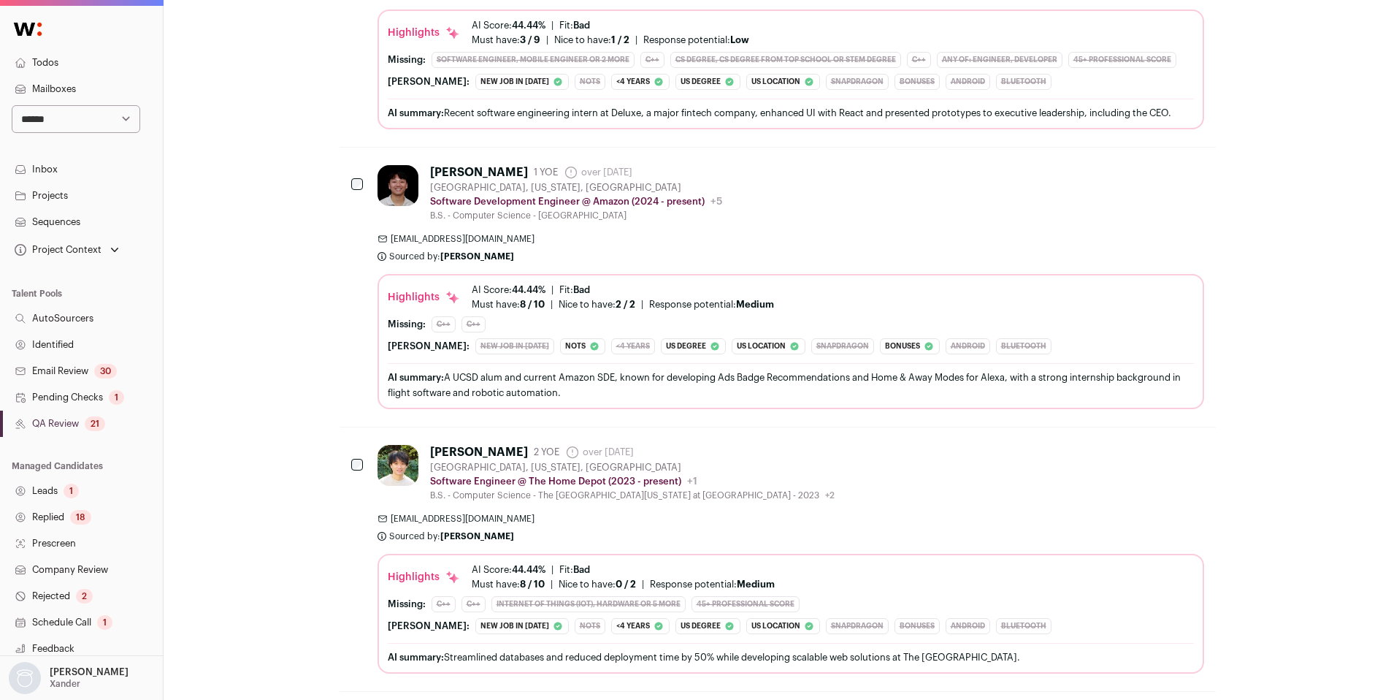
scroll to position [3073, 0]
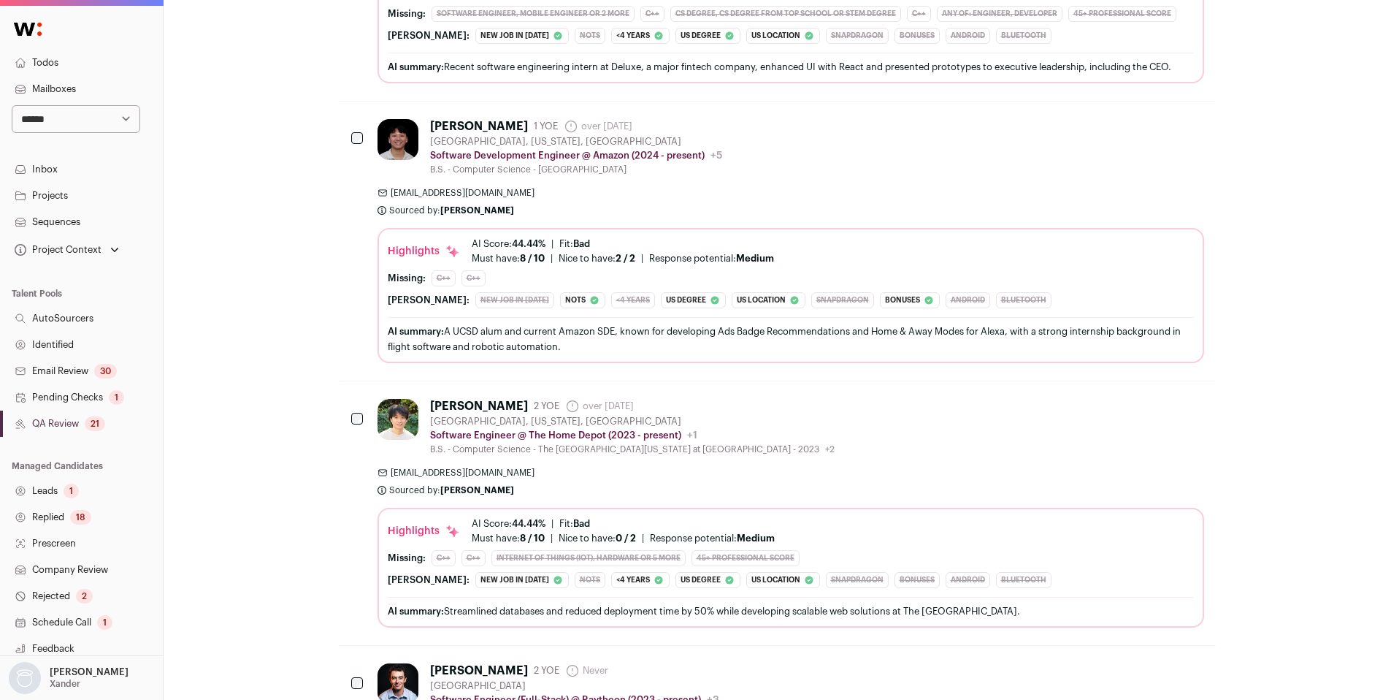
click at [31, 120] on select "**********" at bounding box center [76, 119] width 129 height 28
select select "**"
click at [12, 105] on select "**********" at bounding box center [76, 119] width 129 height 28
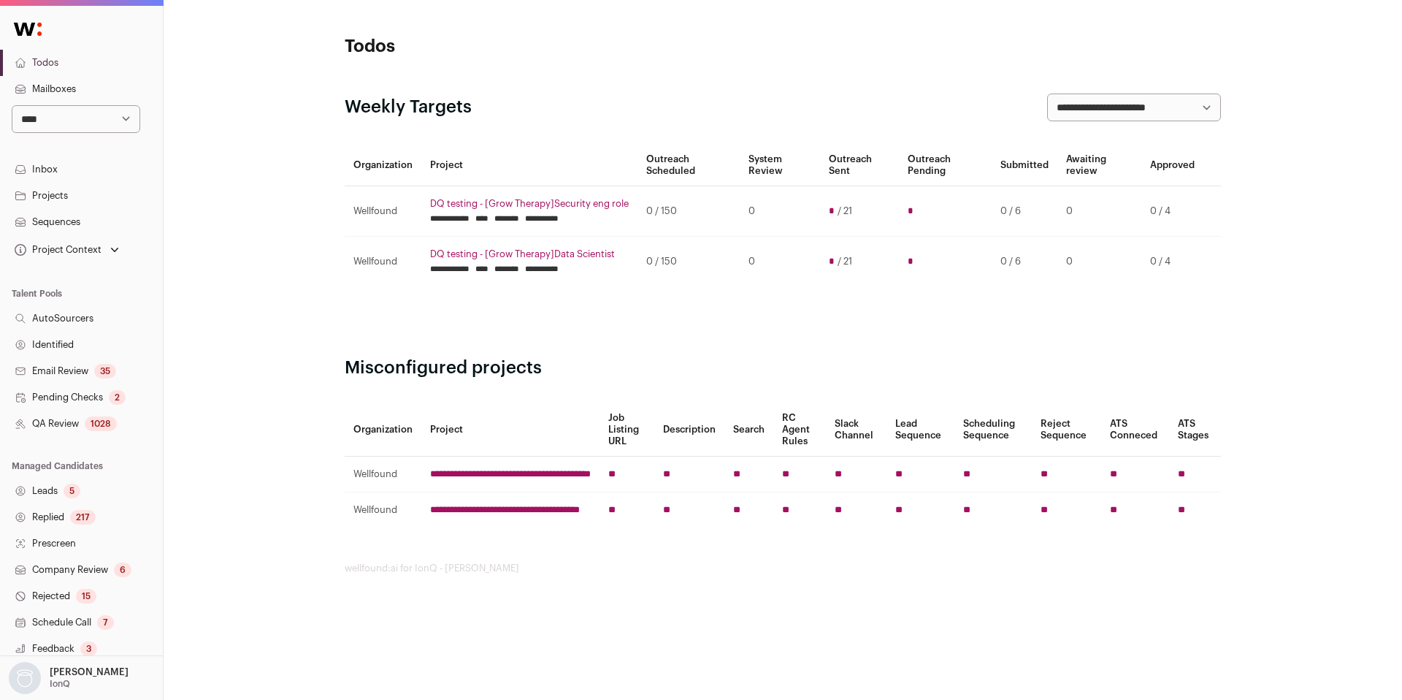
click at [69, 423] on link "QA Review 1028" at bounding box center [81, 423] width 163 height 26
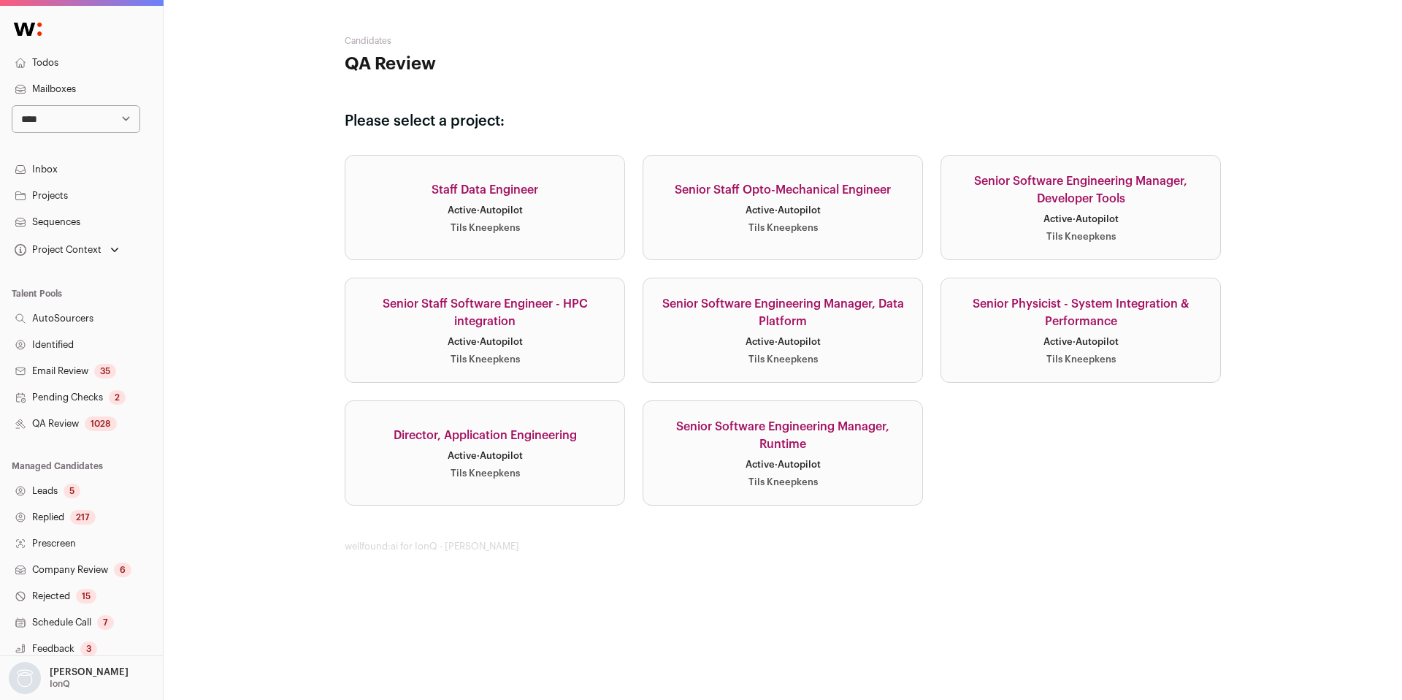
click at [554, 345] on link "Senior Staff Software Engineer - HPC integration Active · Autopilot Tils Kneepk…" at bounding box center [485, 329] width 280 height 105
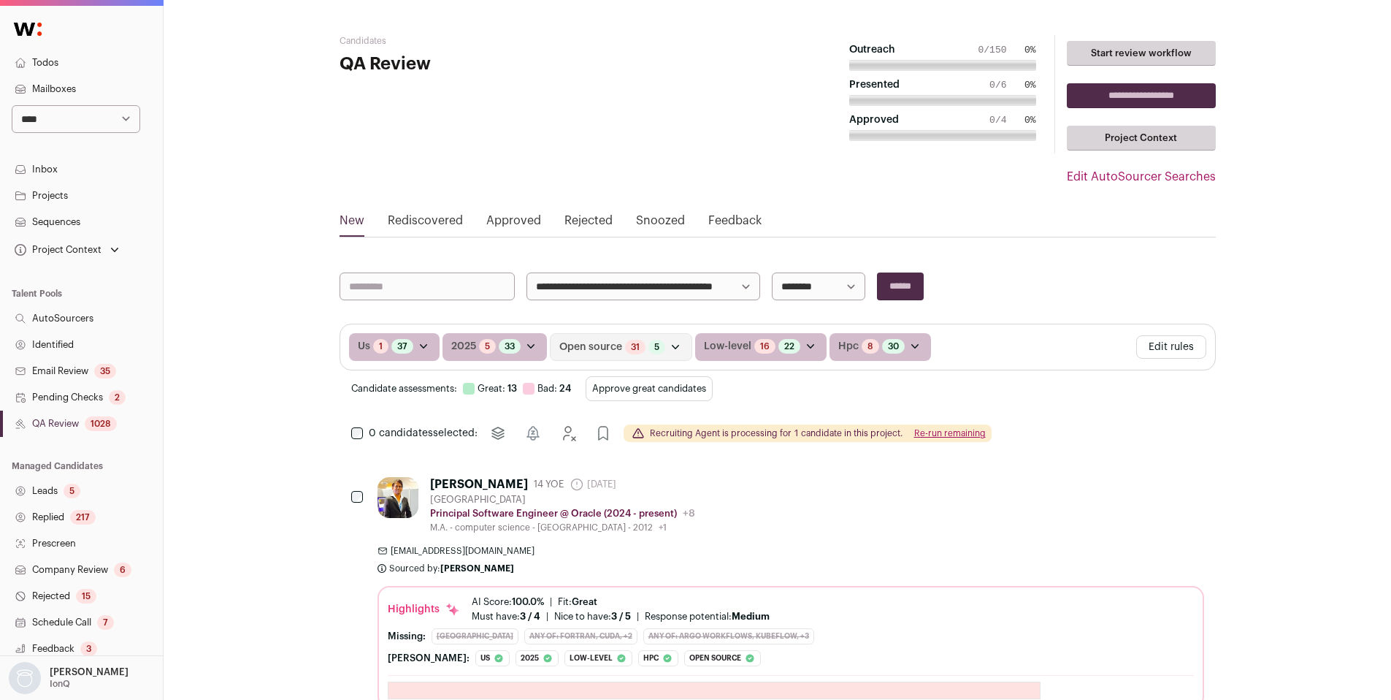
click at [1176, 347] on button "Edit rules" at bounding box center [1171, 346] width 70 height 23
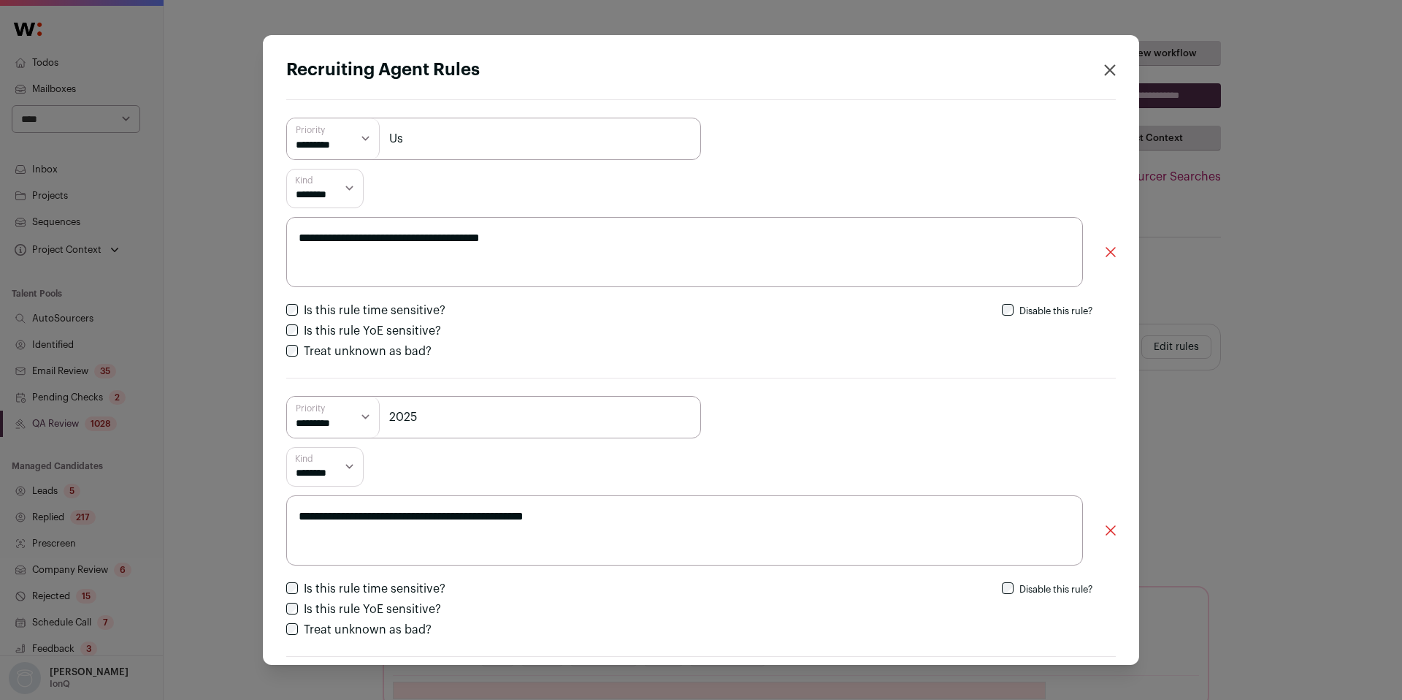
drag, startPoint x: 422, startPoint y: 234, endPoint x: 453, endPoint y: 234, distance: 31.4
click at [453, 234] on textarea "**********" at bounding box center [684, 252] width 797 height 70
drag, startPoint x: 424, startPoint y: 237, endPoint x: 453, endPoint y: 237, distance: 29.2
click at [453, 237] on textarea "**********" at bounding box center [684, 252] width 797 height 70
click at [1224, 208] on div "**********" at bounding box center [701, 350] width 1402 height 700
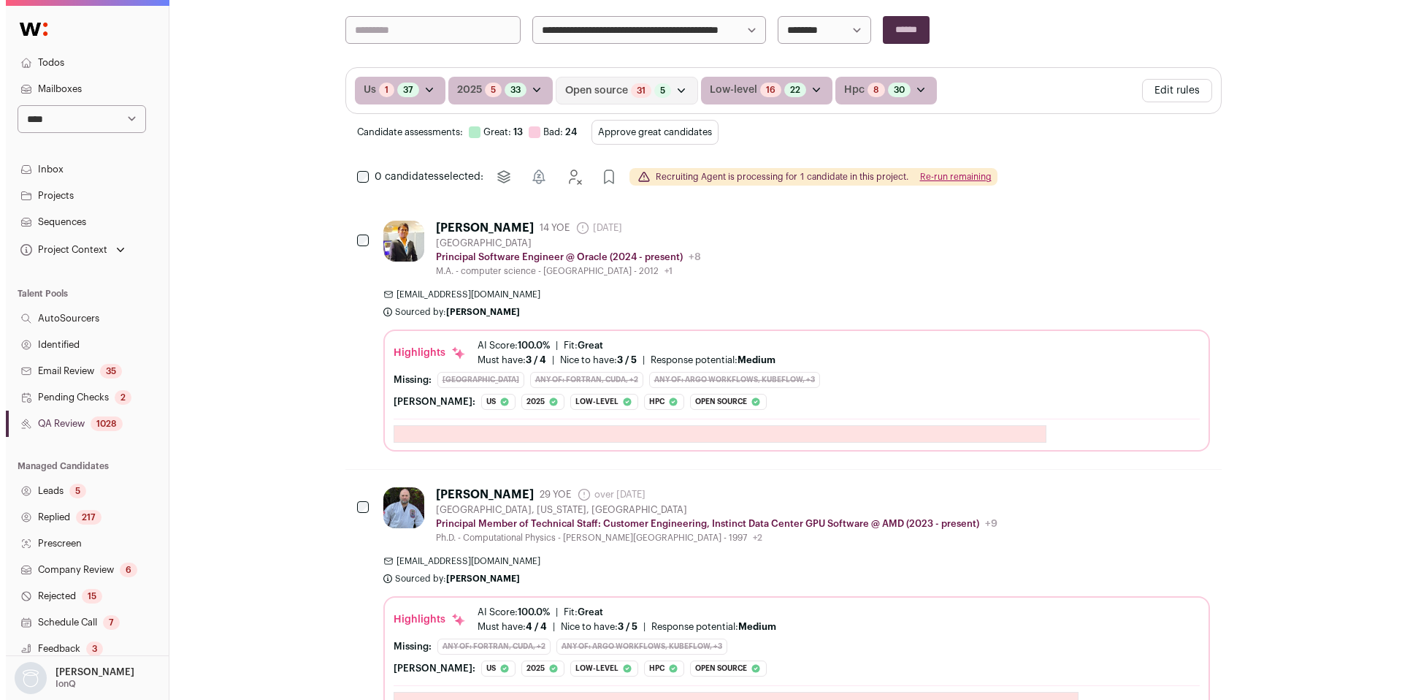
scroll to position [263, 0]
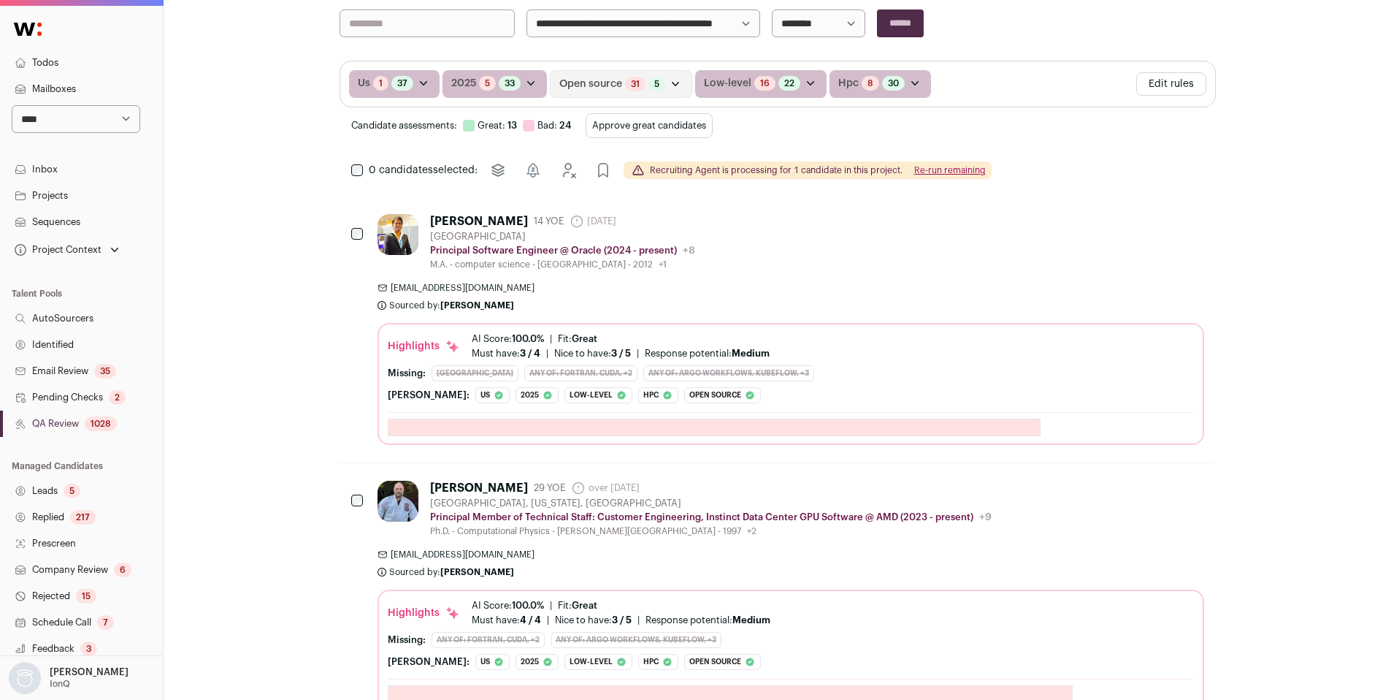
click at [734, 286] on span "praveenmala2@gmail.com" at bounding box center [791, 288] width 827 height 12
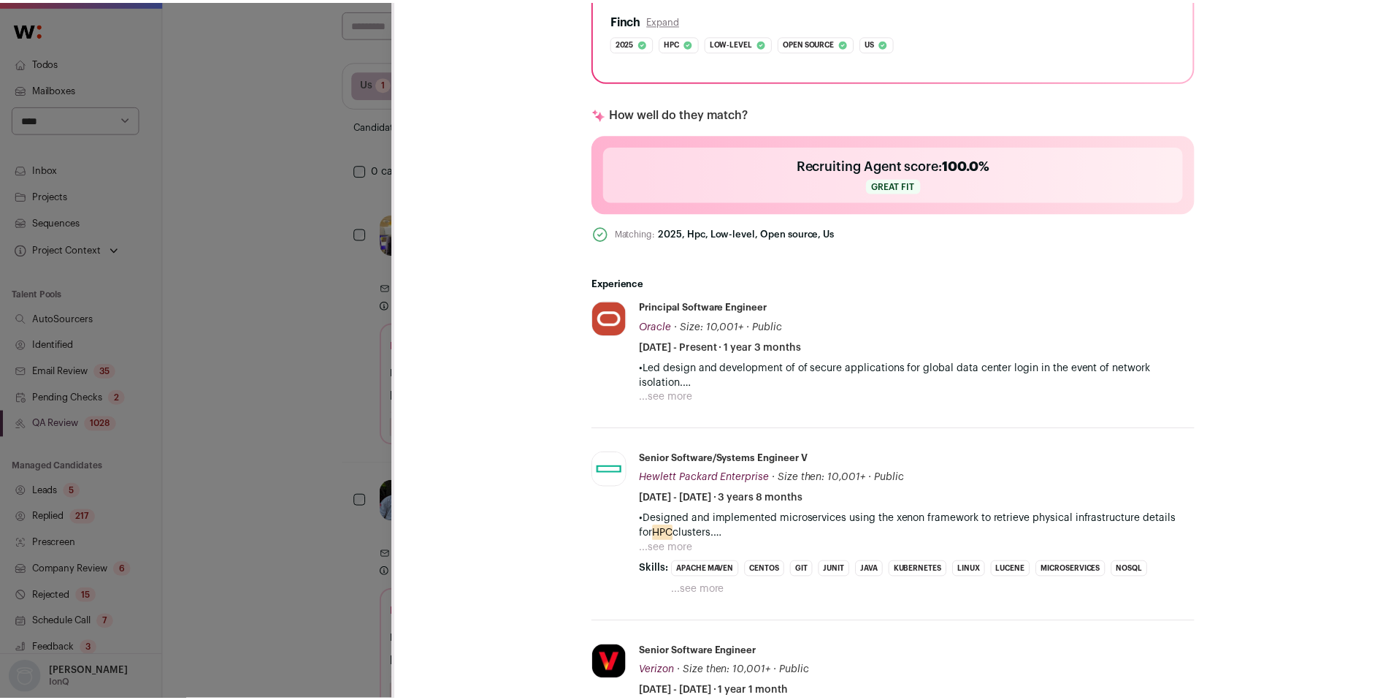
scroll to position [507, 0]
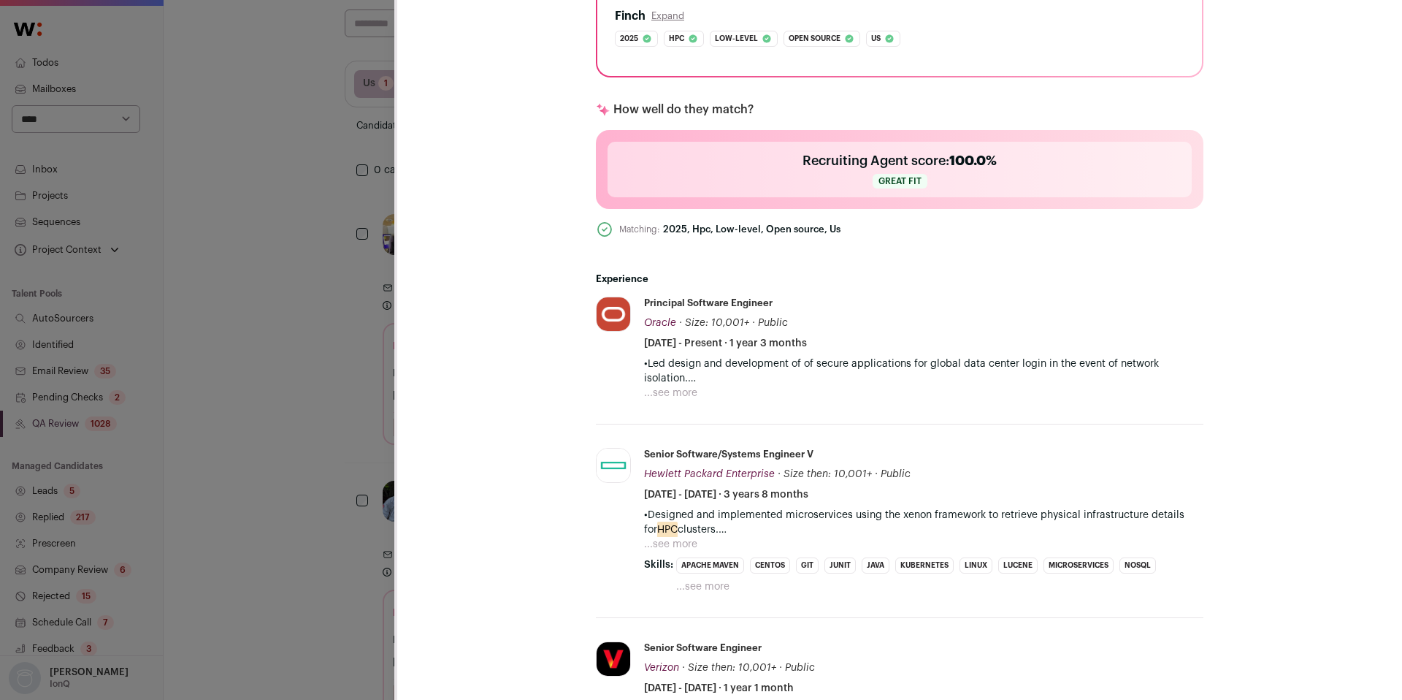
click at [662, 390] on button "...see more" at bounding box center [670, 393] width 53 height 15
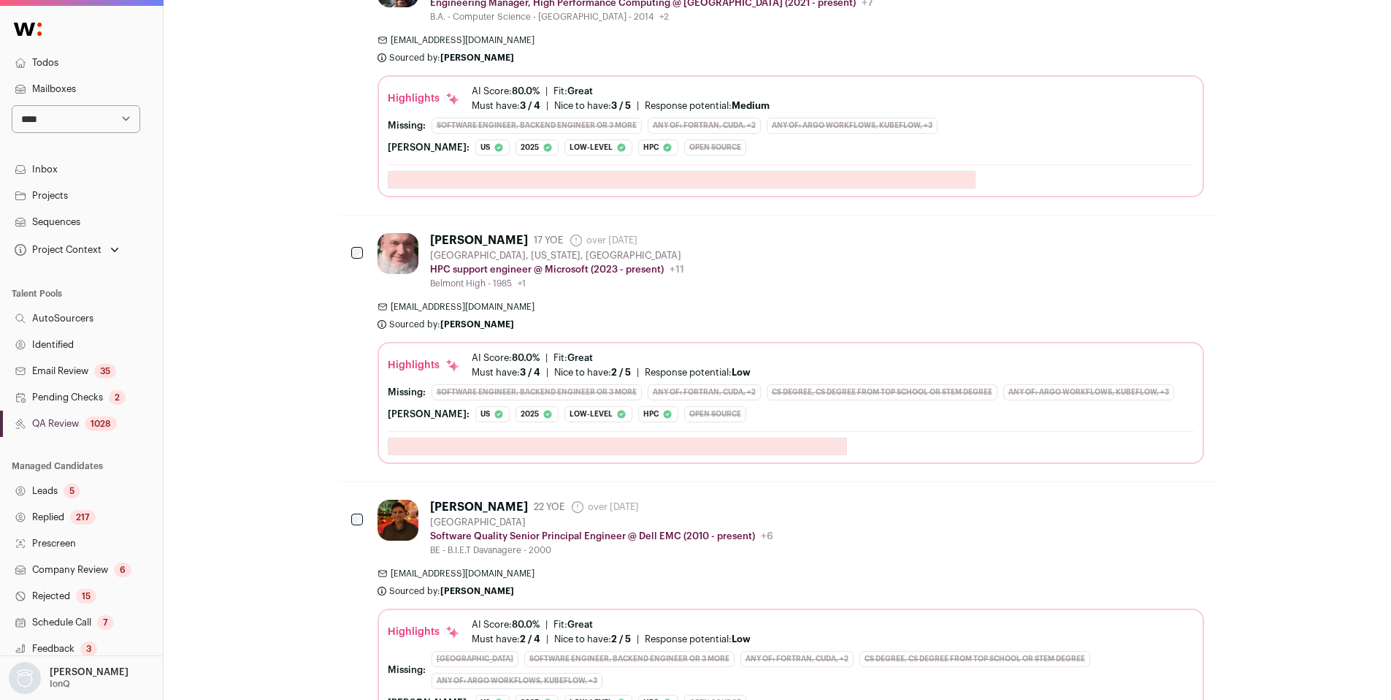
scroll to position [2730, 0]
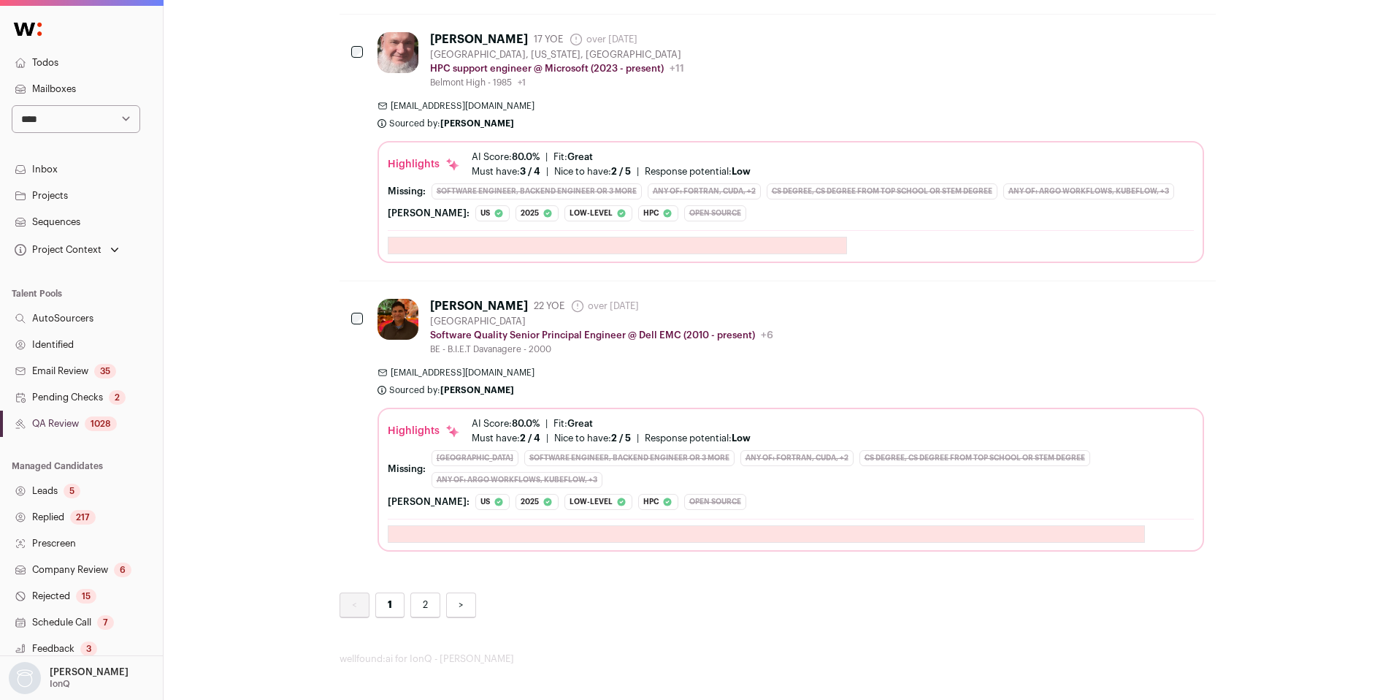
click at [420, 613] on link "2" at bounding box center [425, 605] width 30 height 26
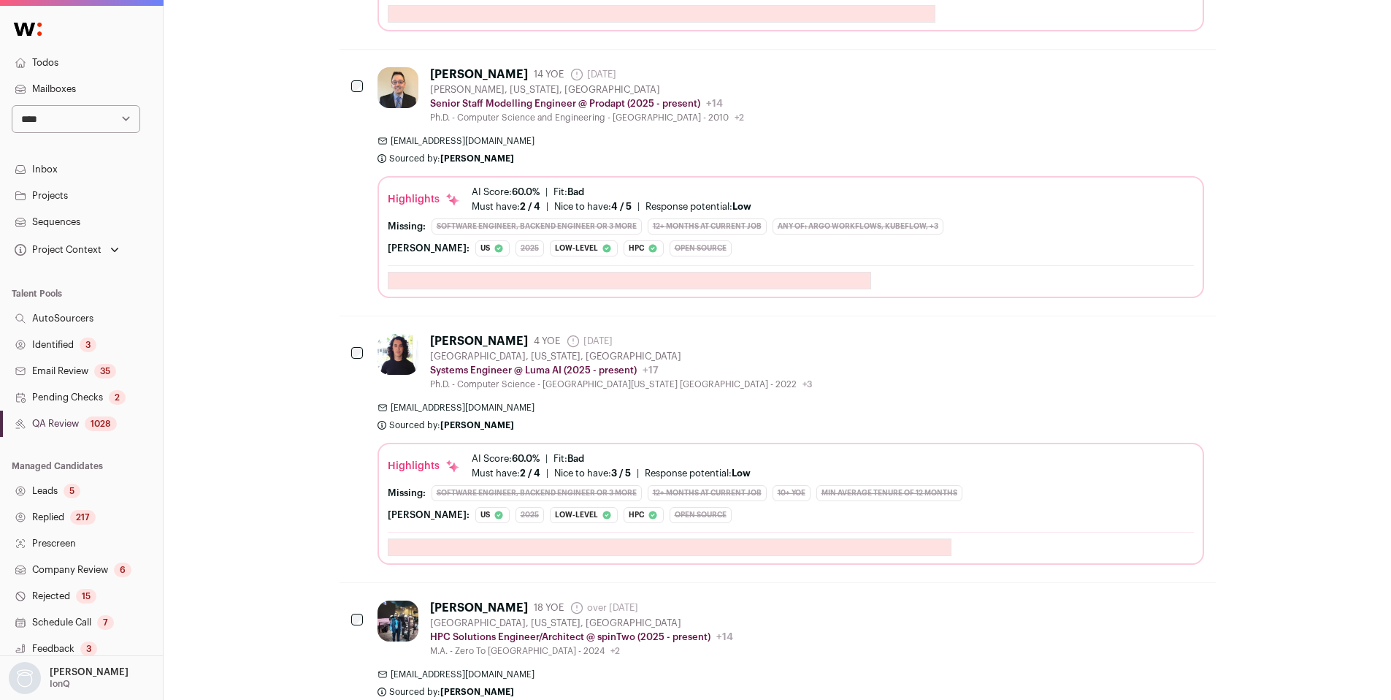
scroll to position [3768, 0]
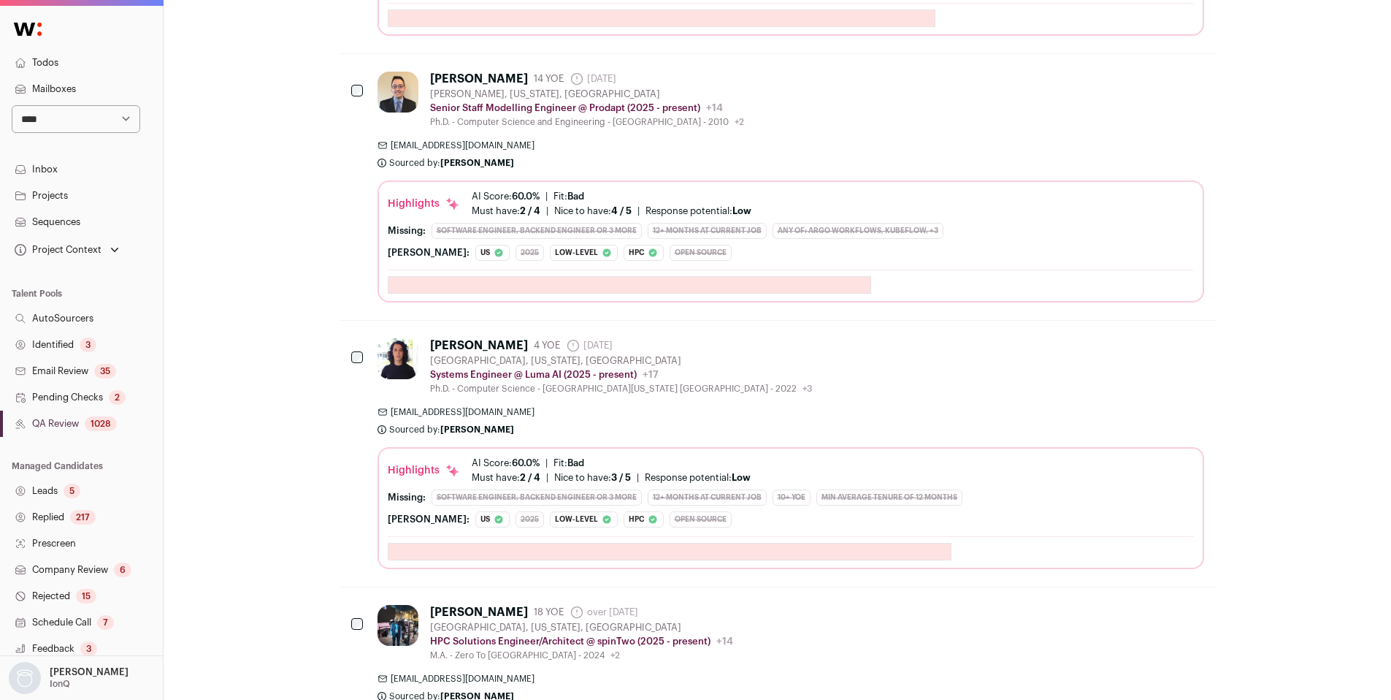
click at [69, 342] on link "Identified 3" at bounding box center [81, 345] width 163 height 26
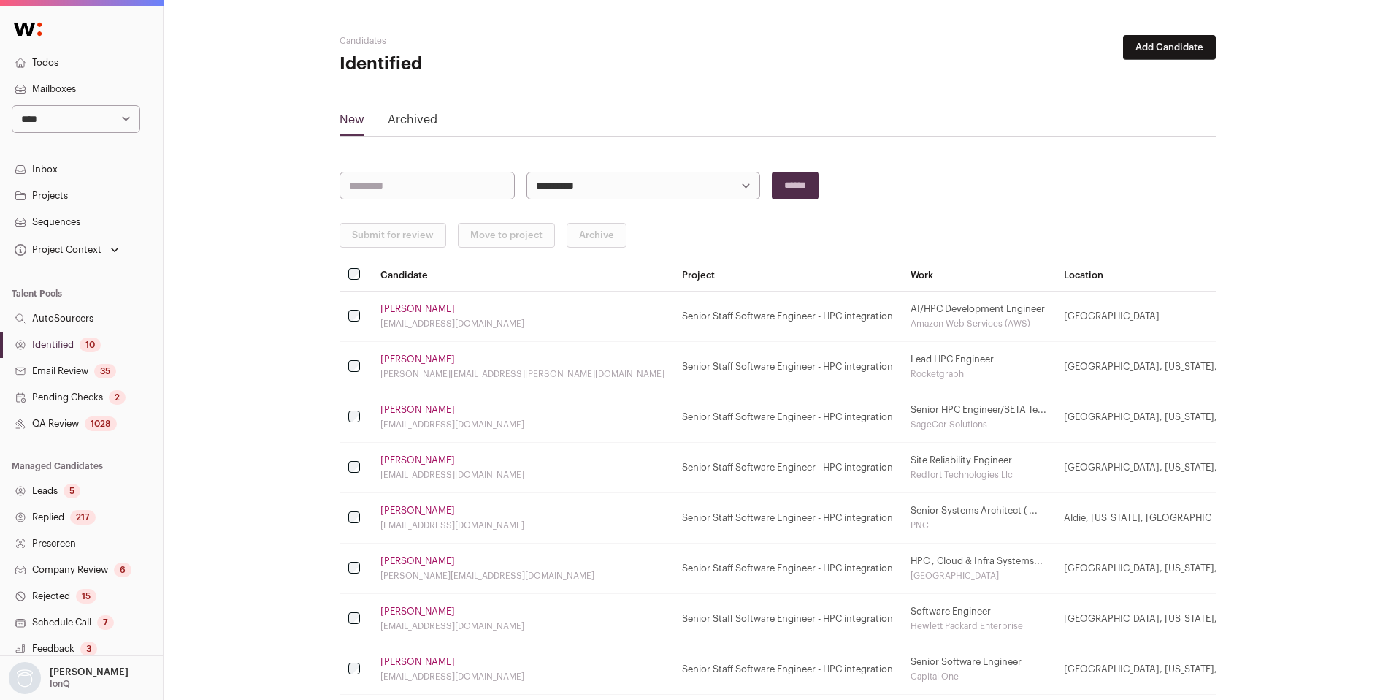
click at [58, 338] on link "Identified 10" at bounding box center [81, 345] width 163 height 26
click at [49, 338] on link "Identified 11" at bounding box center [81, 345] width 163 height 26
click at [68, 340] on link "Identified 18" at bounding box center [81, 345] width 163 height 26
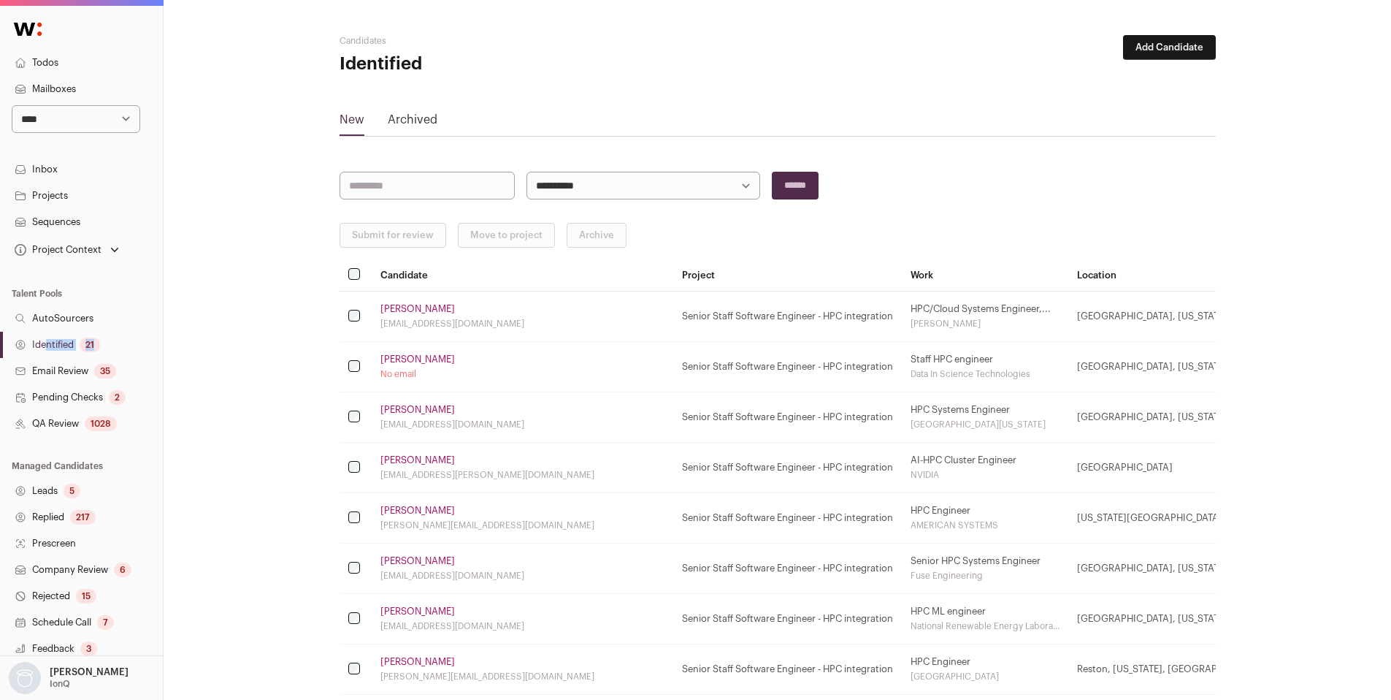
click at [53, 345] on link "Identified 21" at bounding box center [81, 345] width 163 height 26
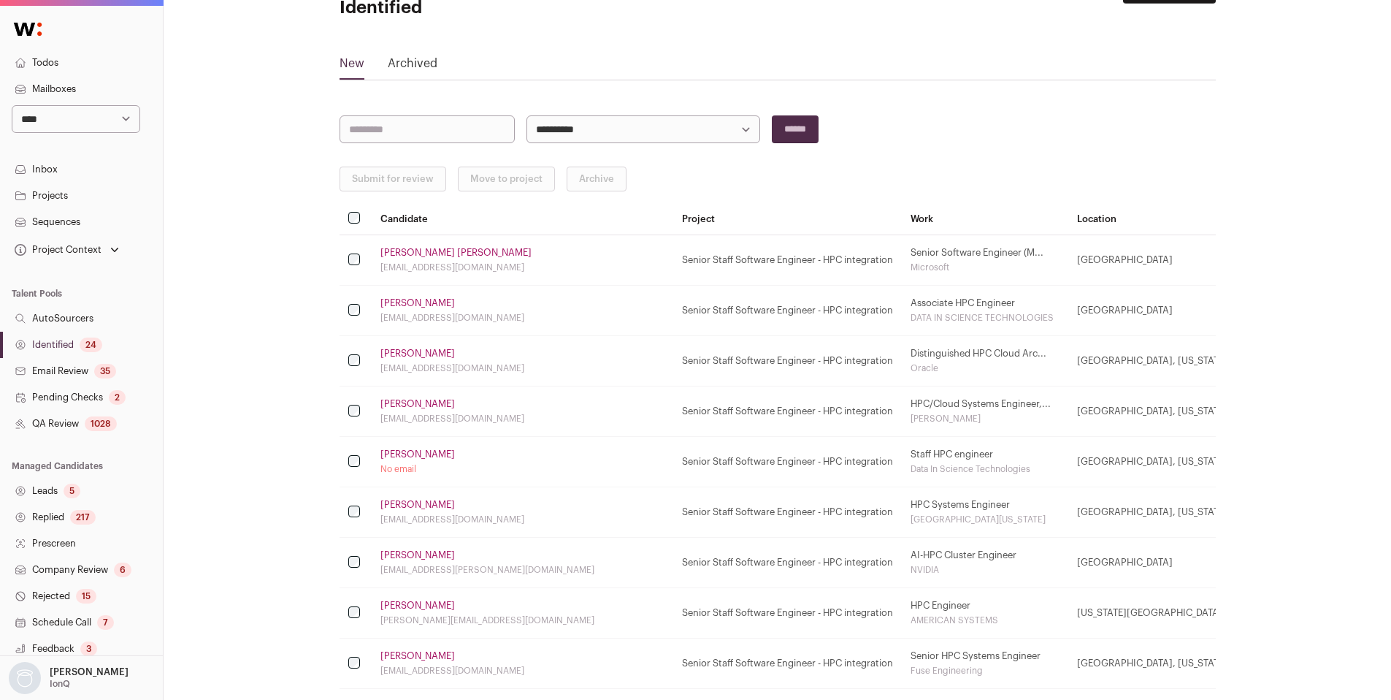
scroll to position [61, 0]
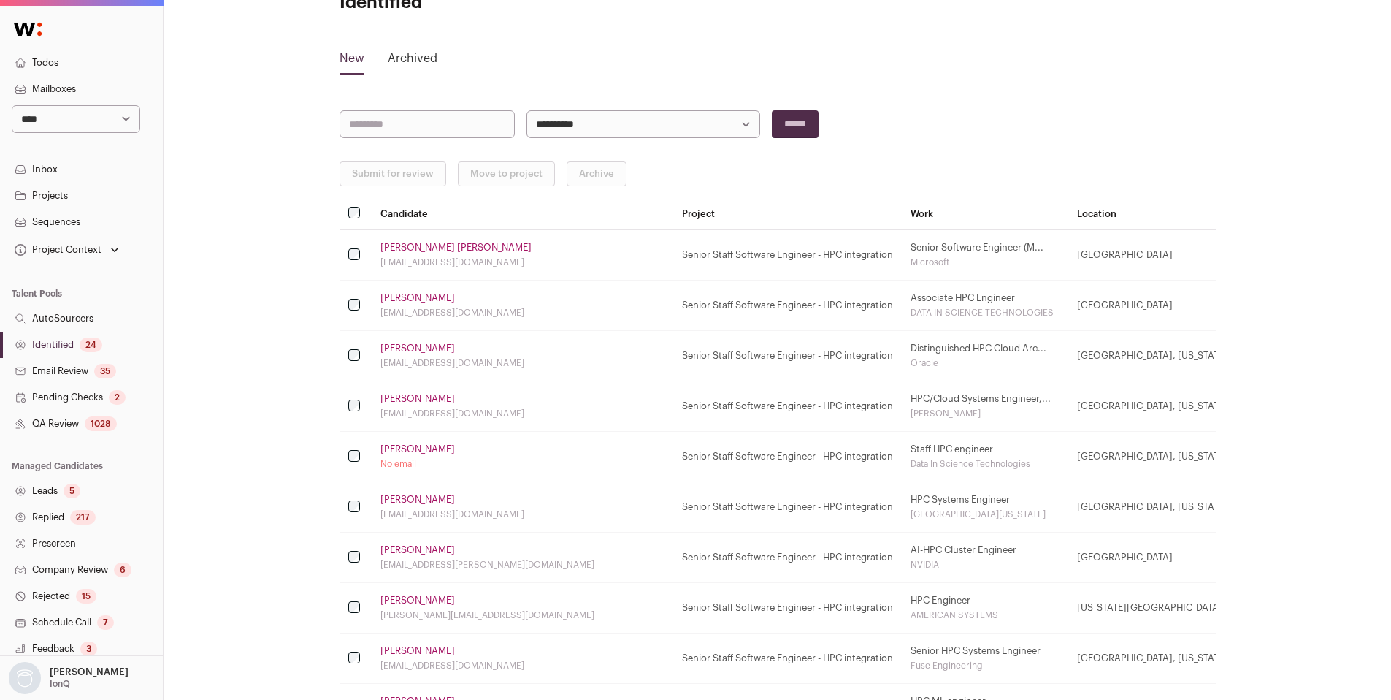
click at [398, 399] on link "Dan T." at bounding box center [417, 399] width 74 height 12
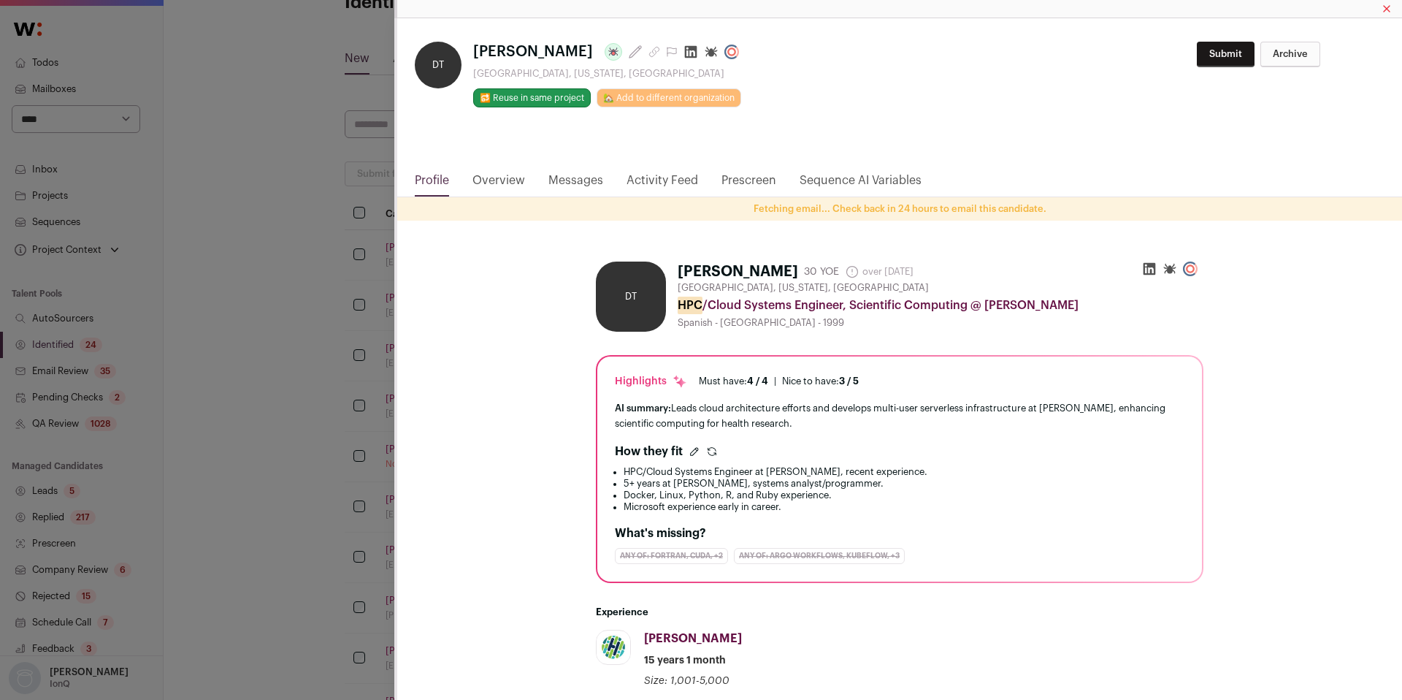
click at [685, 50] on icon "Close modal via background" at bounding box center [691, 52] width 12 height 12
click at [317, 424] on div "DT Dan T. Last update: 2 months ago Seattle, Washington, United States 🔂 Reuse …" at bounding box center [701, 350] width 1402 height 700
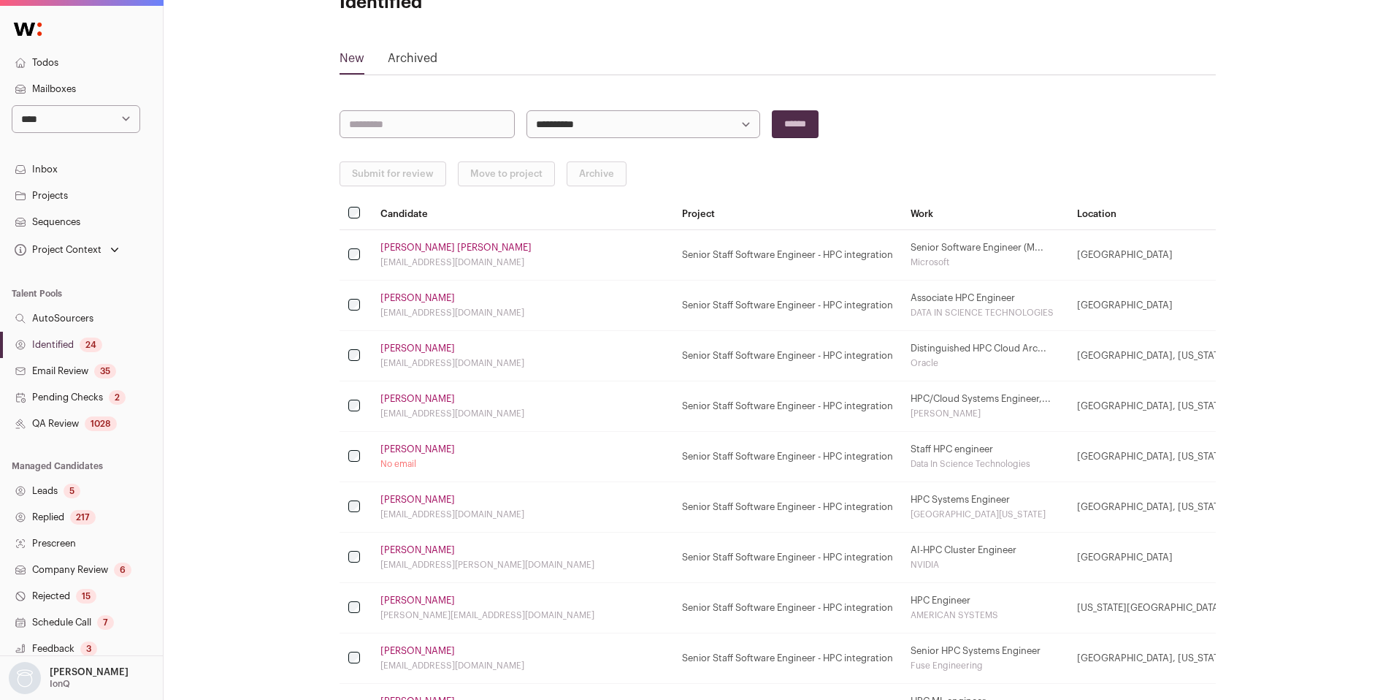
click at [399, 445] on link "Eben T." at bounding box center [417, 449] width 74 height 12
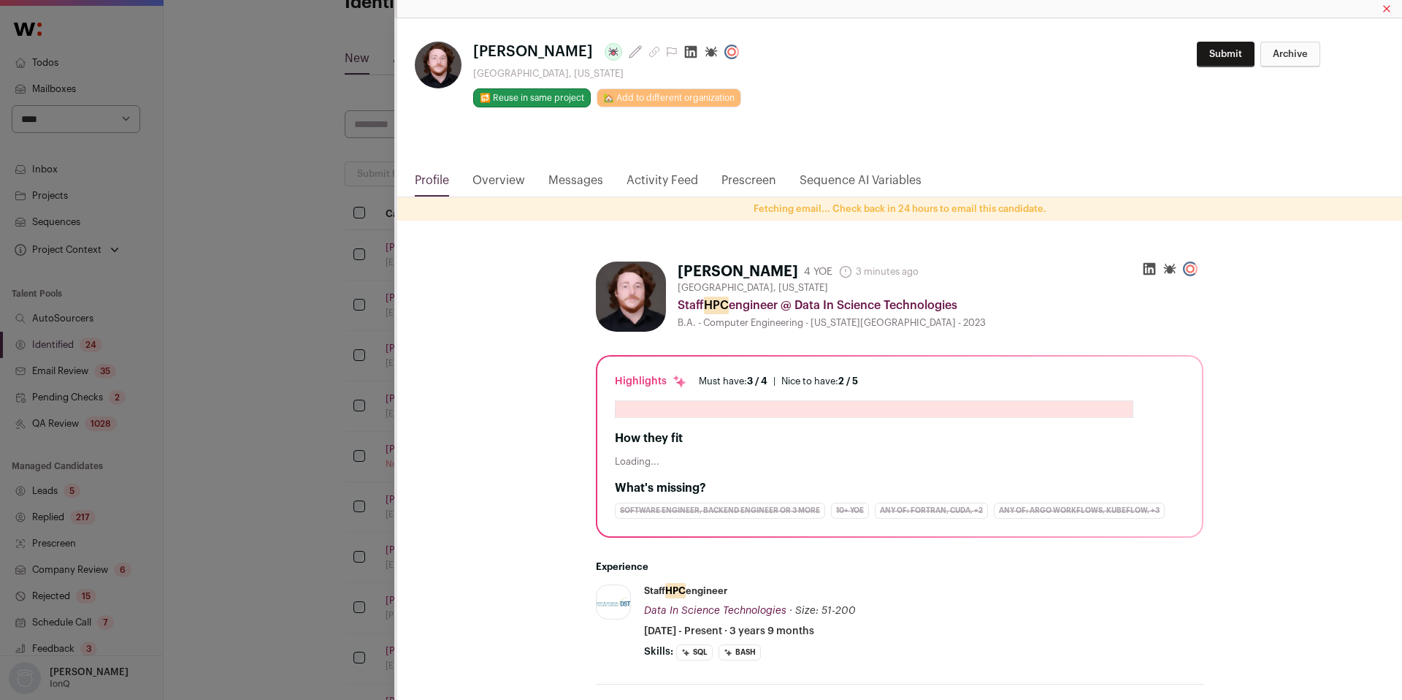
click at [684, 52] on icon "Close modal via background" at bounding box center [691, 52] width 15 height 15
click at [256, 430] on div "**********" at bounding box center [701, 350] width 1402 height 700
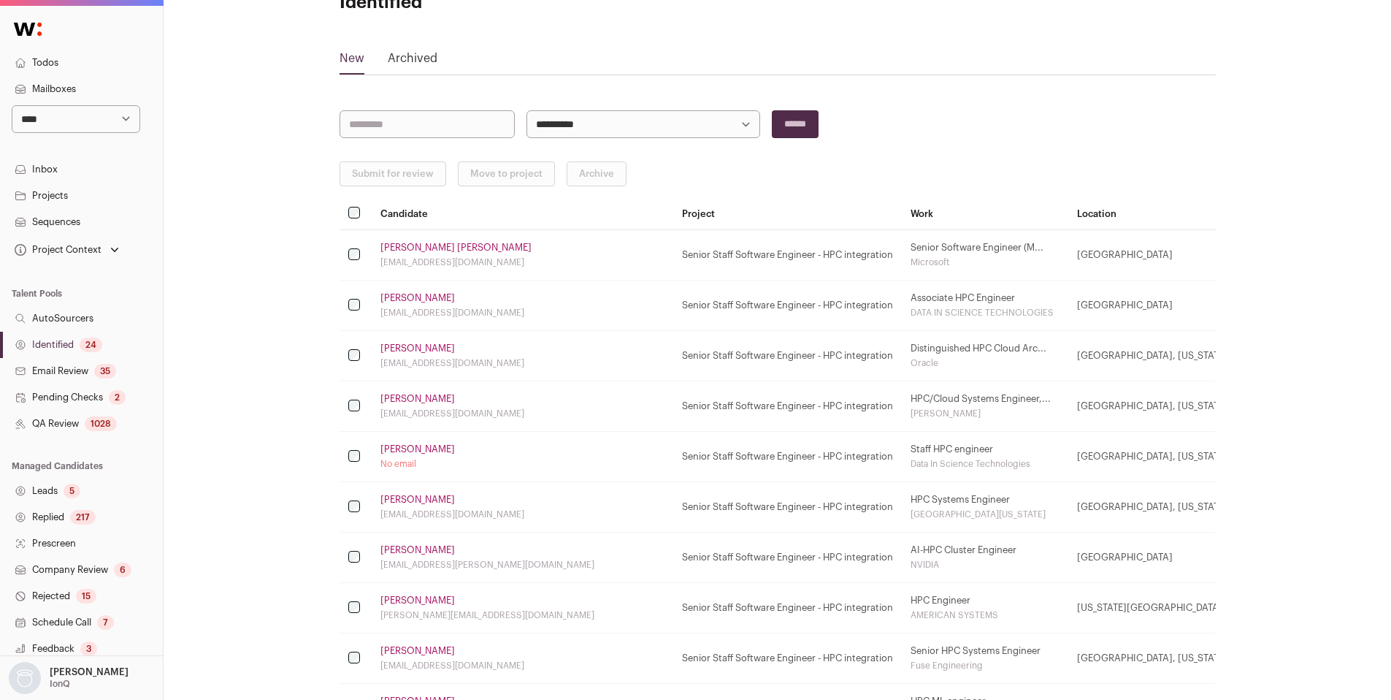
click at [400, 500] on link "Jacob Frulla" at bounding box center [417, 500] width 74 height 12
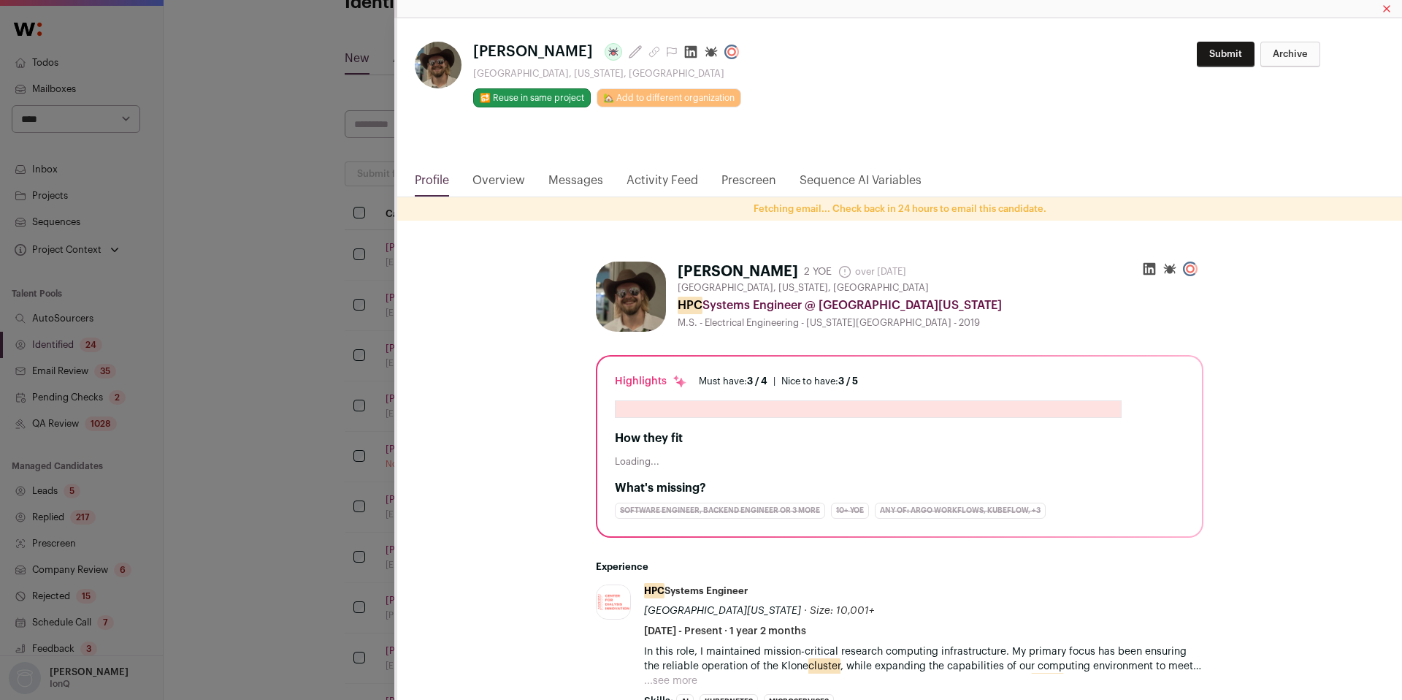
click at [684, 52] on icon "Close modal via background" at bounding box center [691, 52] width 15 height 15
click at [345, 356] on div "**********" at bounding box center [701, 350] width 1402 height 700
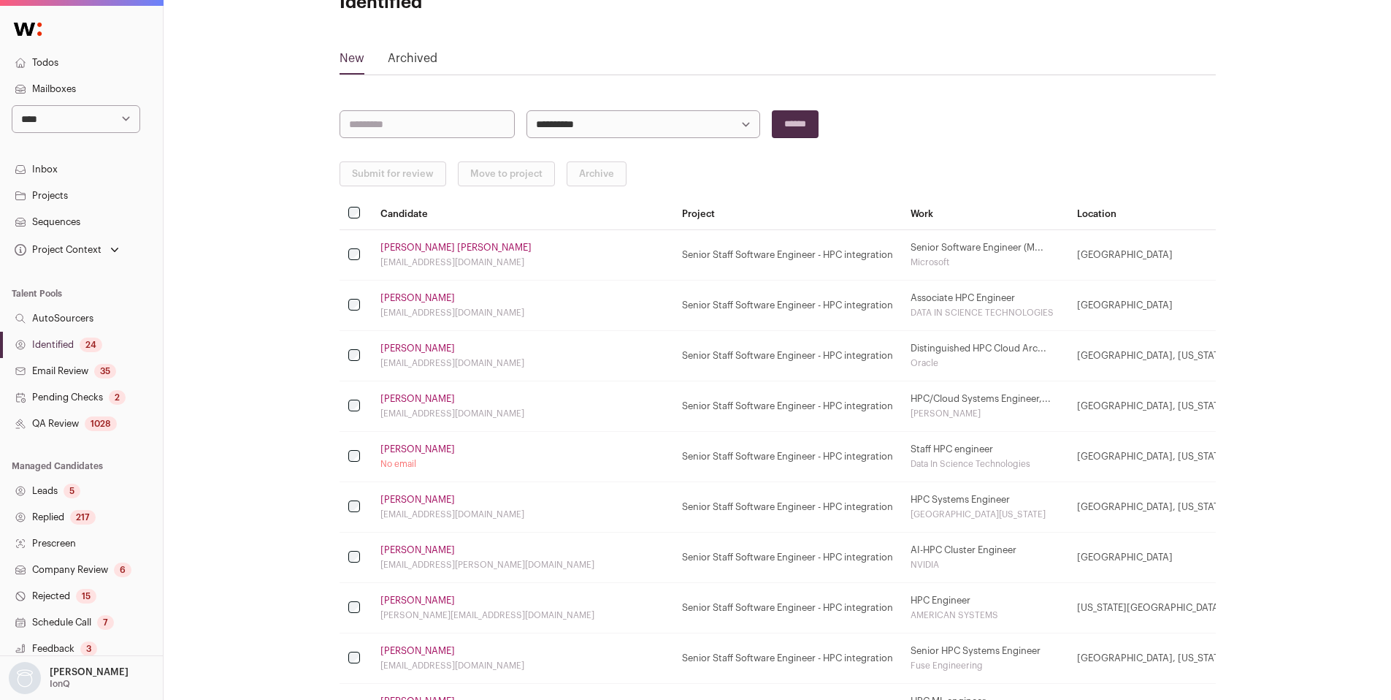
drag, startPoint x: 405, startPoint y: 548, endPoint x: 405, endPoint y: 521, distance: 27.7
click at [405, 549] on link "Zoltan Puskas" at bounding box center [417, 550] width 74 height 12
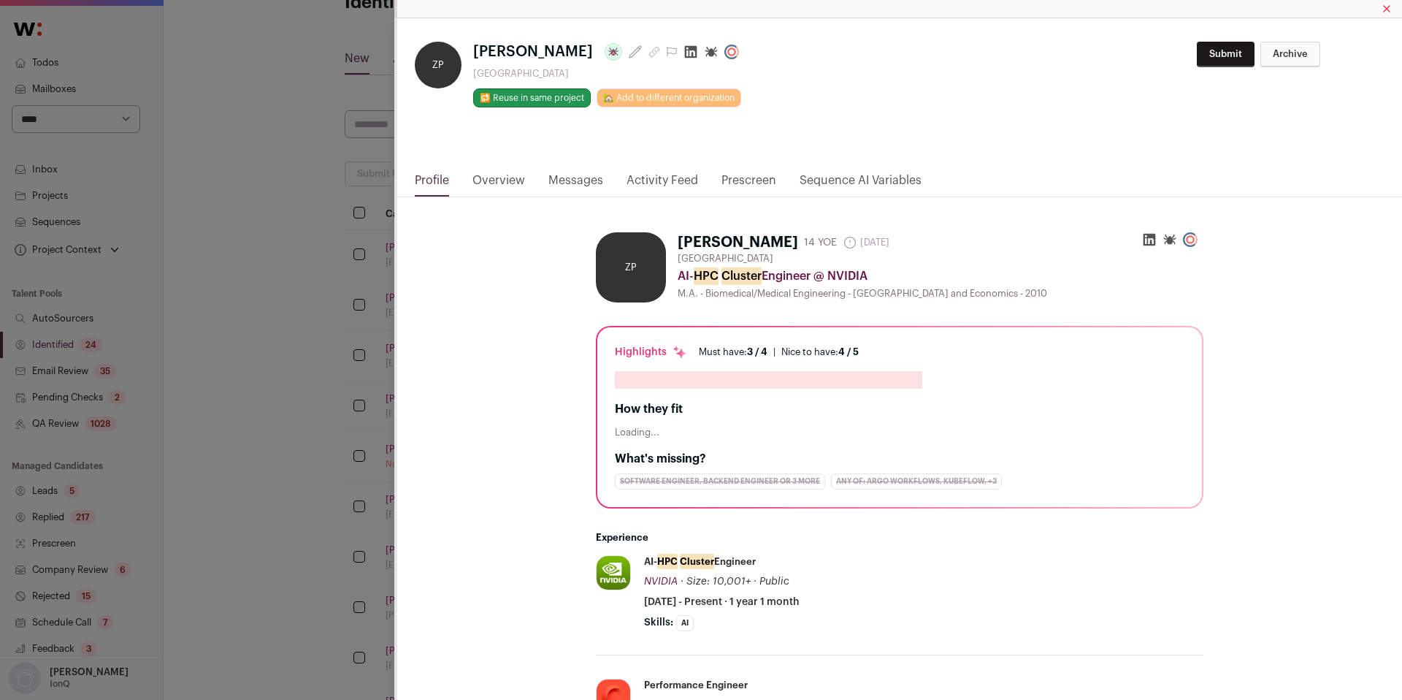
click at [685, 53] on icon "Close modal via background" at bounding box center [691, 52] width 12 height 12
click at [363, 318] on div "**********" at bounding box center [701, 350] width 1402 height 700
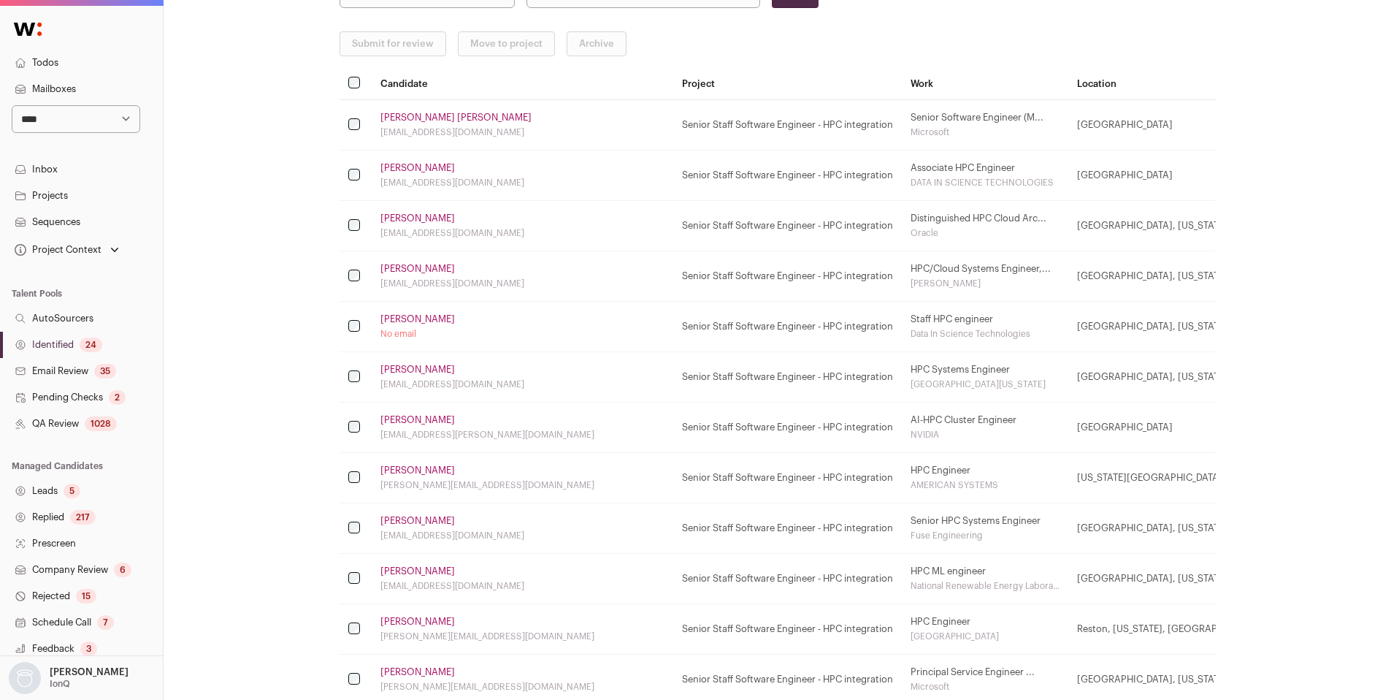
scroll to position [196, 0]
click at [413, 462] on link "Jason Ponds" at bounding box center [417, 466] width 74 height 12
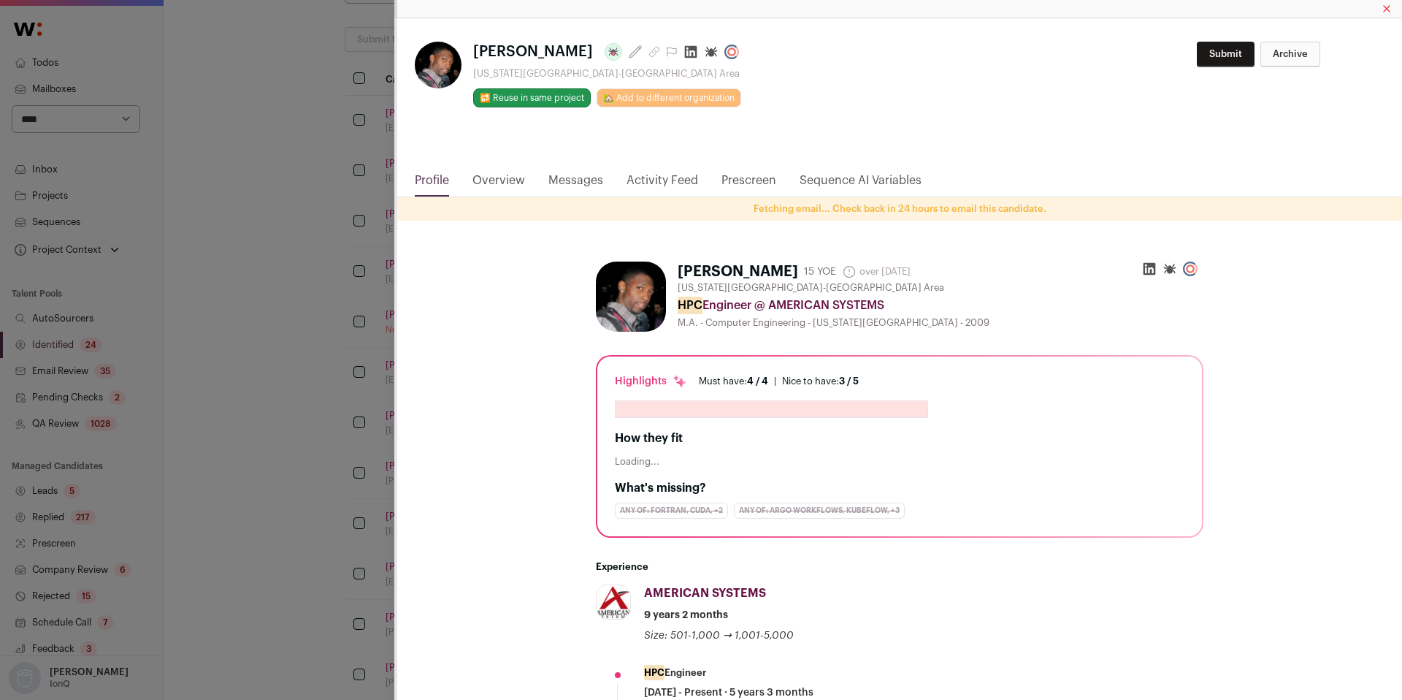
click at [685, 52] on icon "Close modal via background" at bounding box center [691, 52] width 12 height 12
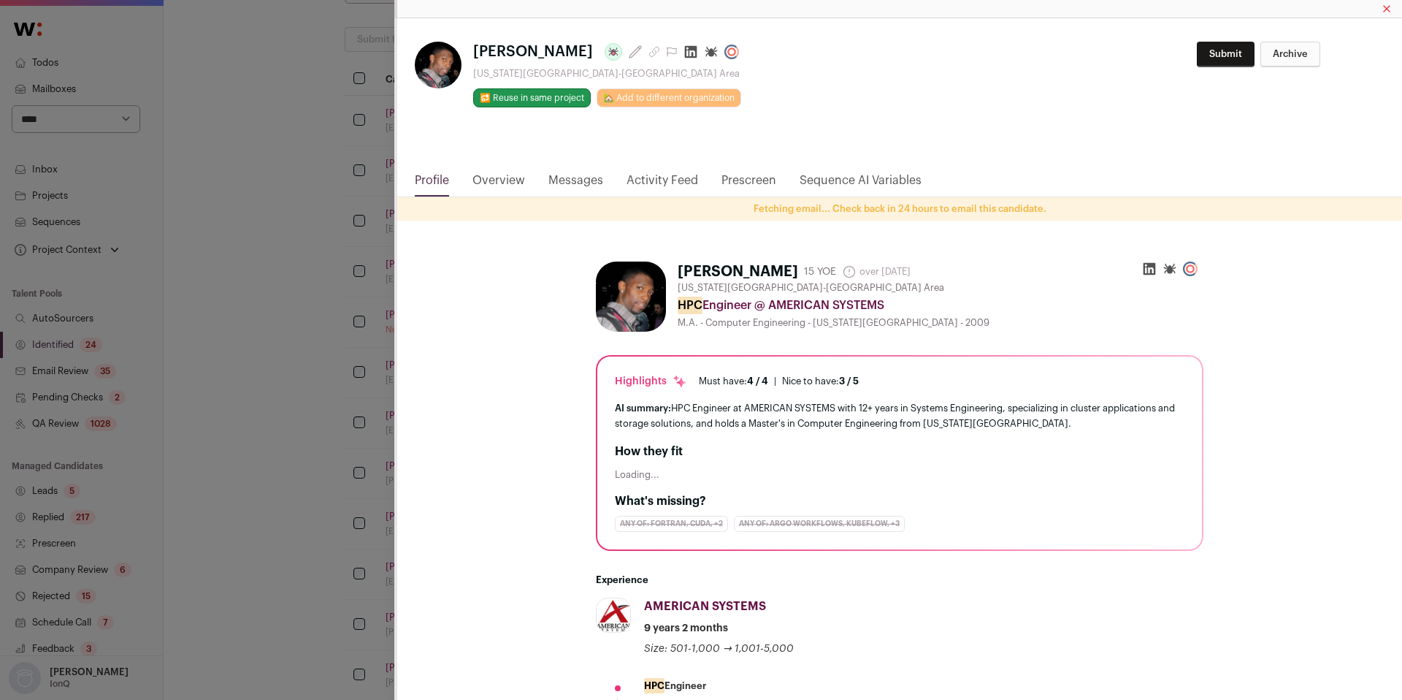
click at [325, 334] on div "**********" at bounding box center [701, 350] width 1402 height 700
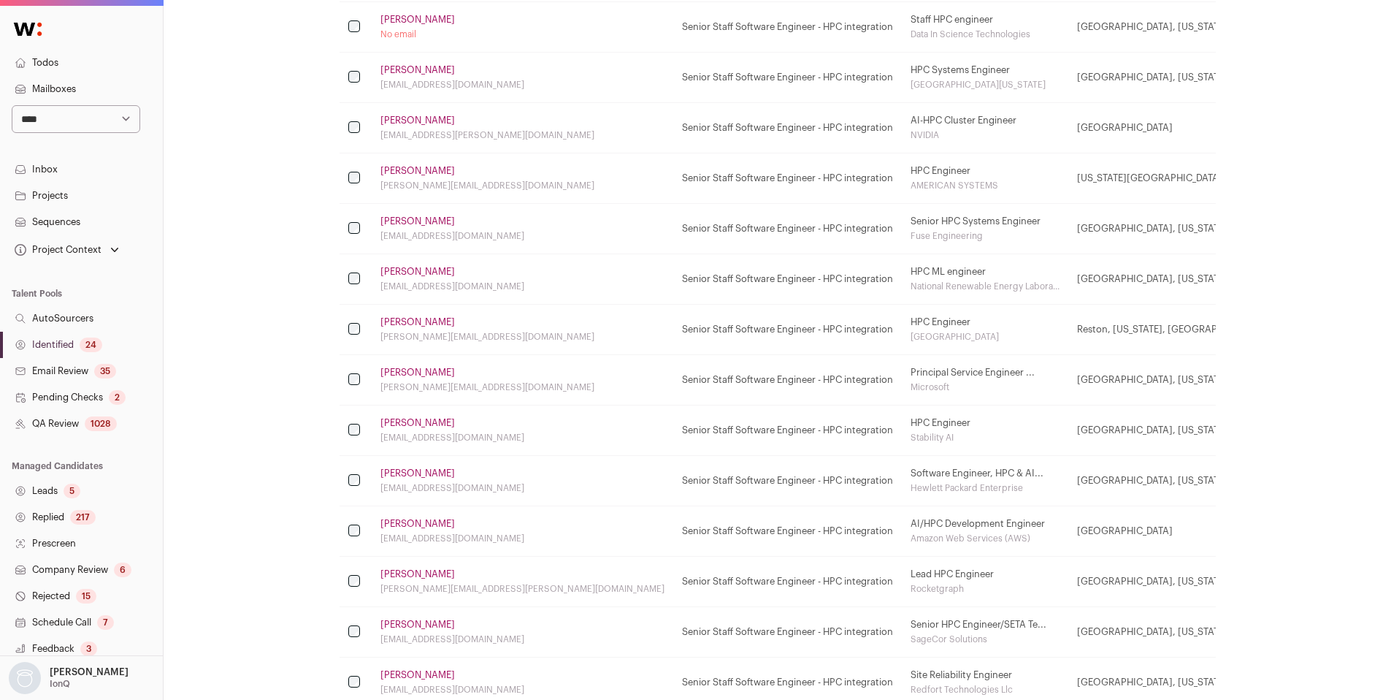
scroll to position [495, 0]
click at [403, 319] on link "Subil Abraham" at bounding box center [417, 318] width 74 height 12
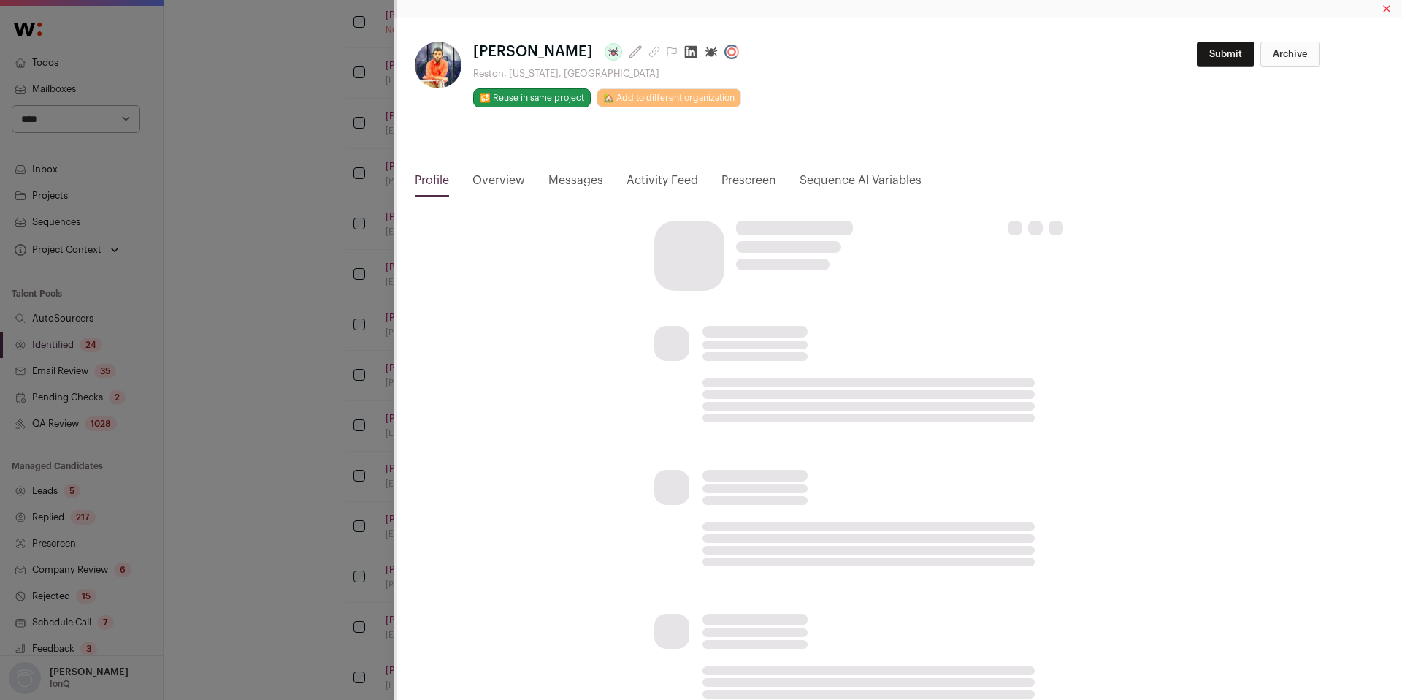
click at [672, 53] on html "**********" at bounding box center [701, 296] width 1402 height 1582
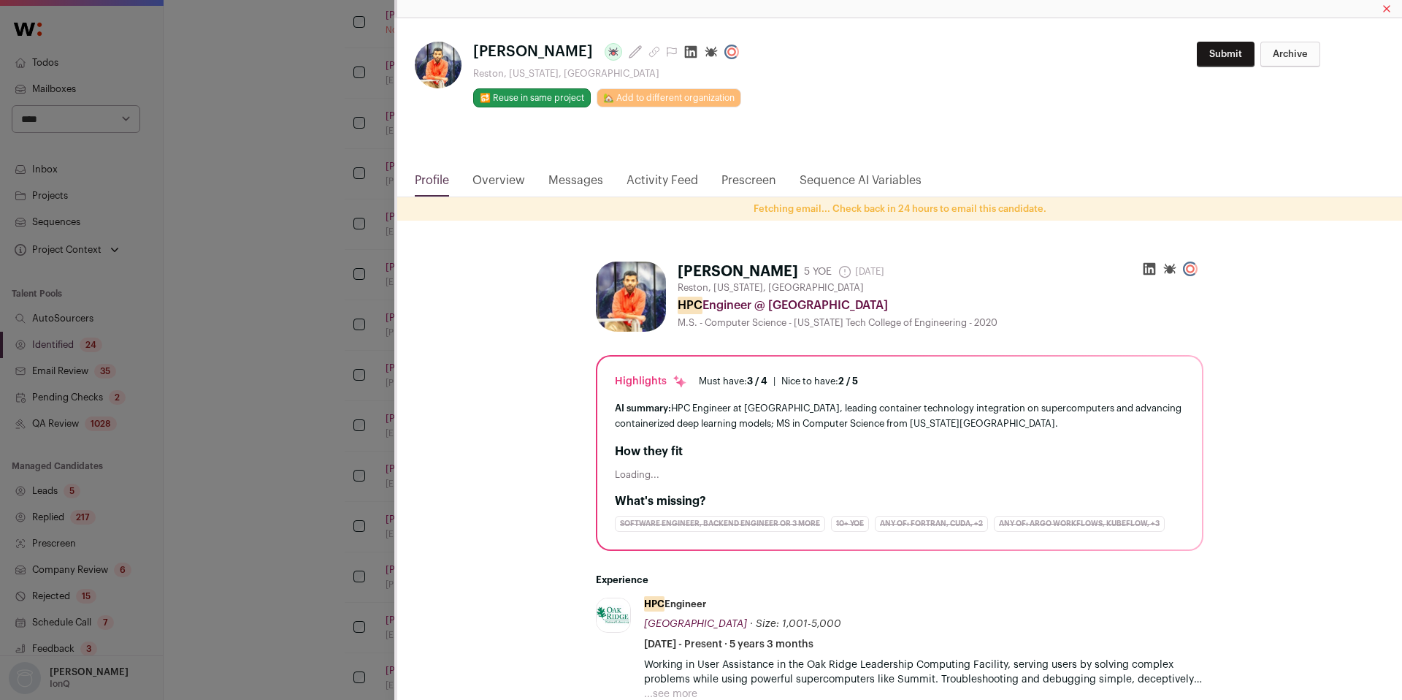
click at [245, 453] on div "**********" at bounding box center [701, 350] width 1402 height 700
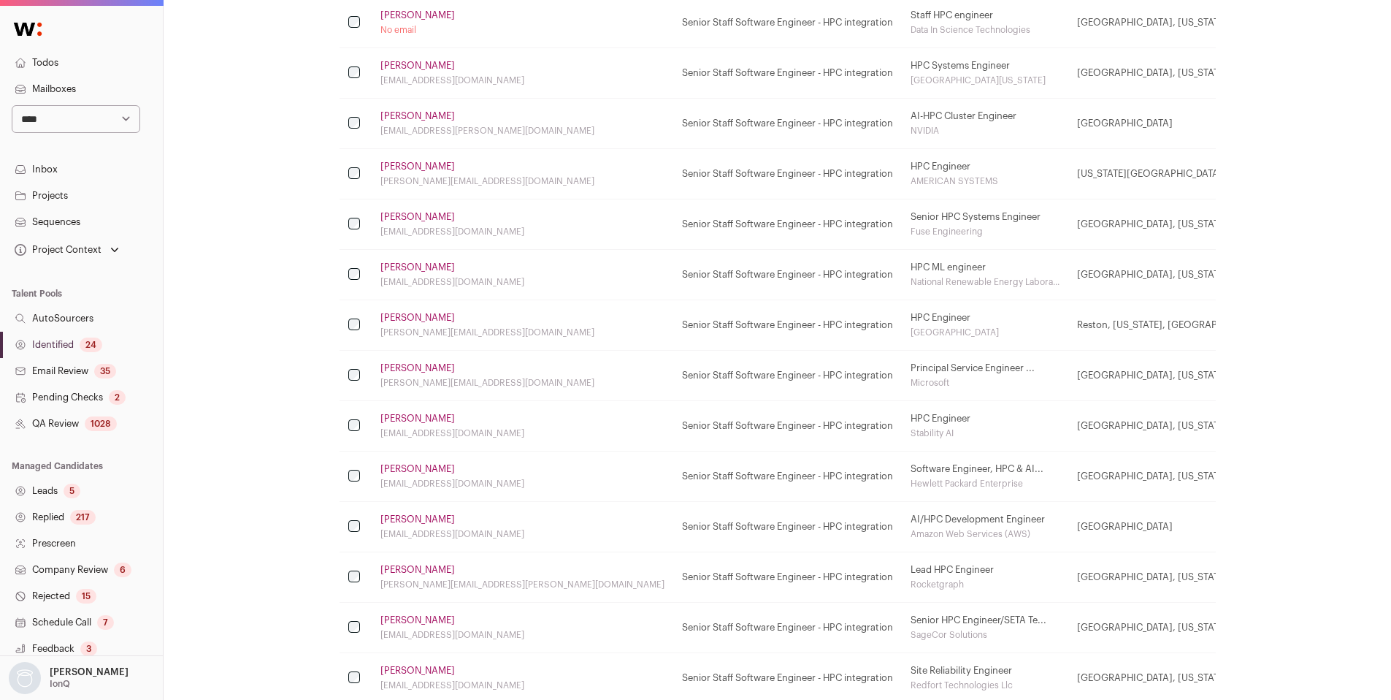
click at [428, 316] on link "Subil Abraham" at bounding box center [417, 318] width 74 height 12
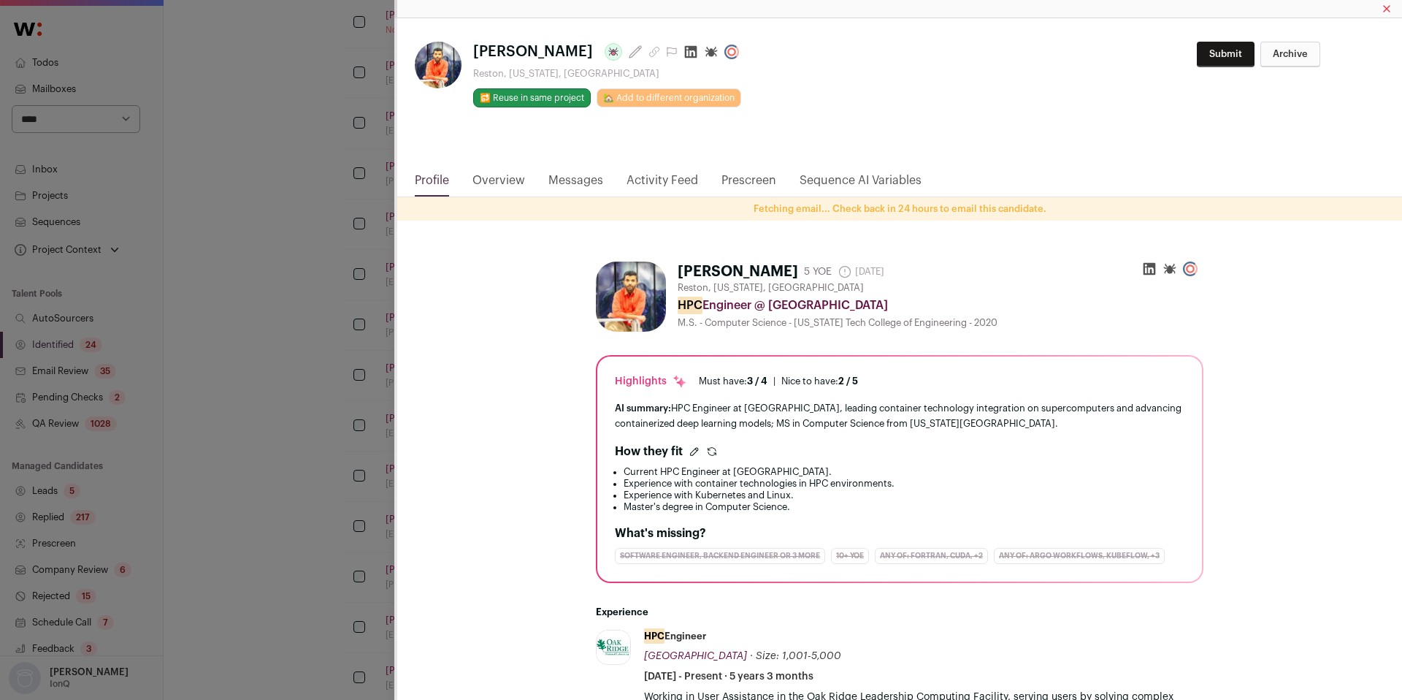
click at [685, 55] on icon "Close modal via background" at bounding box center [691, 52] width 12 height 12
click at [219, 421] on div "**********" at bounding box center [701, 350] width 1402 height 700
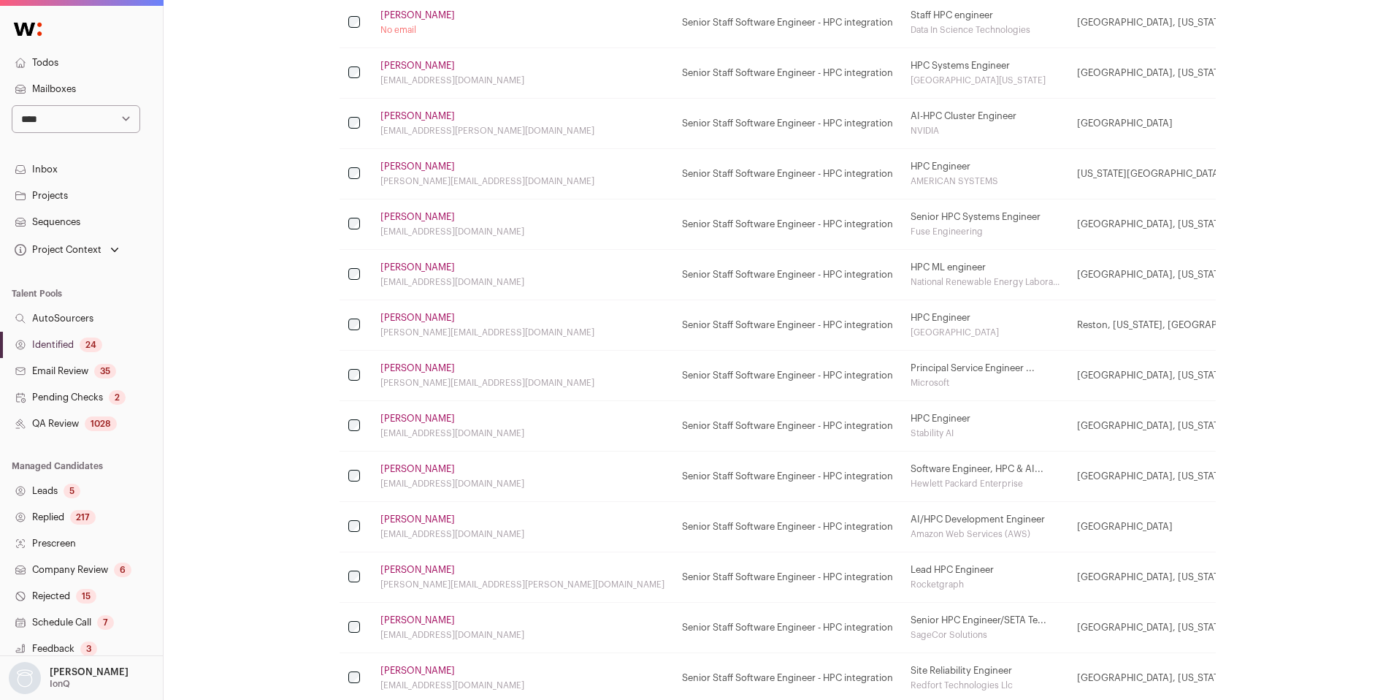
click at [420, 364] on link "Michael Moore" at bounding box center [417, 368] width 74 height 12
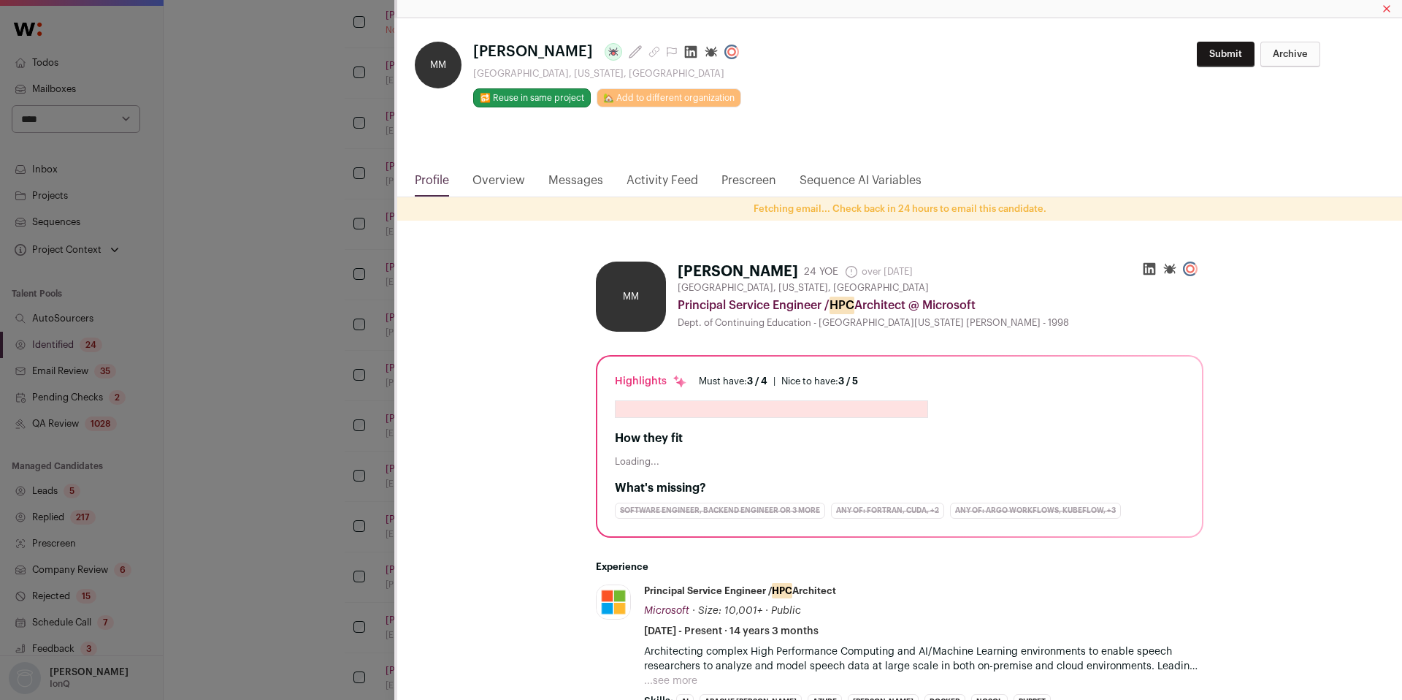
click at [684, 50] on icon "Close modal via background" at bounding box center [691, 52] width 15 height 15
click at [322, 449] on div "MM Michael Moore Last update: 18 days ago Chelmsford, Massachusetts, United Sta…" at bounding box center [701, 350] width 1402 height 700
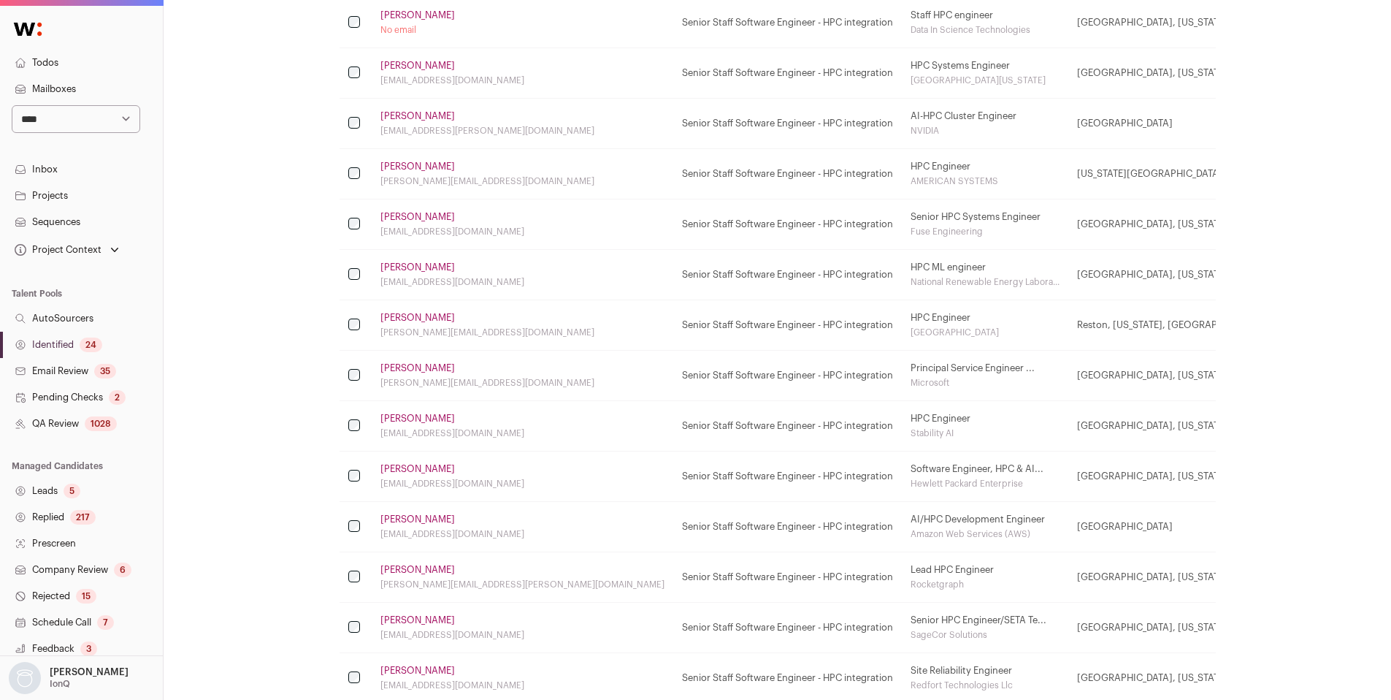
click at [403, 564] on link "Joshua Landwehr" at bounding box center [417, 570] width 74 height 12
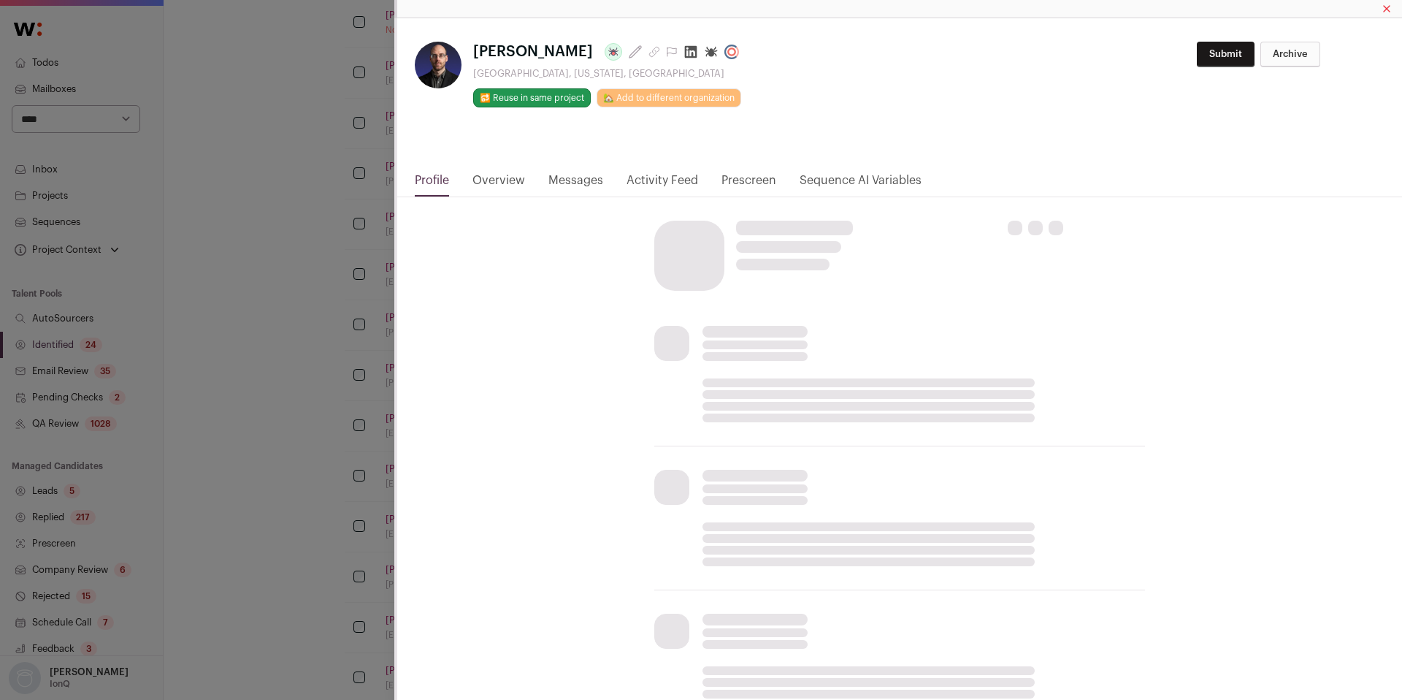
click at [691, 50] on html "**********" at bounding box center [701, 296] width 1402 height 1582
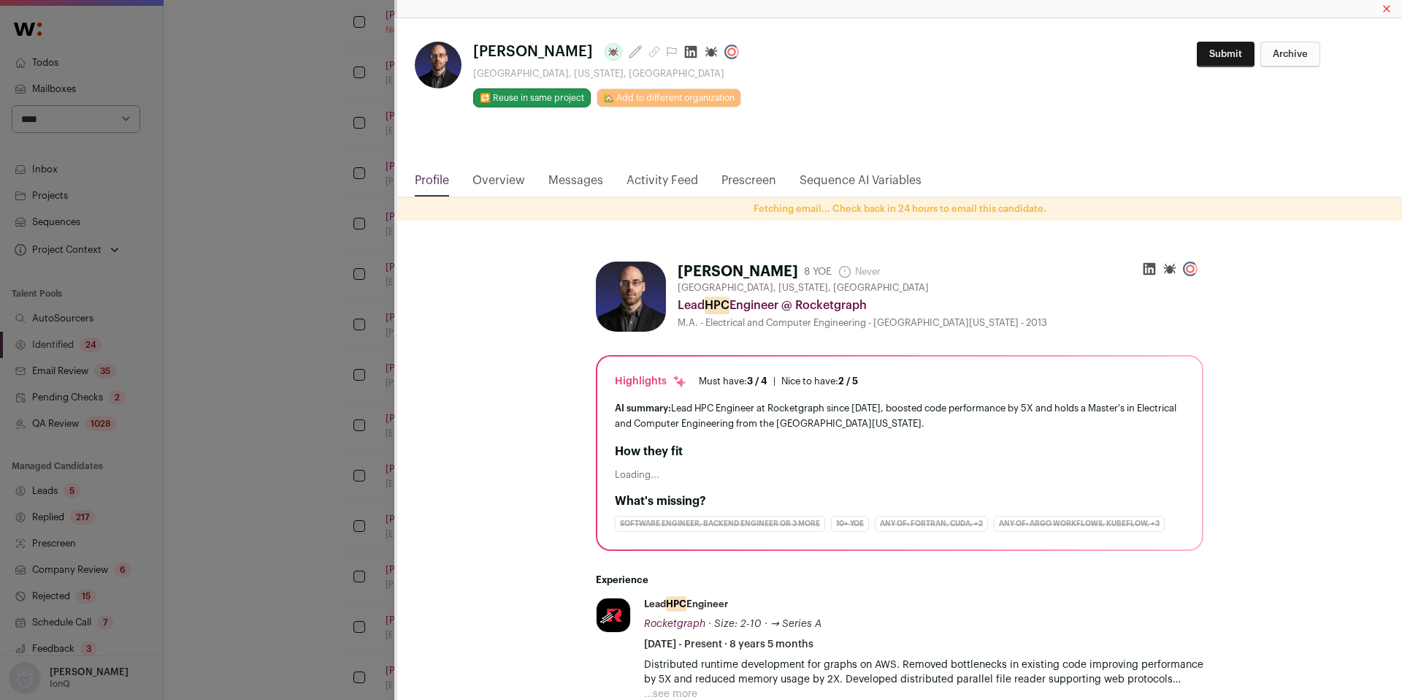
click at [148, 424] on div "**********" at bounding box center [701, 350] width 1402 height 700
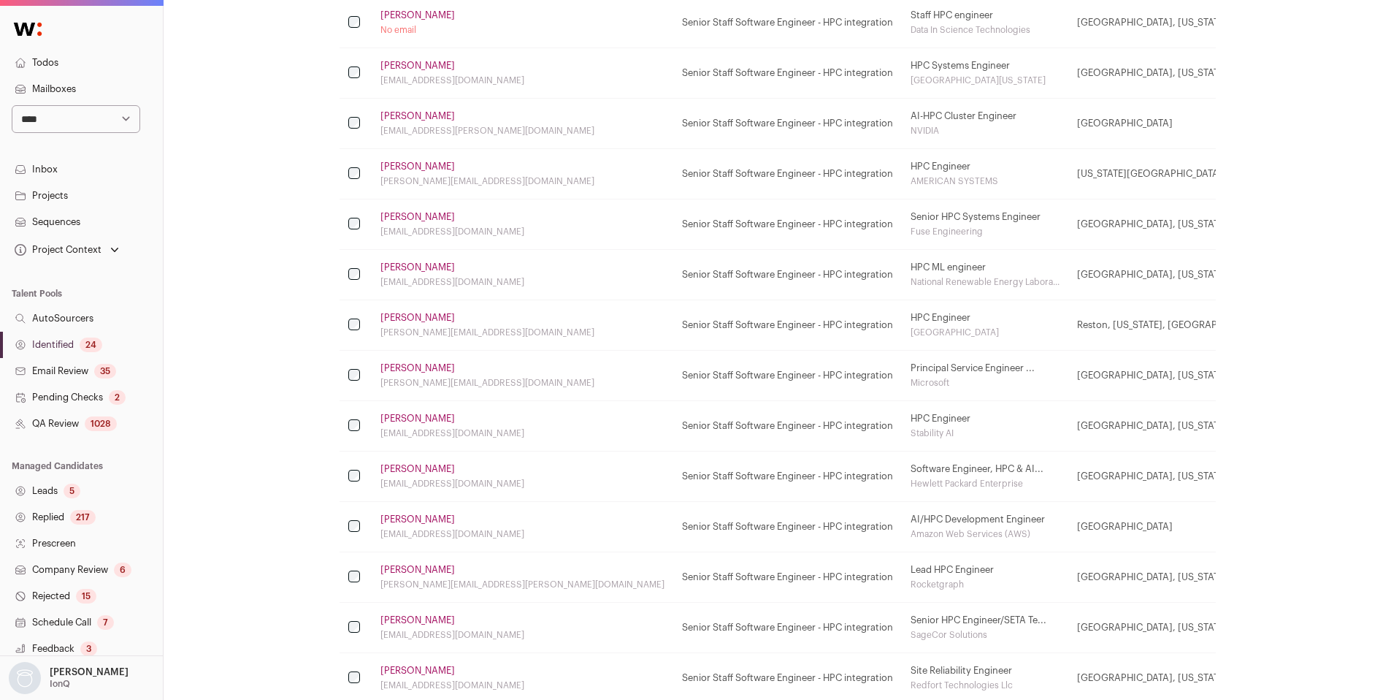
click at [402, 565] on link "Joshua Landwehr" at bounding box center [417, 570] width 74 height 12
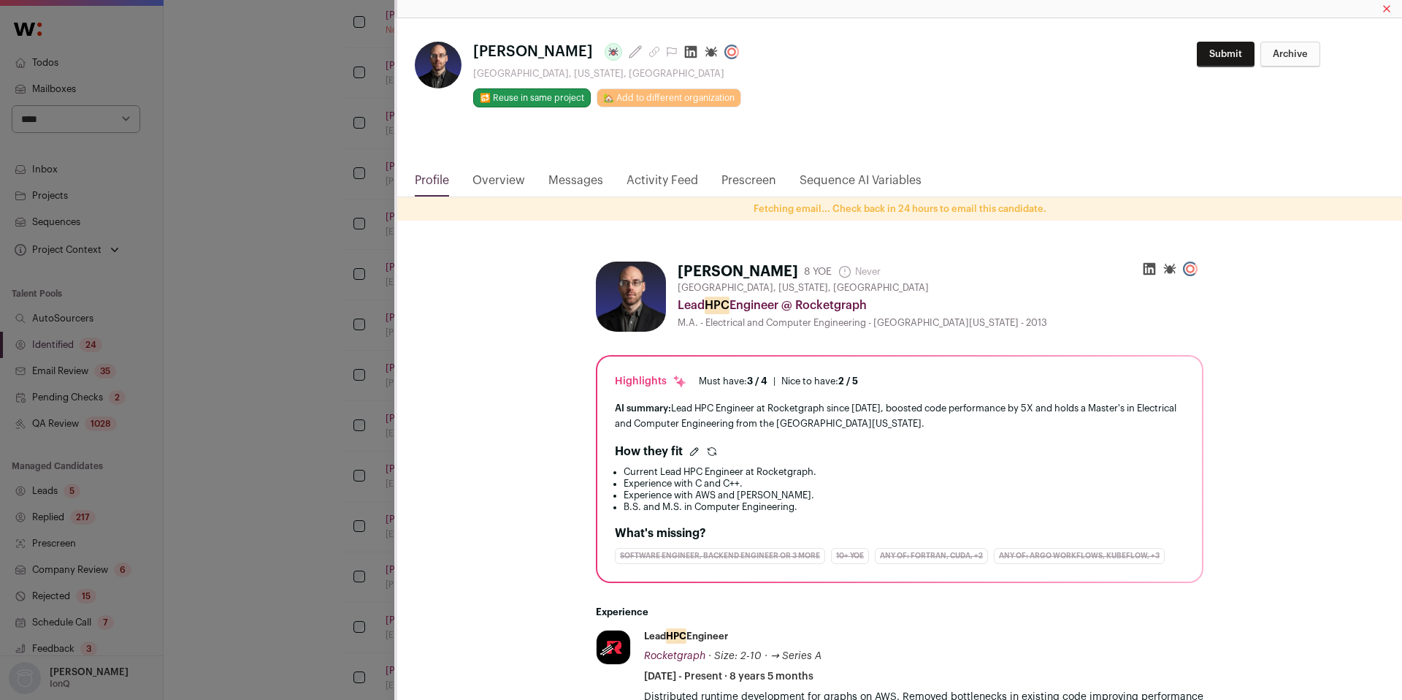
click at [694, 53] on icon "Close modal via background" at bounding box center [691, 52] width 12 height 12
click at [242, 483] on div "**********" at bounding box center [701, 350] width 1402 height 700
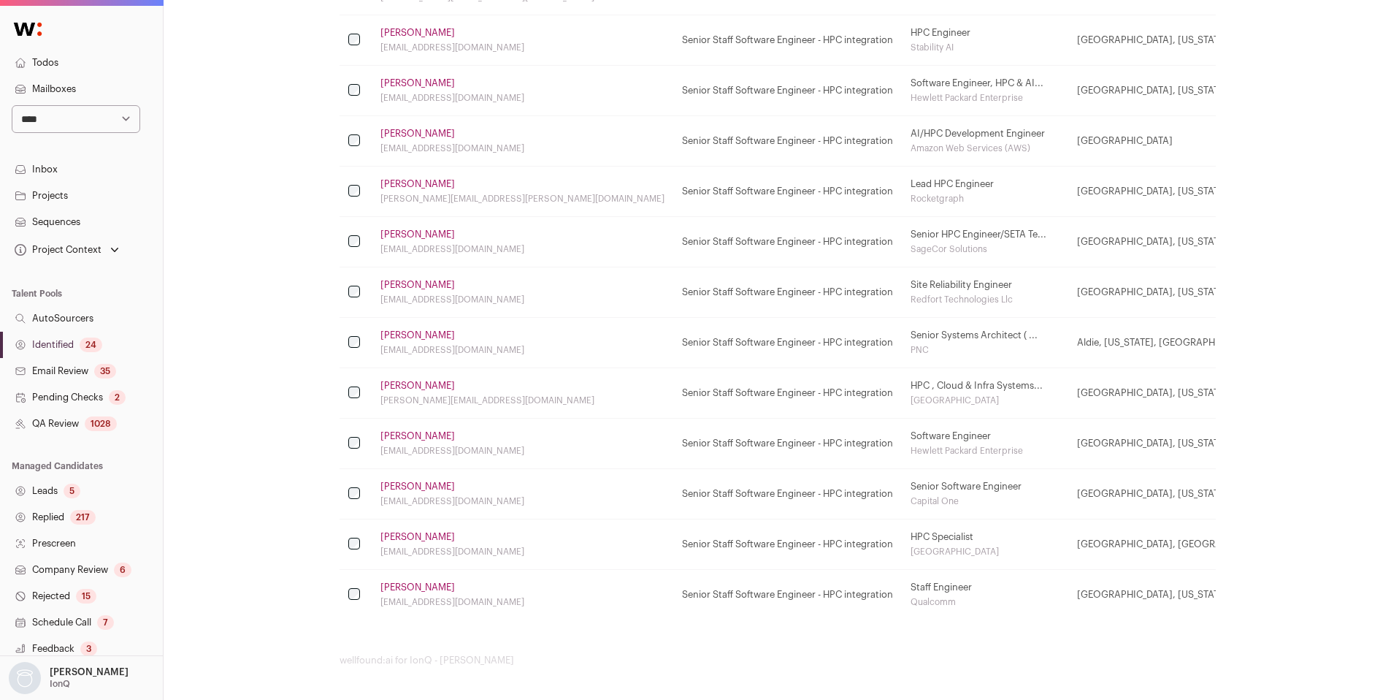
scroll to position [886, 0]
click at [80, 340] on link "Identified 24" at bounding box center [81, 345] width 163 height 26
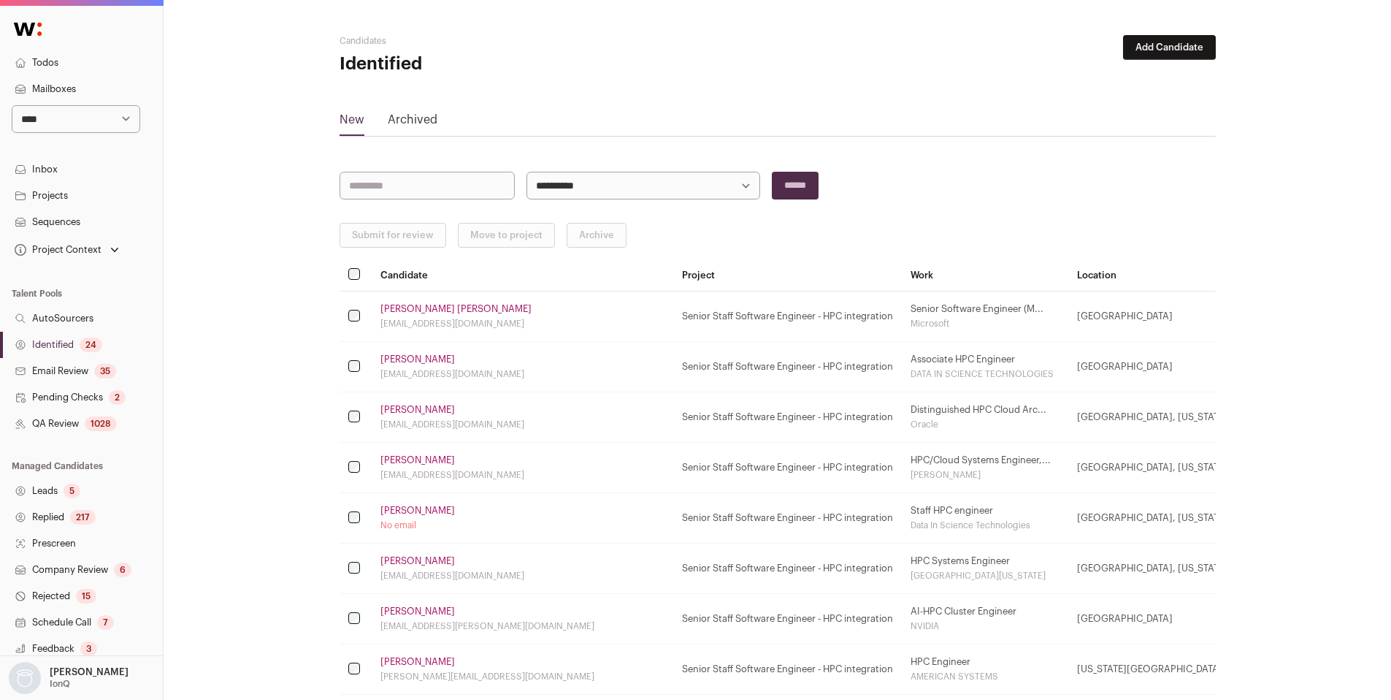
click at [361, 277] on th at bounding box center [356, 275] width 32 height 32
click at [368, 245] on button "Submit for review" at bounding box center [393, 235] width 107 height 25
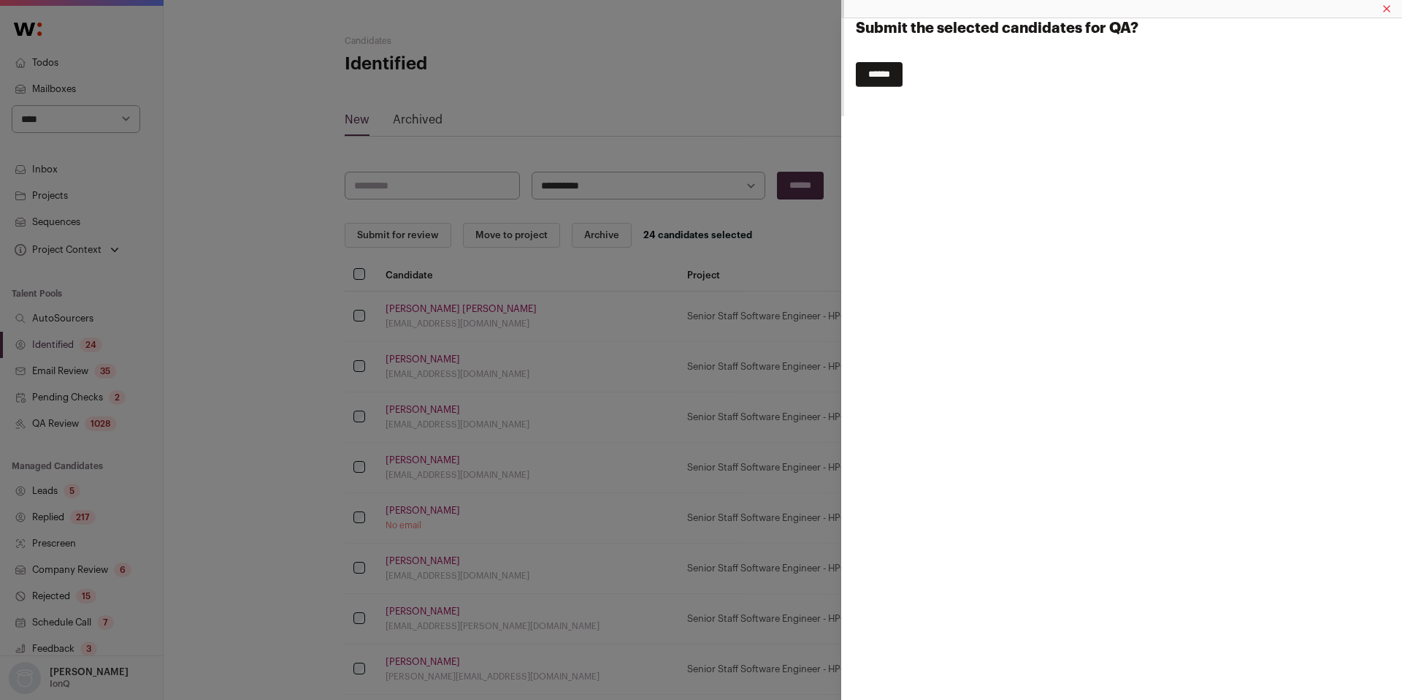
click at [889, 81] on input "******" at bounding box center [879, 74] width 47 height 25
click at [880, 74] on input "******" at bounding box center [879, 74] width 47 height 25
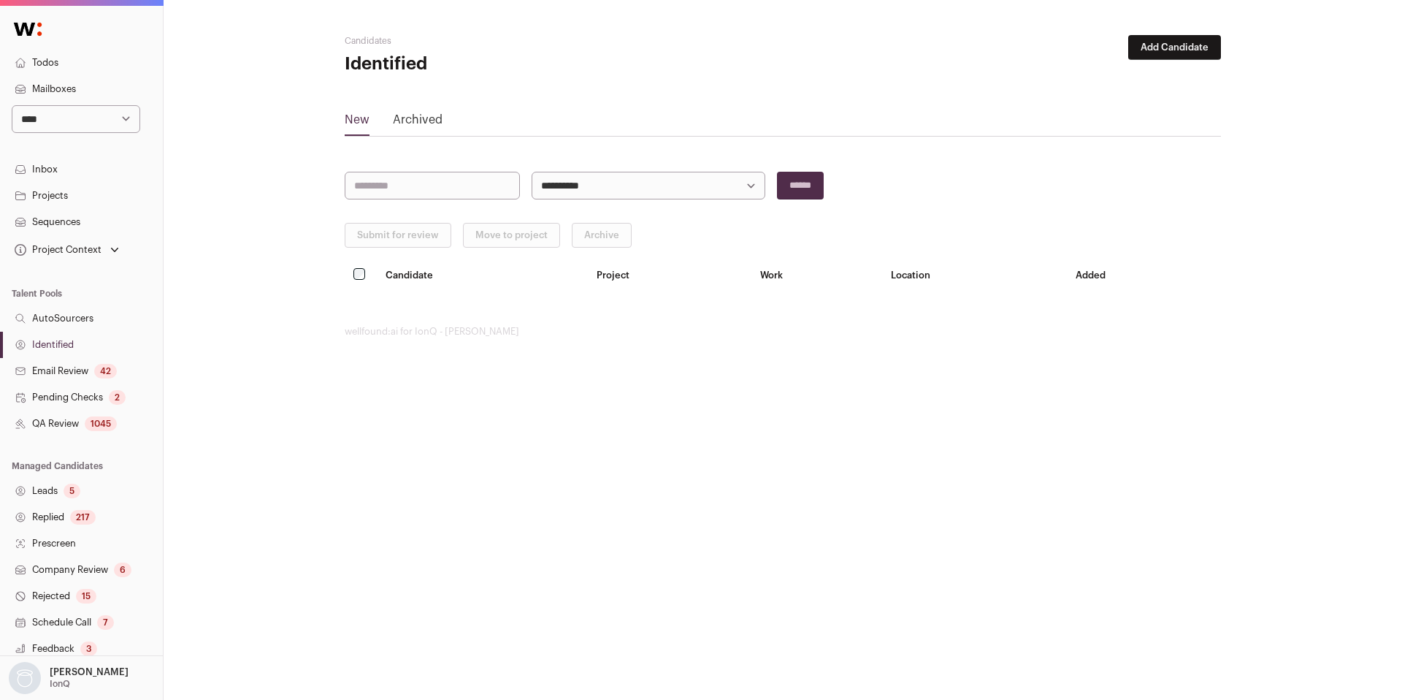
click at [78, 424] on link "QA Review 1045" at bounding box center [81, 423] width 163 height 26
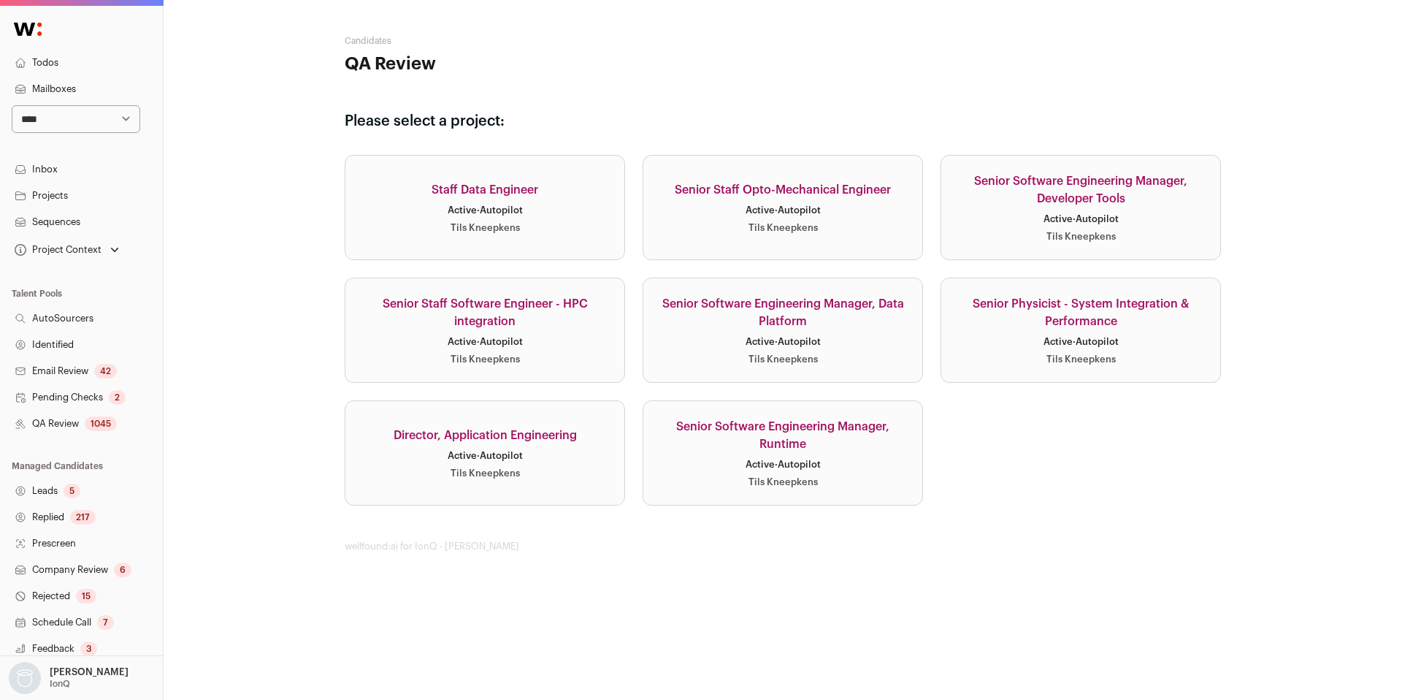
click at [577, 358] on link "Senior Staff Software Engineer - HPC integration Active · Autopilot Tils Kneepk…" at bounding box center [485, 329] width 280 height 105
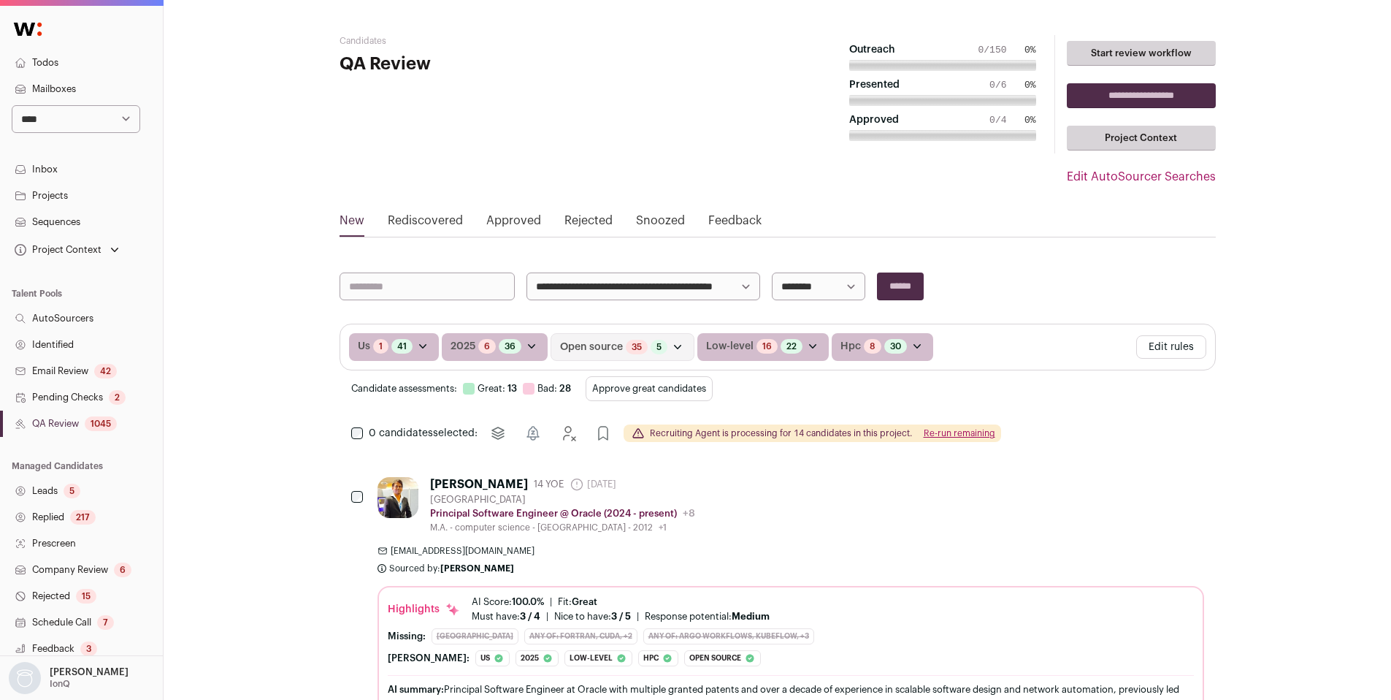
click at [833, 288] on select "**********" at bounding box center [818, 286] width 93 height 28
select select "**********"
click at [772, 272] on select "**********" at bounding box center [818, 286] width 93 height 28
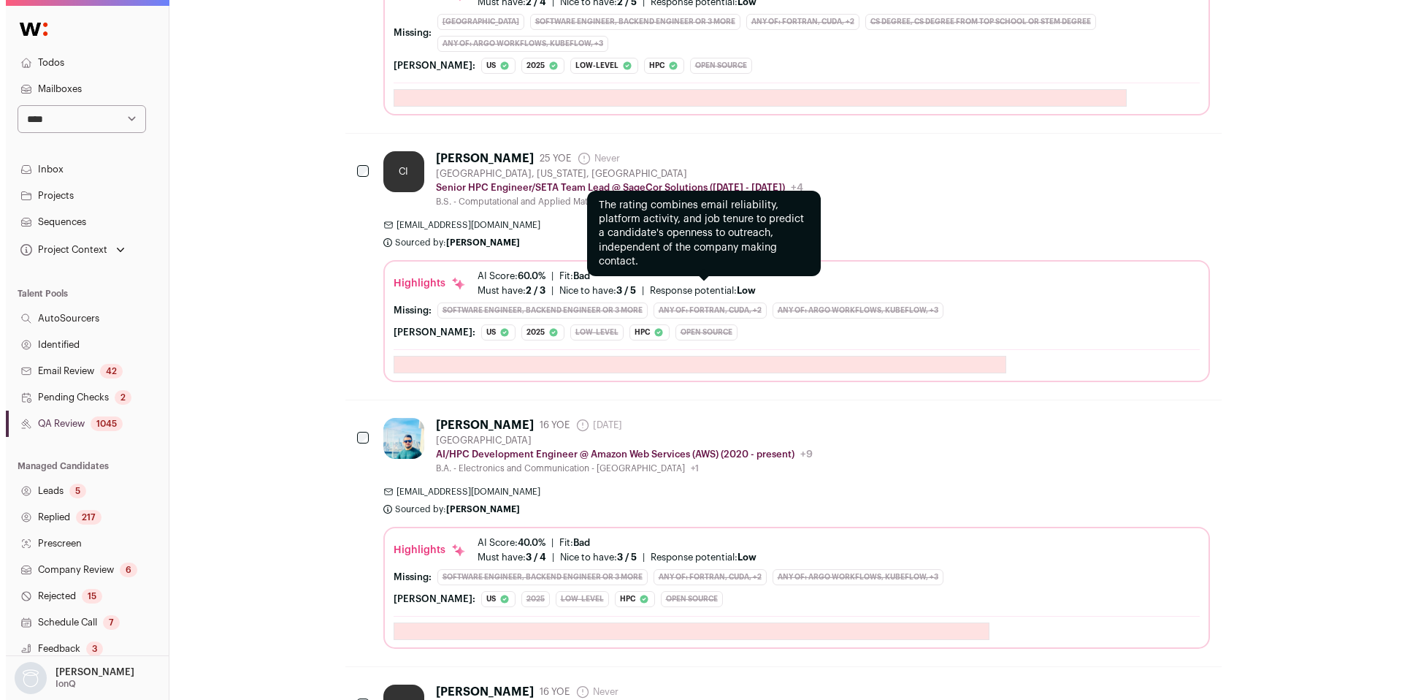
scroll to position [609, 0]
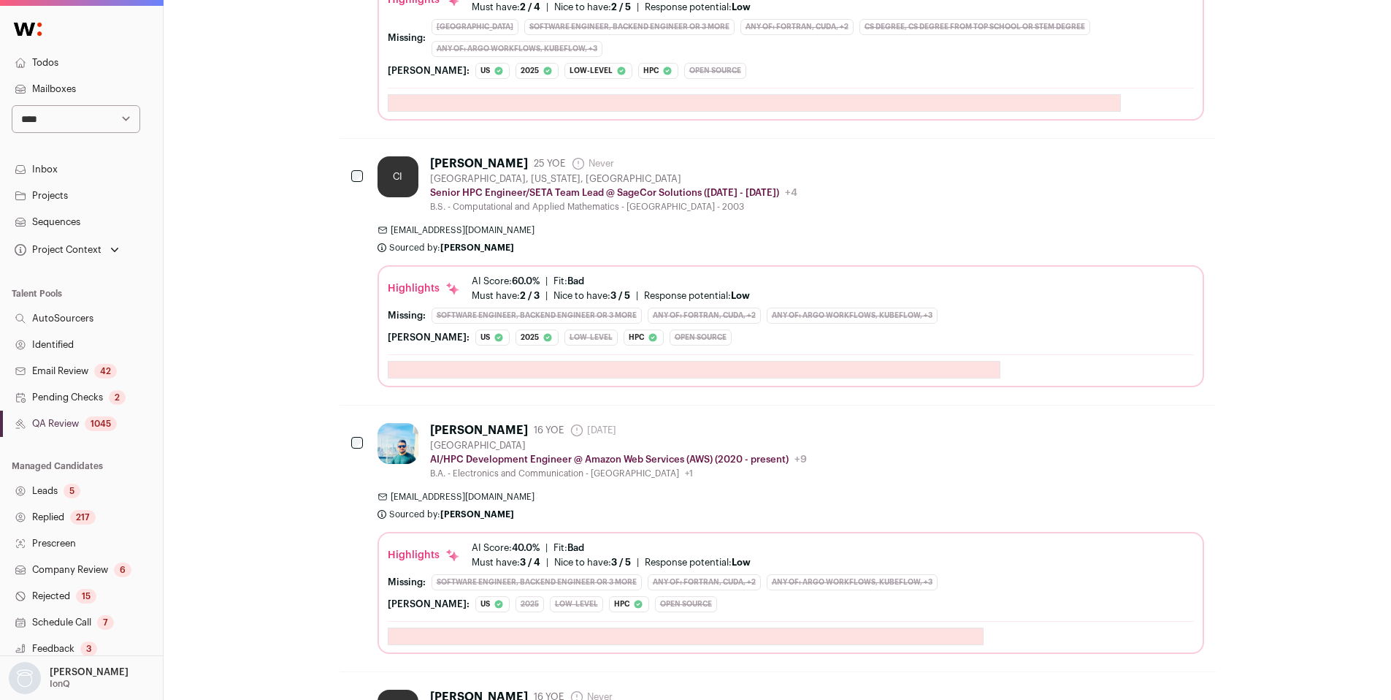
click at [721, 250] on div "charlieosit@hotmail.com Sourced by: Sarah Xue Sourced 24 minutes ago" at bounding box center [791, 238] width 827 height 29
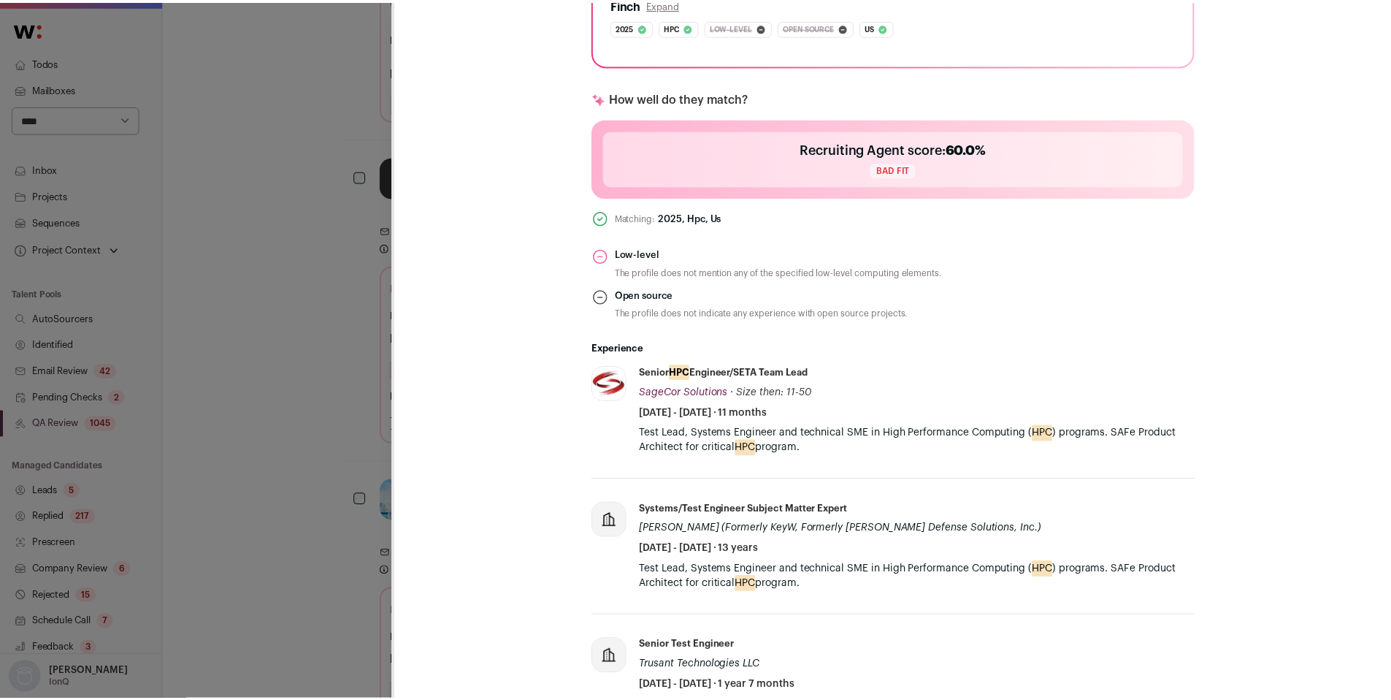
scroll to position [555, 0]
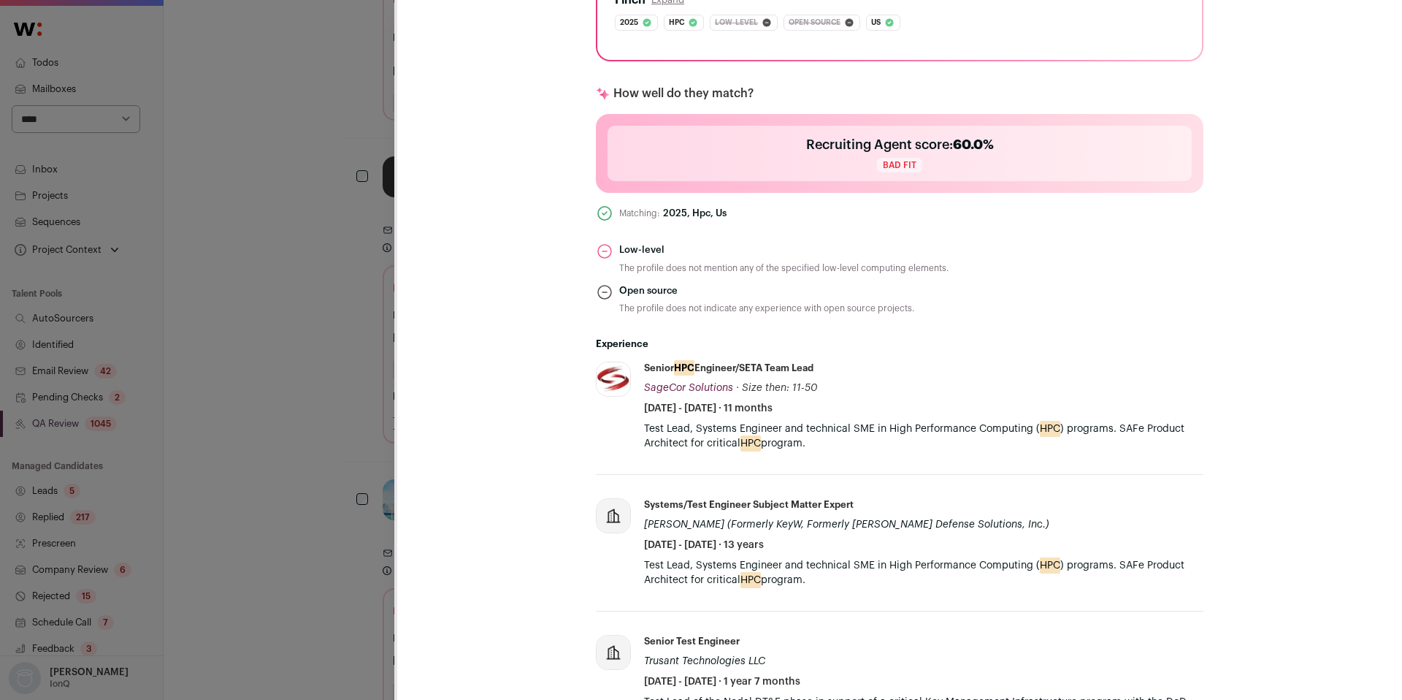
click at [374, 489] on div "CI Charlie Ii Last update: 2 months ago Glenwood, Maryland, United States 🔂 Reu…" at bounding box center [701, 350] width 1402 height 700
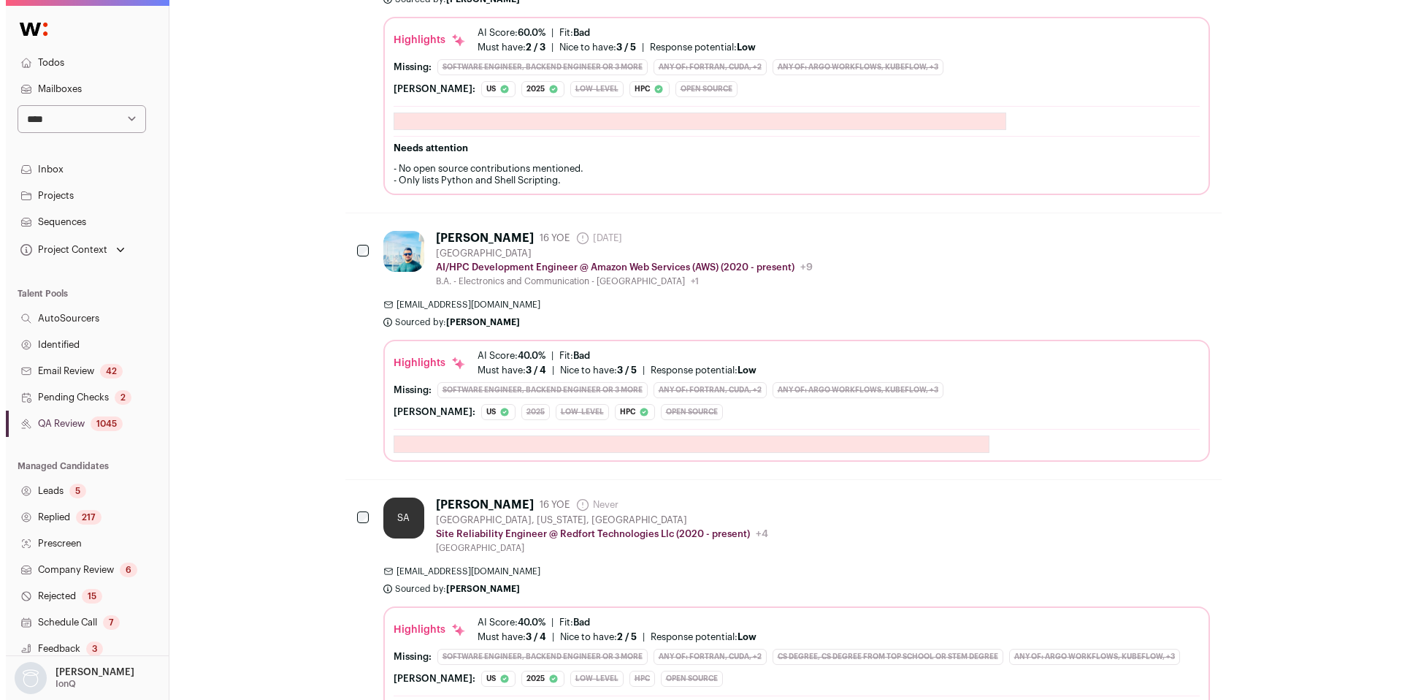
scroll to position [867, 0]
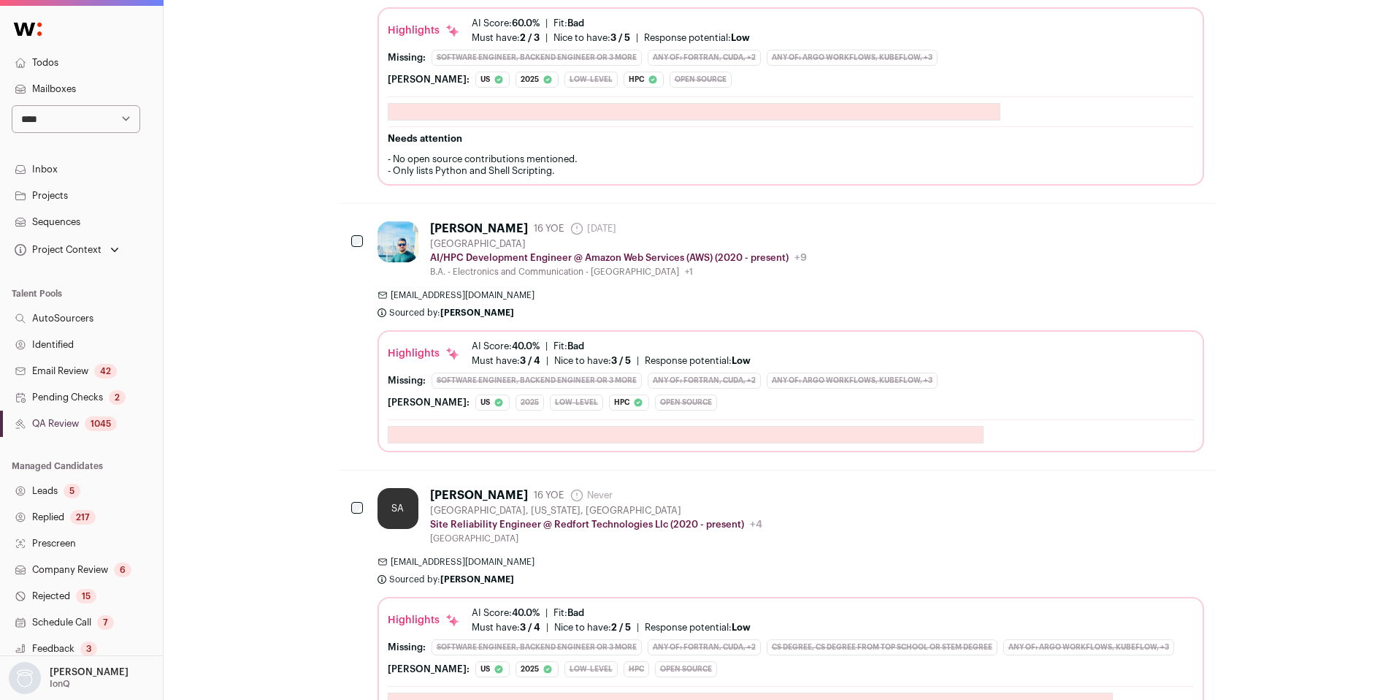
click at [891, 280] on div "Ravish S. 16 YOE 11 days ago Admin only. The last time the profile was scraped.…" at bounding box center [791, 336] width 827 height 231
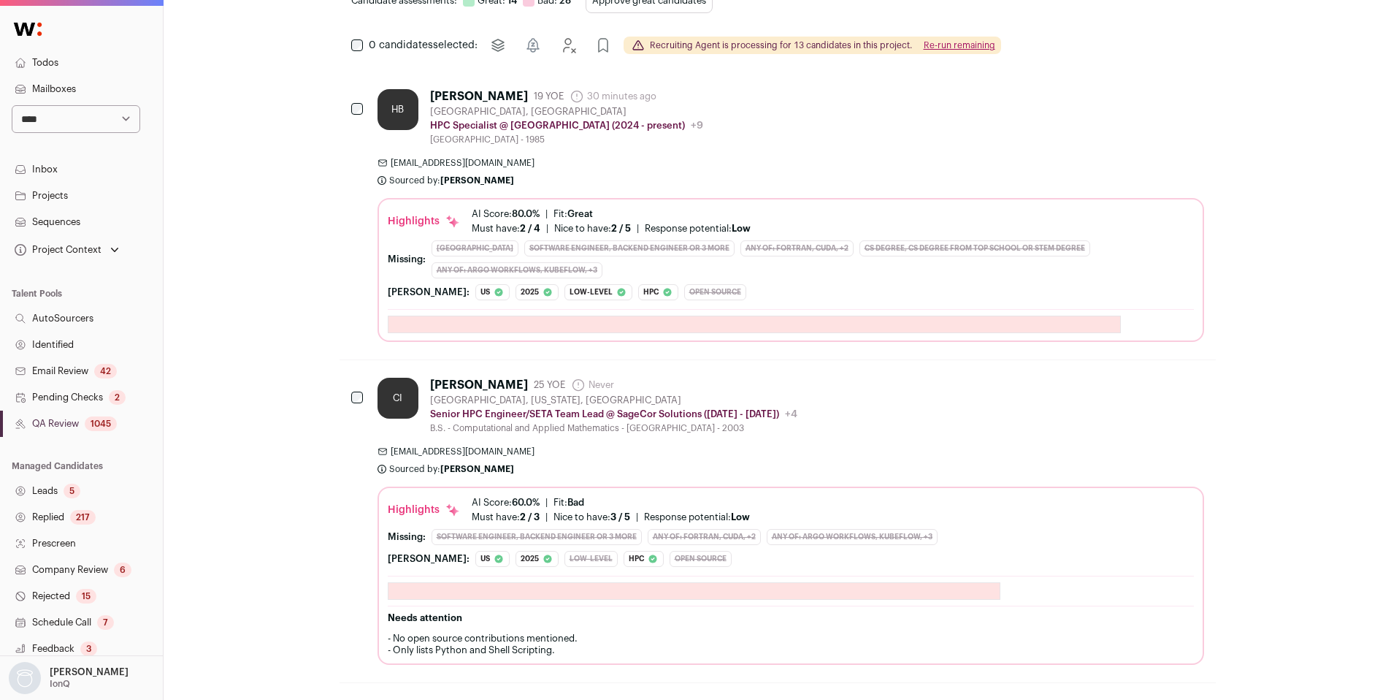
scroll to position [0, 0]
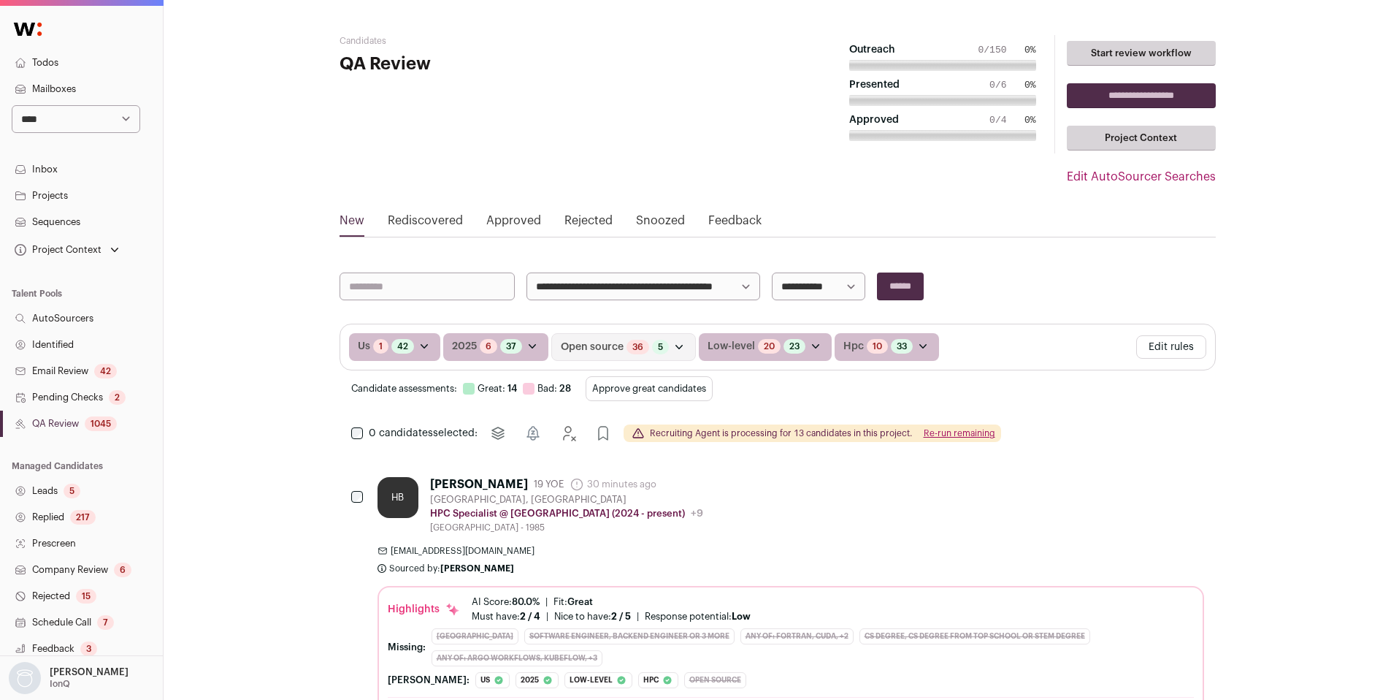
click at [63, 428] on link "QA Review 1045" at bounding box center [81, 423] width 163 height 26
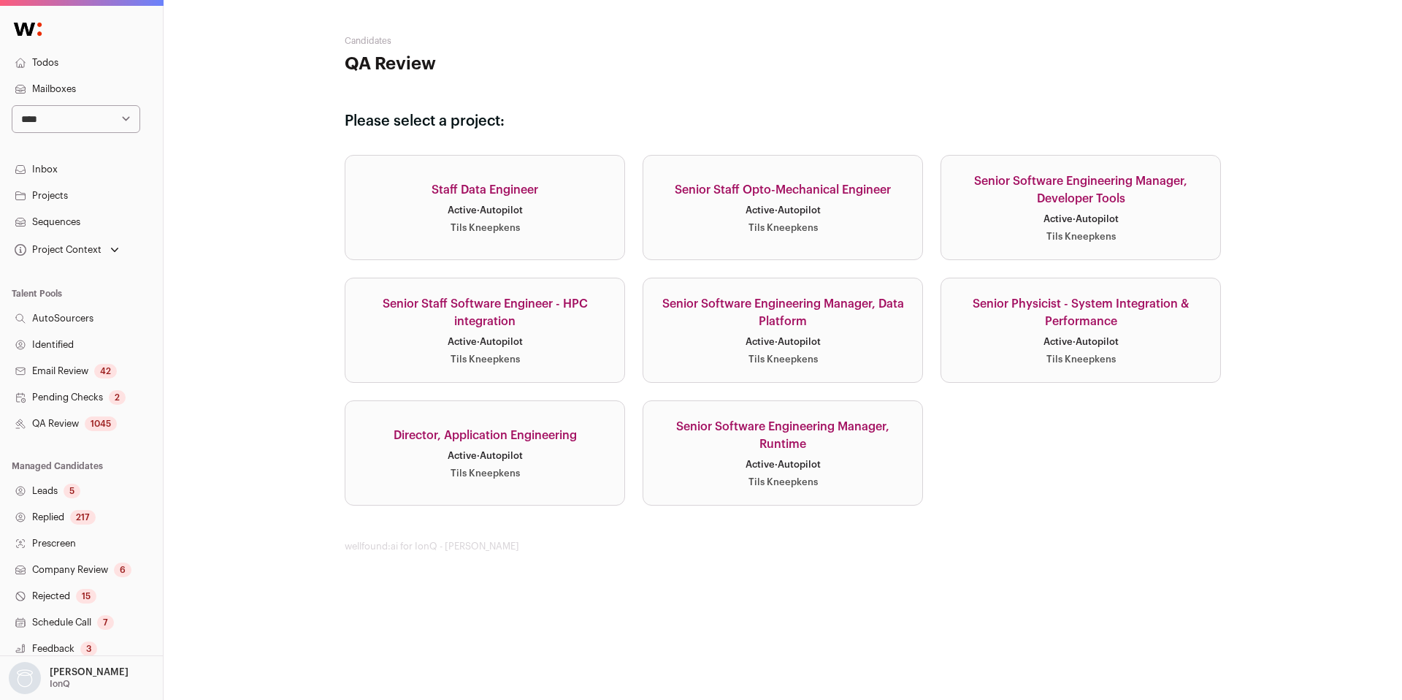
click at [71, 345] on link "Identified" at bounding box center [81, 345] width 163 height 26
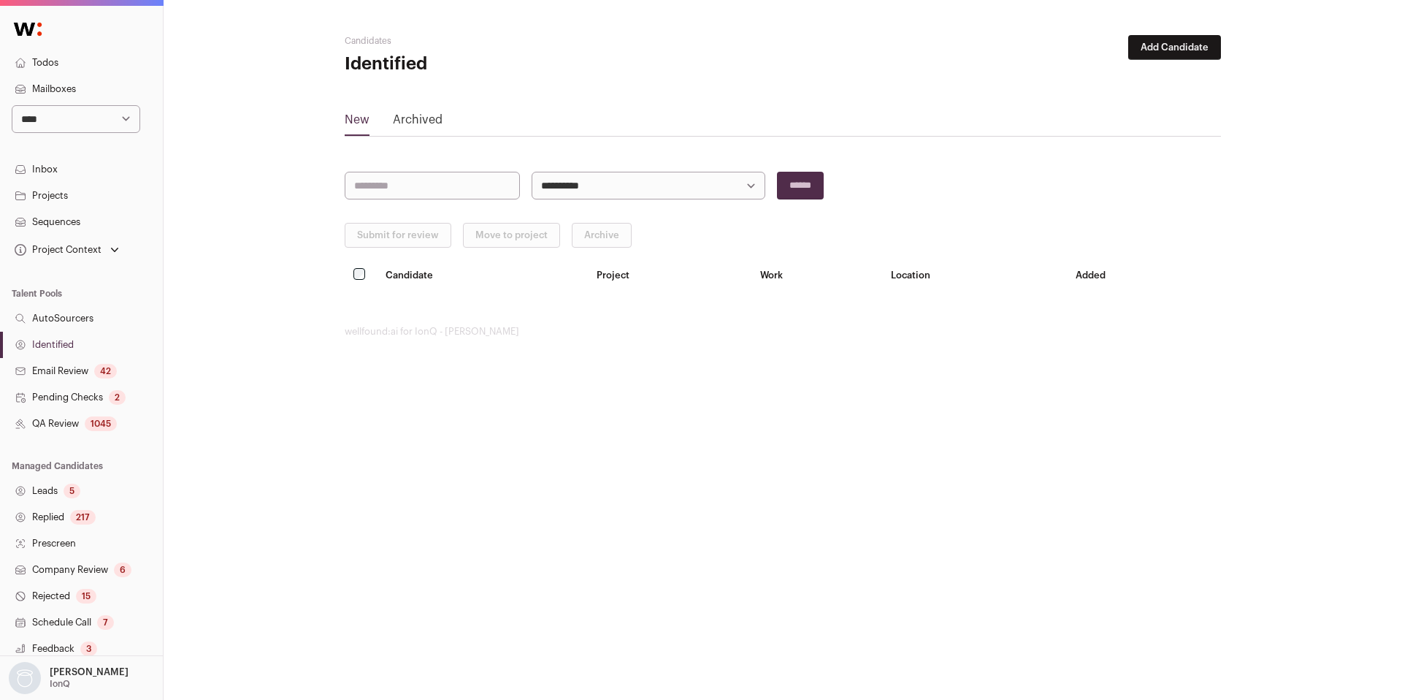
click at [87, 423] on div "1045" at bounding box center [101, 423] width 32 height 15
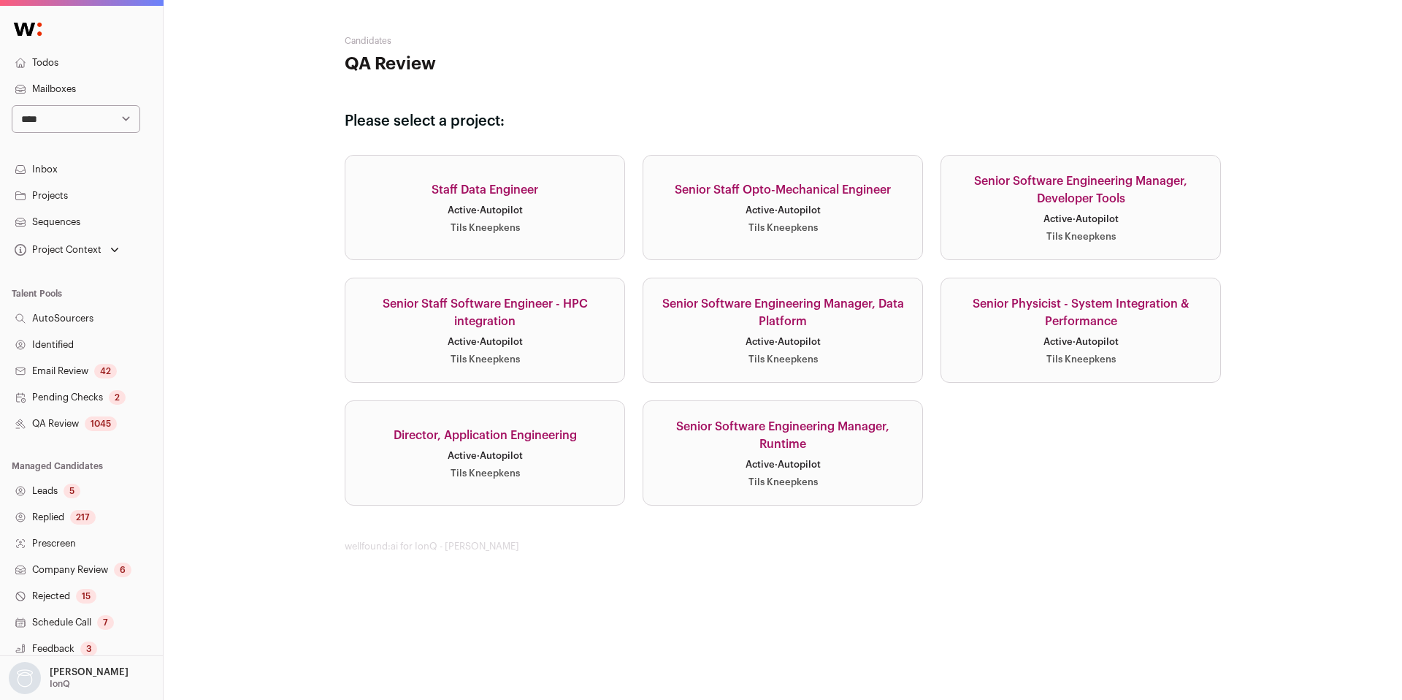
click at [563, 328] on div "Senior Staff Software Engineer - HPC integration" at bounding box center [485, 312] width 244 height 35
select select "**********"
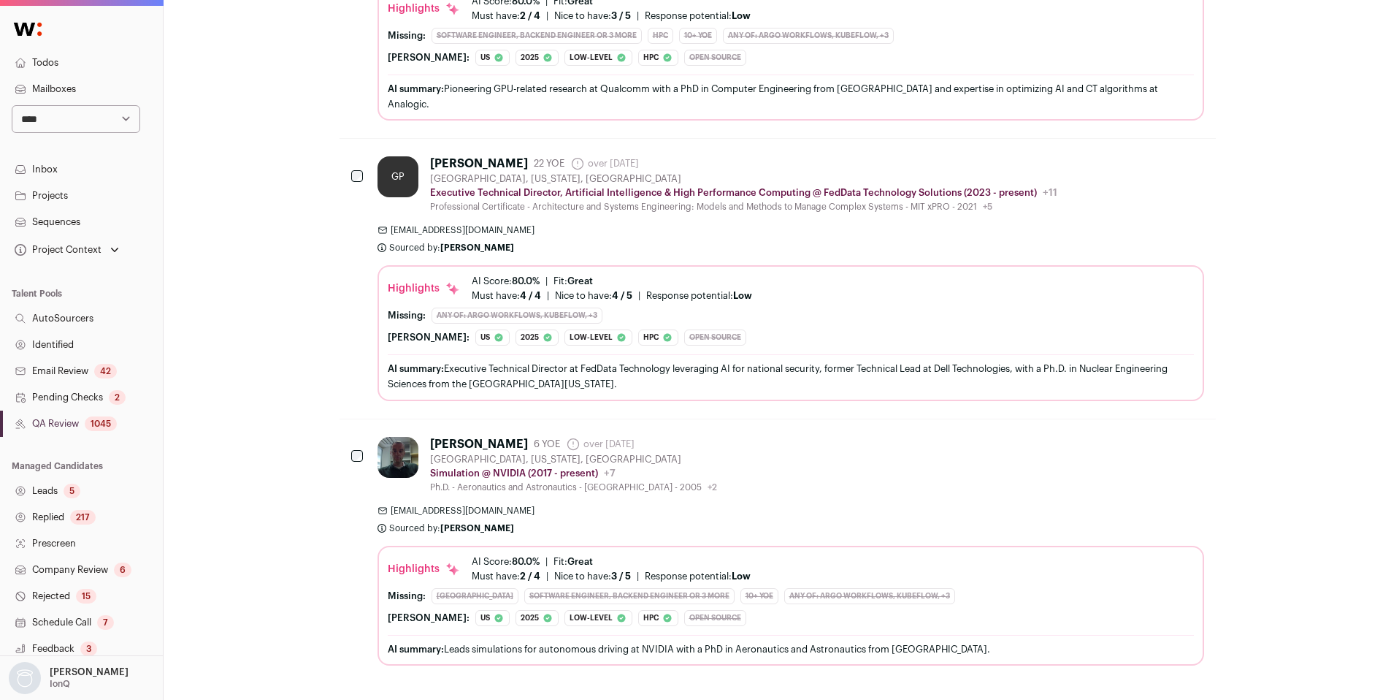
scroll to position [4539, 0]
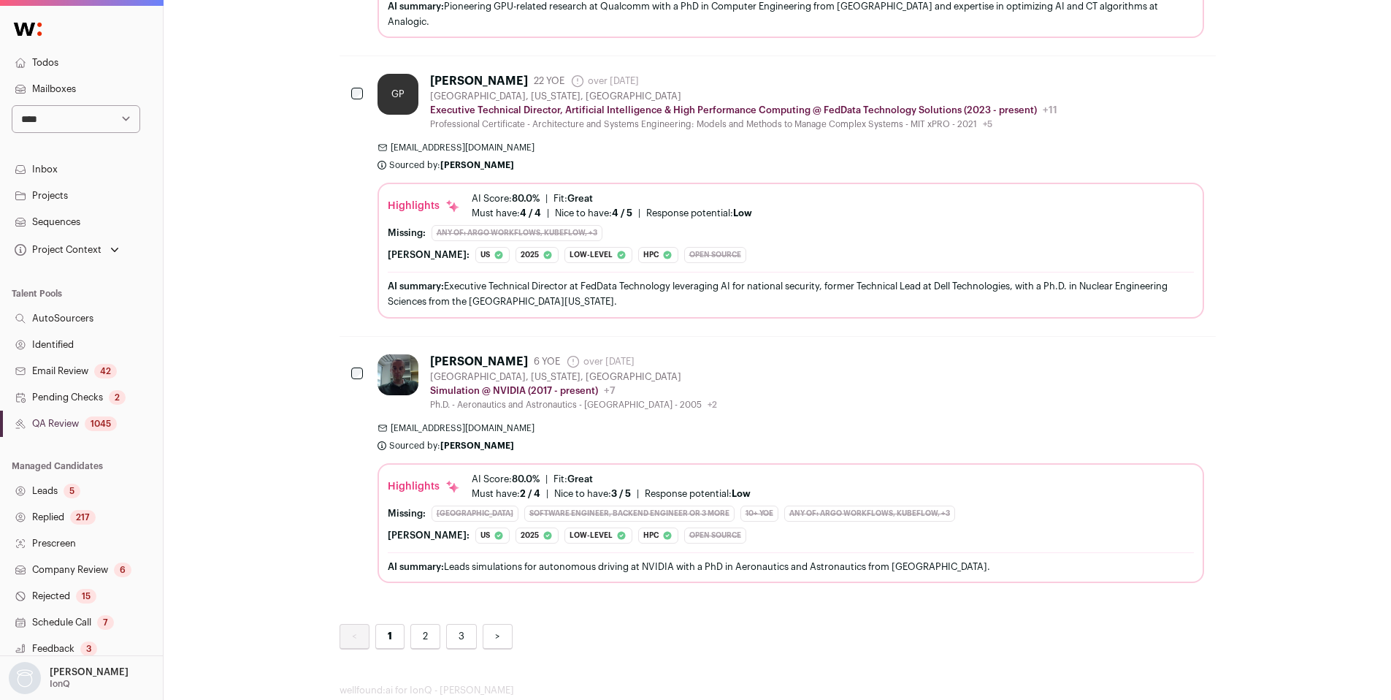
click at [430, 624] on link "2" at bounding box center [425, 637] width 30 height 26
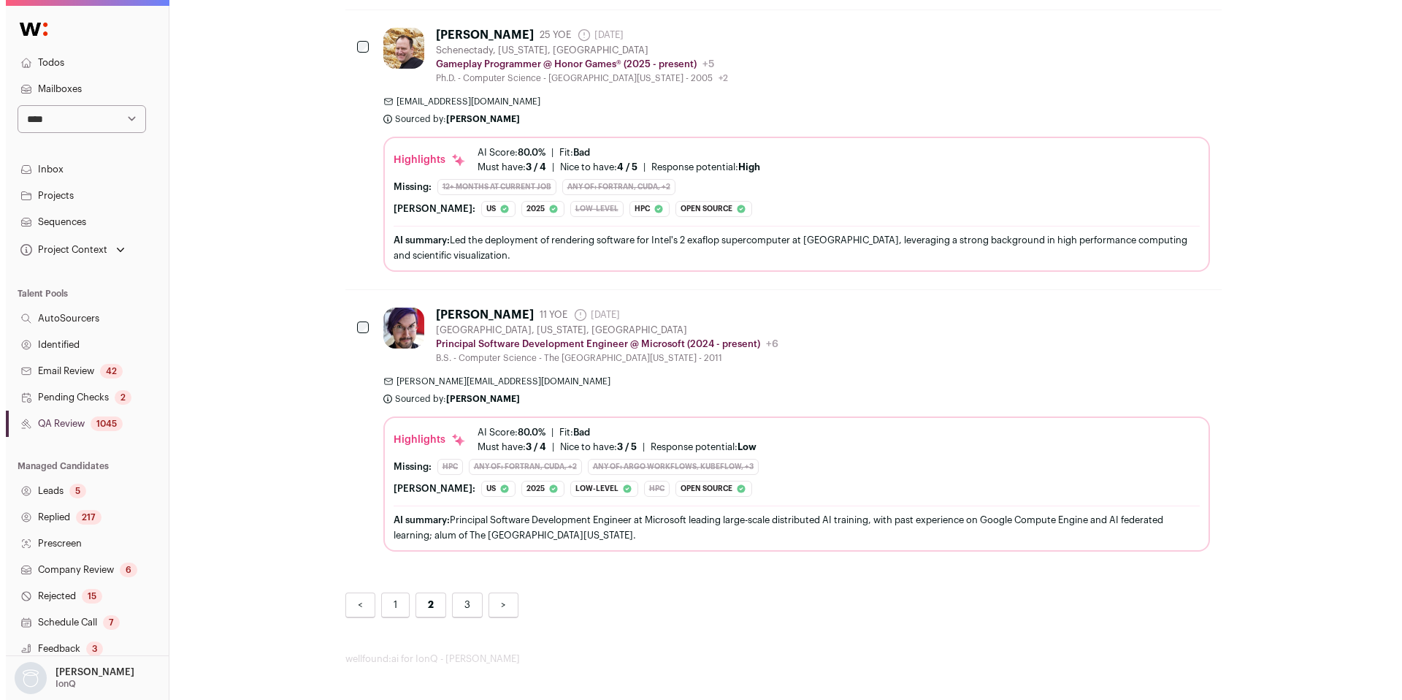
scroll to position [2848, 0]
click at [828, 375] on span "randy@promise.xyz" at bounding box center [791, 381] width 827 height 12
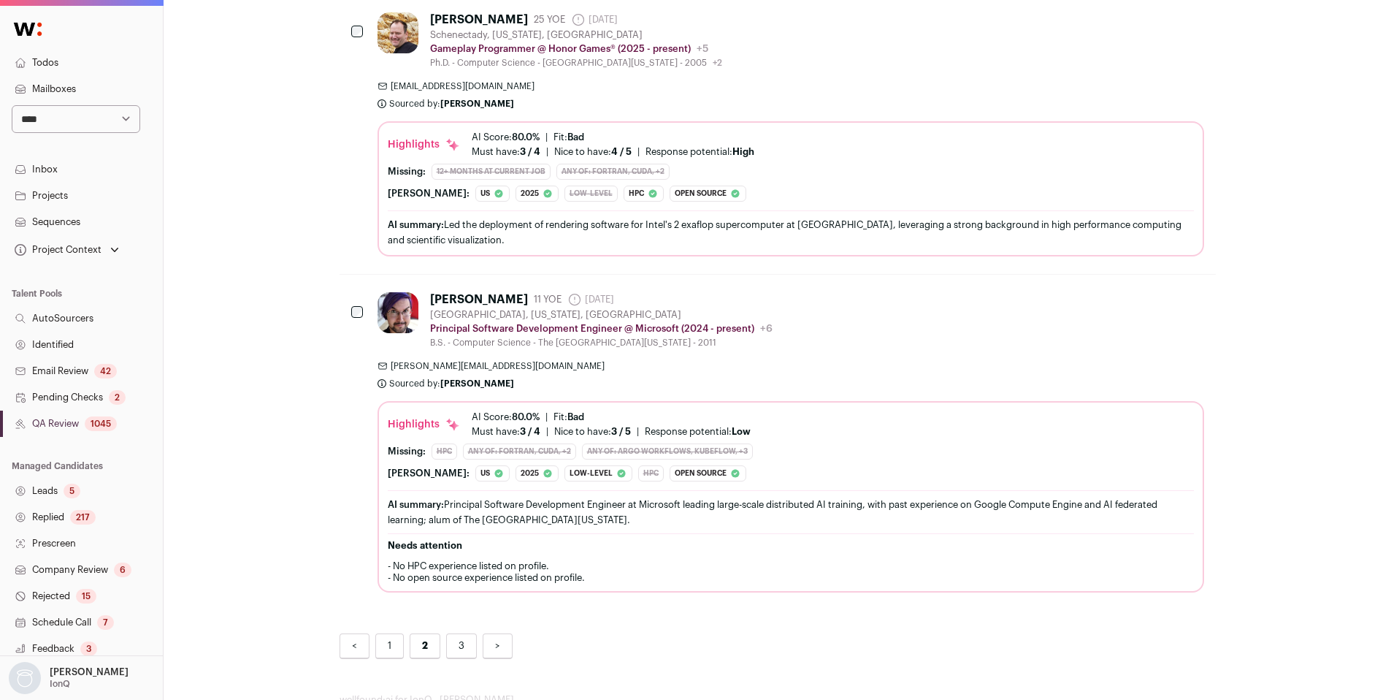
scroll to position [2904, 0]
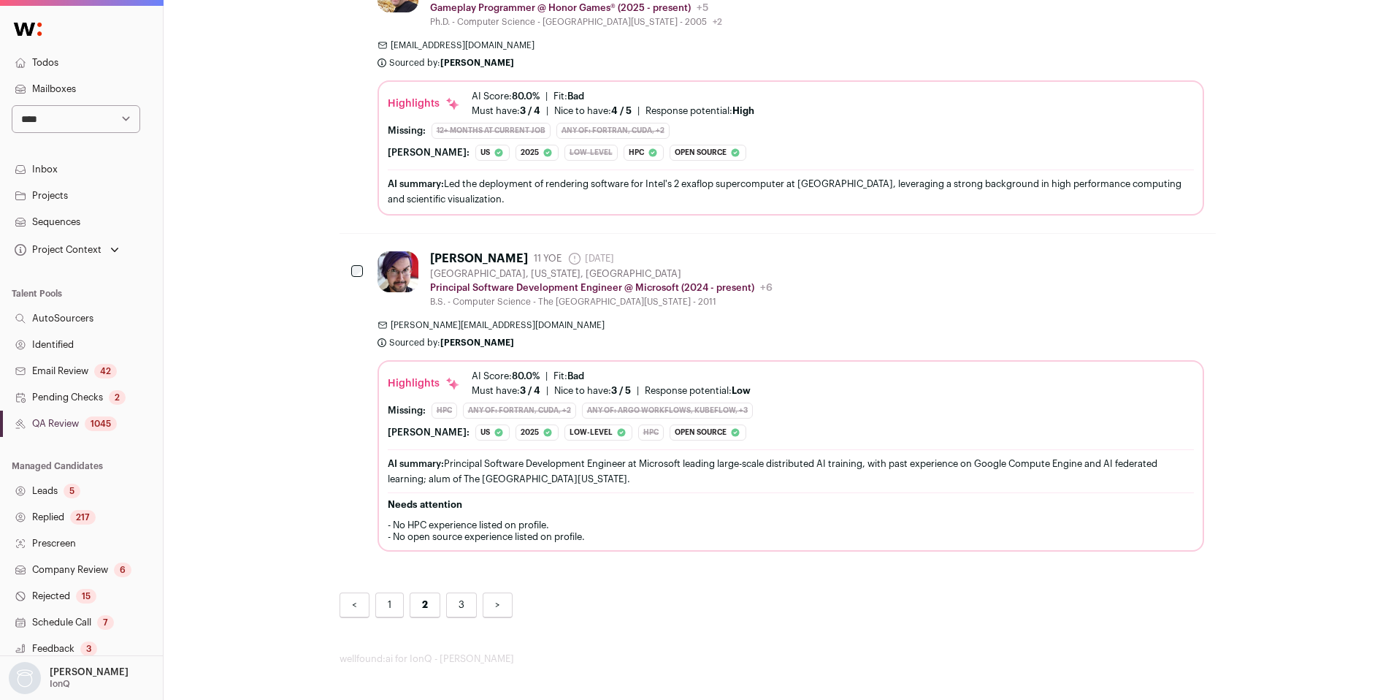
click at [458, 605] on link "3" at bounding box center [461, 605] width 31 height 26
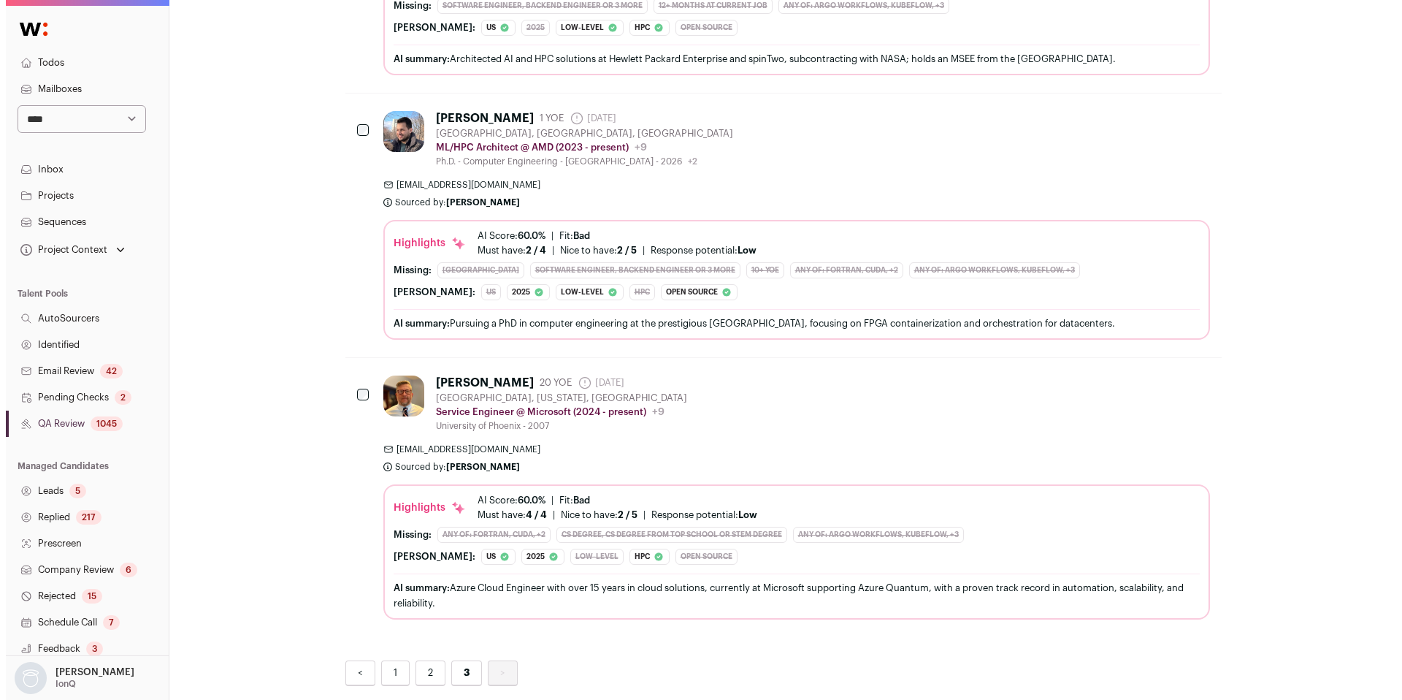
scroll to position [2955, 0]
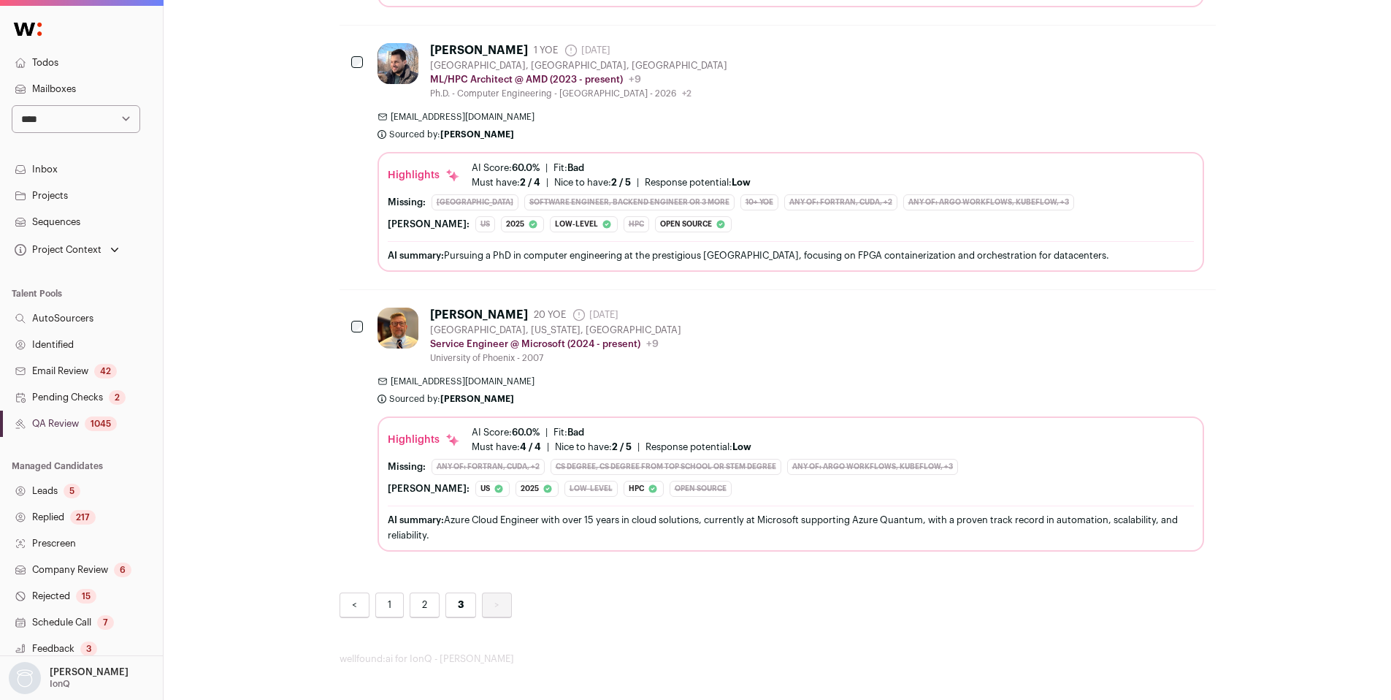
click at [751, 364] on div "Derek S. 20 YOE 6 days ago Admin only. The last time the profile was scraped. S…" at bounding box center [791, 429] width 827 height 244
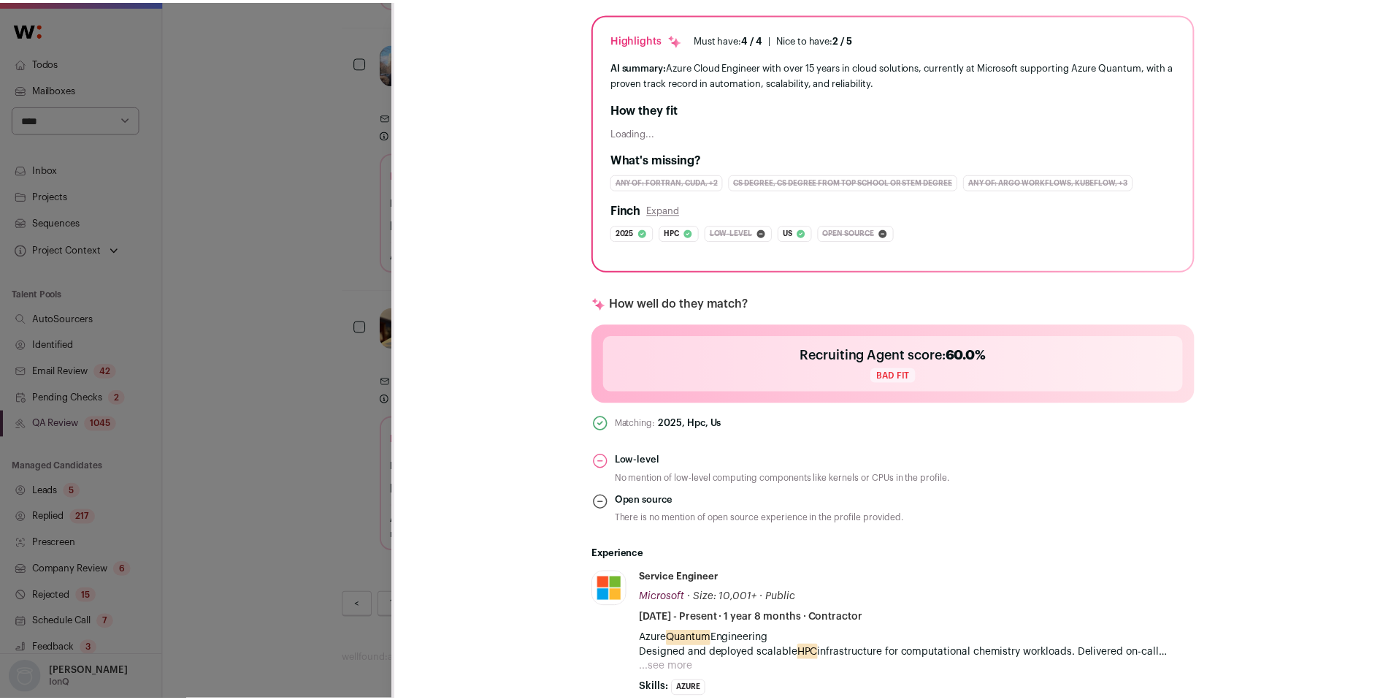
scroll to position [356, 0]
